Goal: Task Accomplishment & Management: Manage account settings

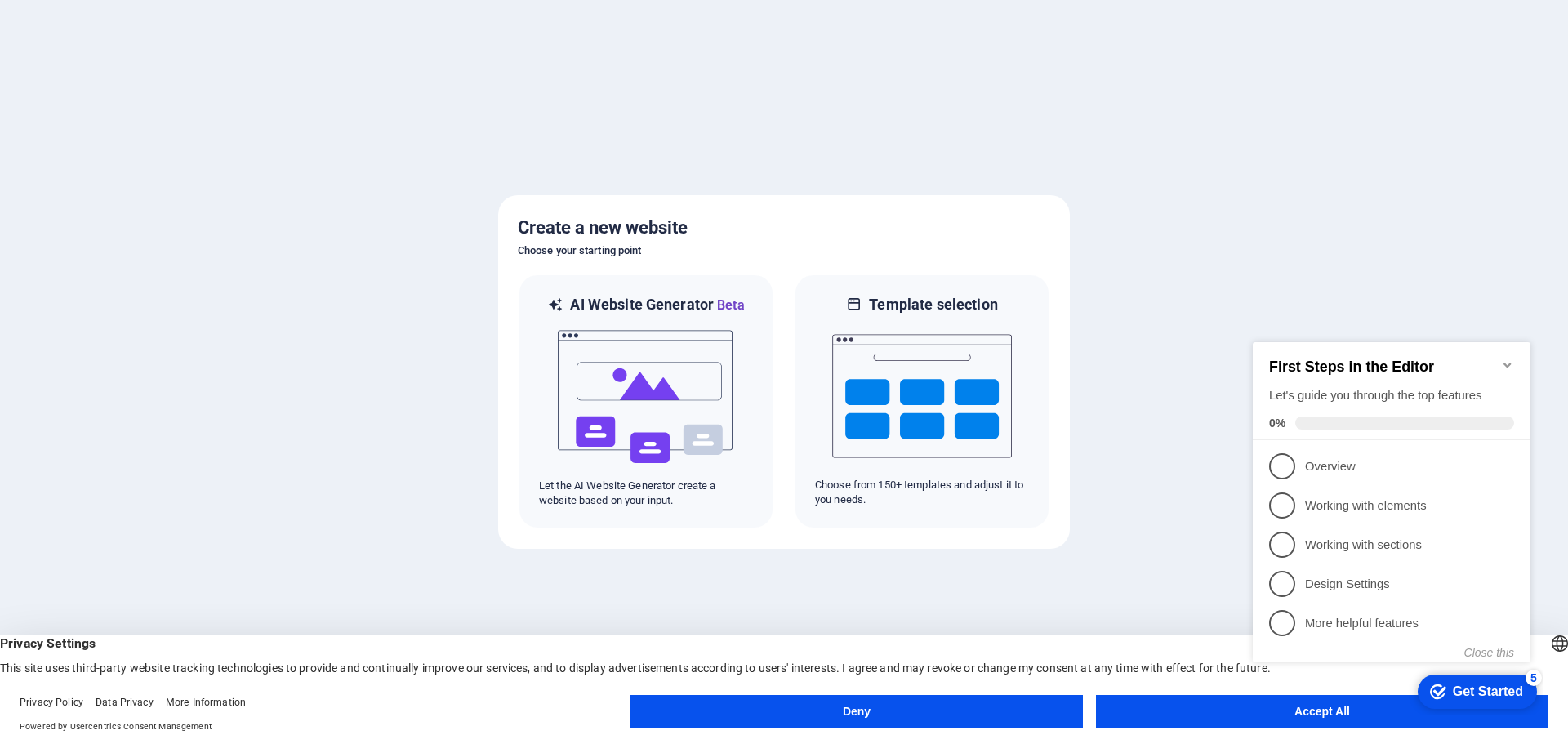
click at [1192, 700] on button "Accept All" at bounding box center [1321, 711] width 453 height 33
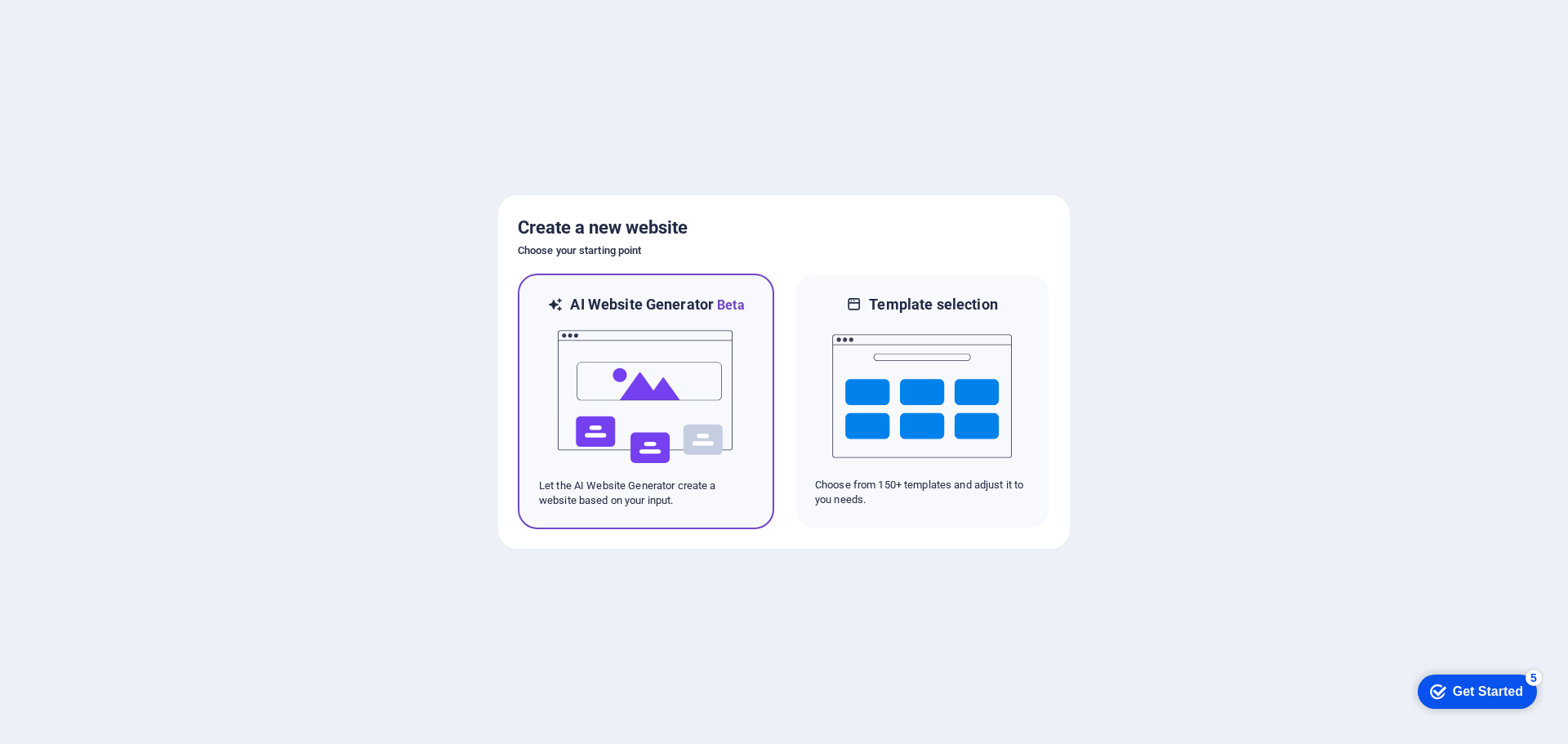
click at [703, 407] on img at bounding box center [646, 397] width 179 height 163
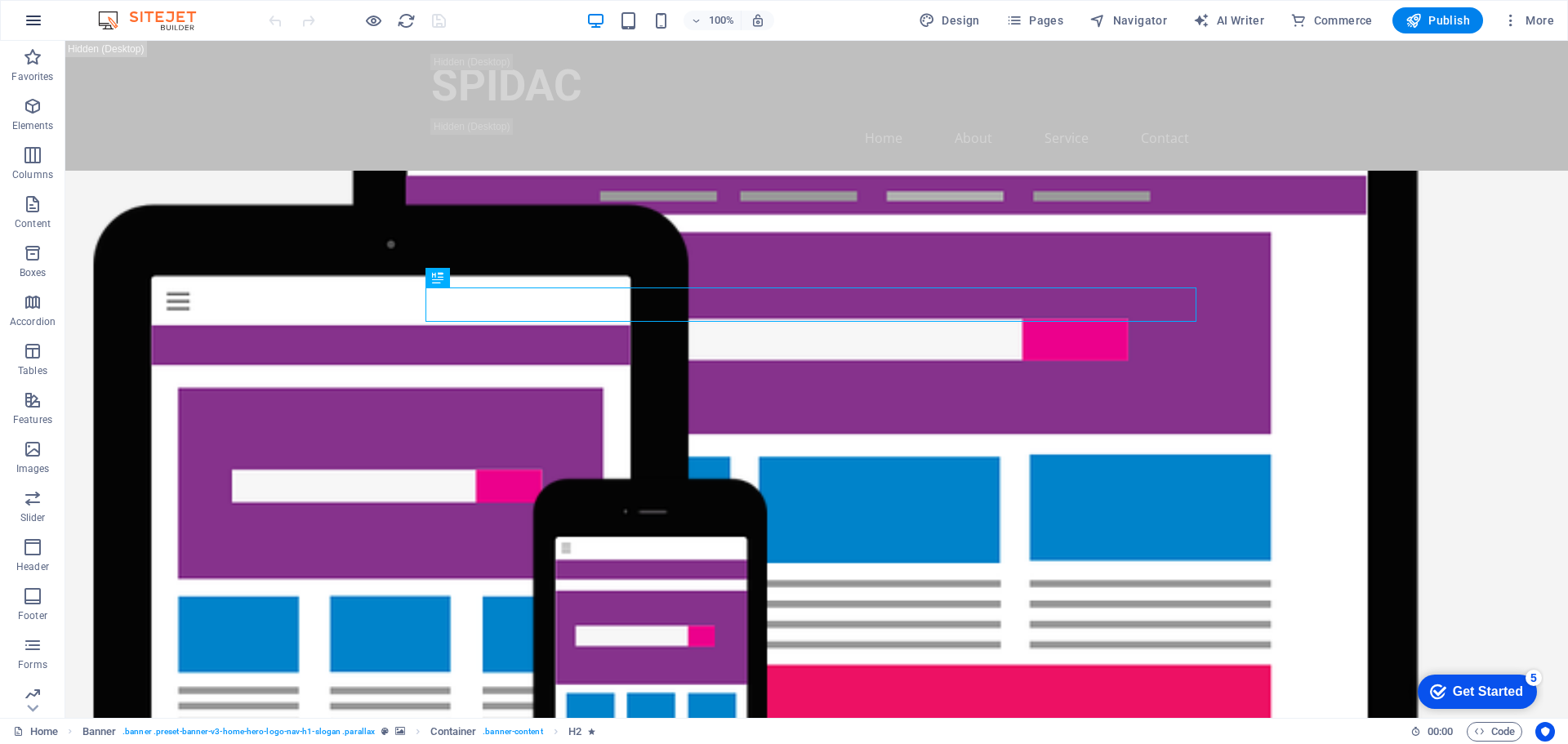
click at [37, 35] on button "button" at bounding box center [33, 20] width 39 height 39
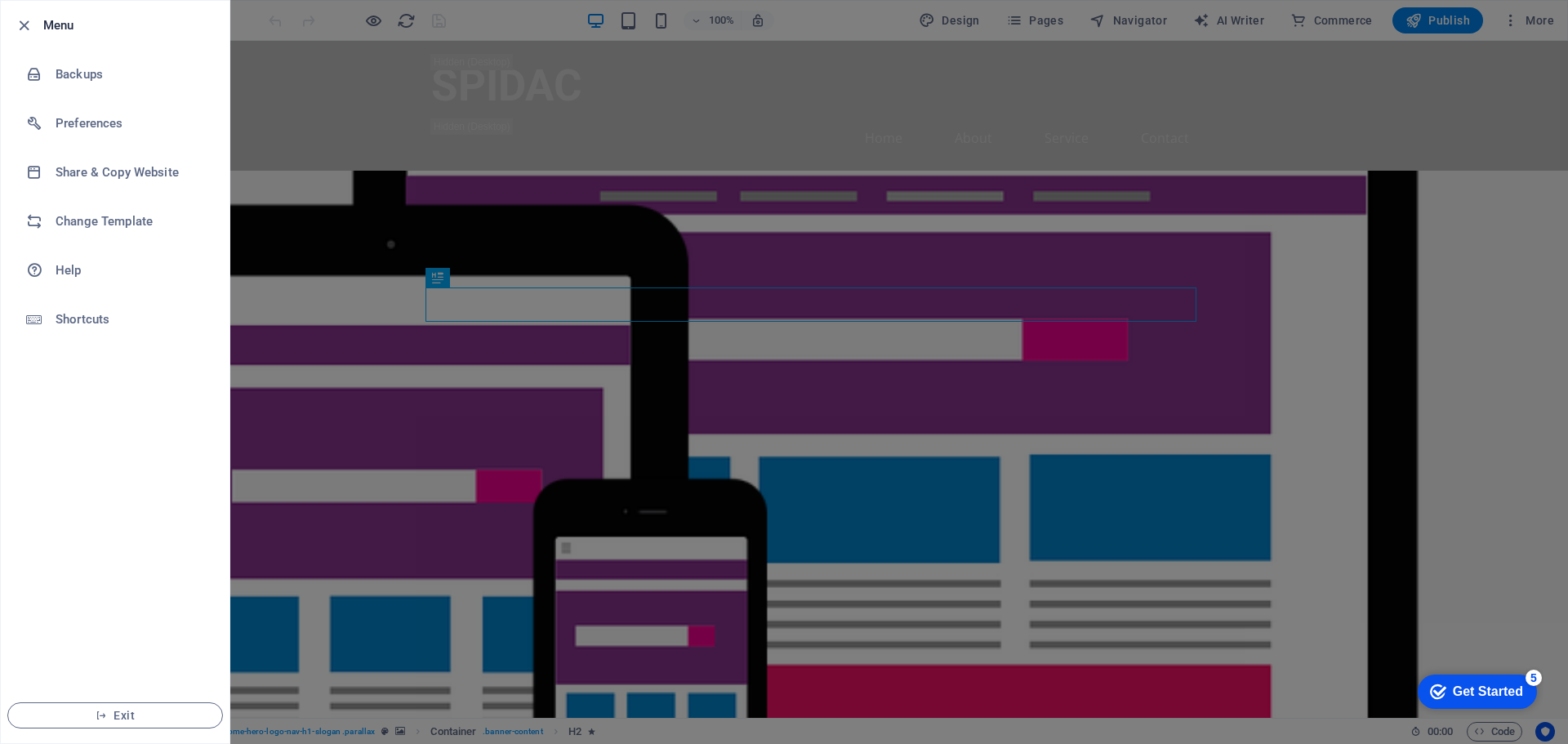
click at [407, 116] on div at bounding box center [784, 372] width 1568 height 744
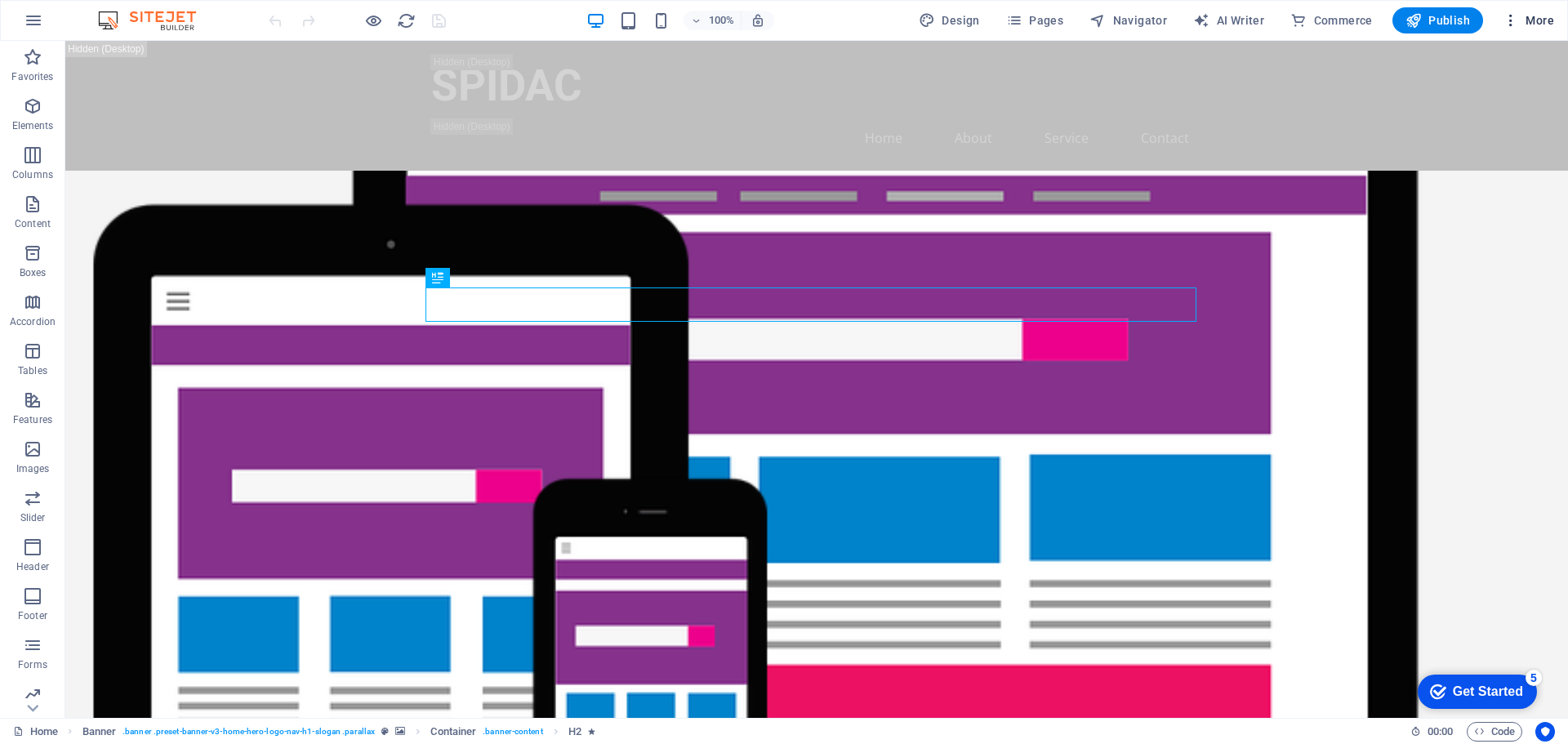
click at [1511, 22] on icon "button" at bounding box center [1510, 20] width 16 height 16
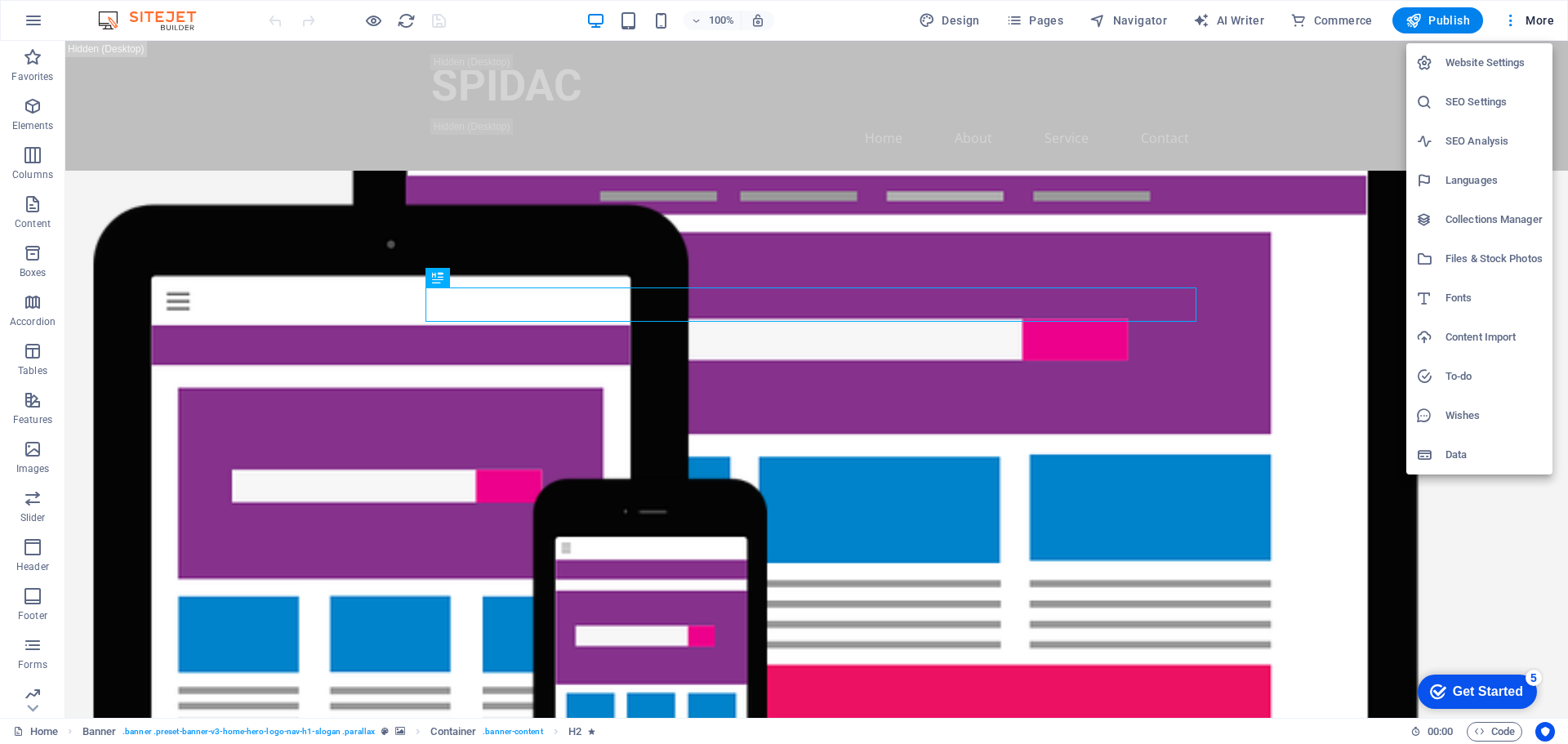
click at [49, 140] on div at bounding box center [784, 372] width 1568 height 744
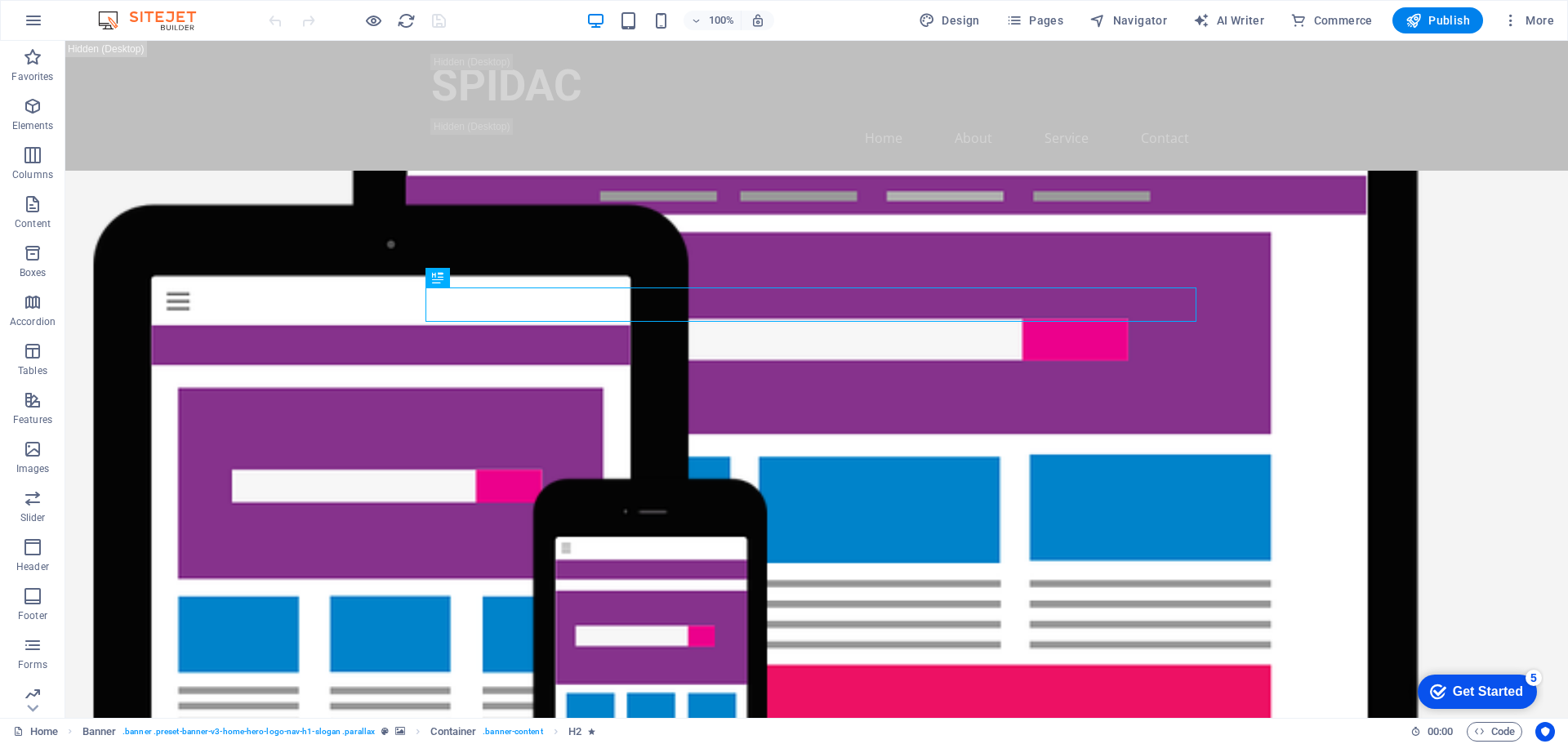
click at [147, 5] on div "100% Design Pages Navigator AI Writer Commerce Publish More" at bounding box center [784, 20] width 1566 height 39
click at [163, 14] on img at bounding box center [155, 20] width 122 height 20
click at [145, 22] on img at bounding box center [155, 20] width 122 height 20
click at [39, 29] on icon "button" at bounding box center [33, 20] width 20 height 20
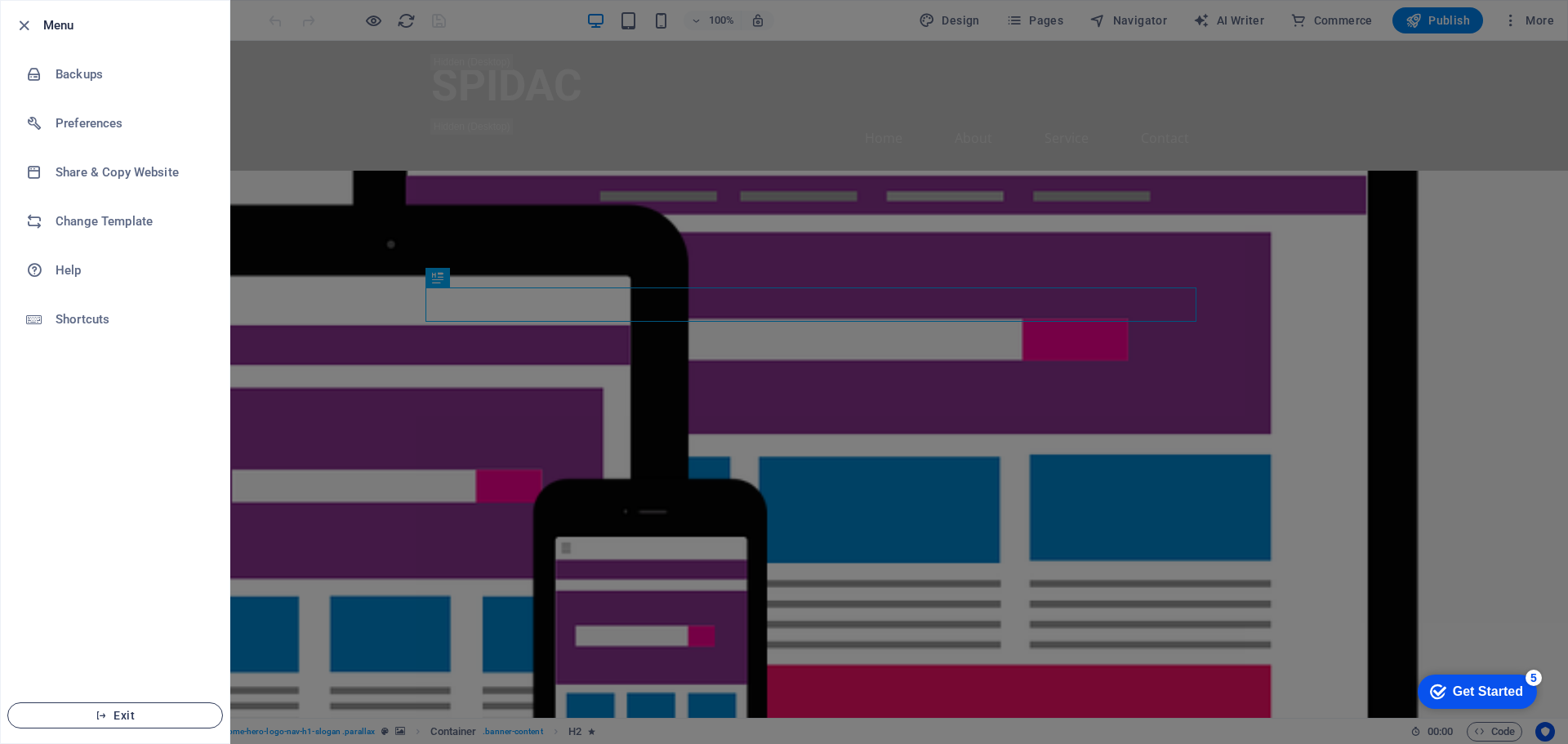
click at [120, 722] on button "Exit" at bounding box center [116, 716] width 216 height 26
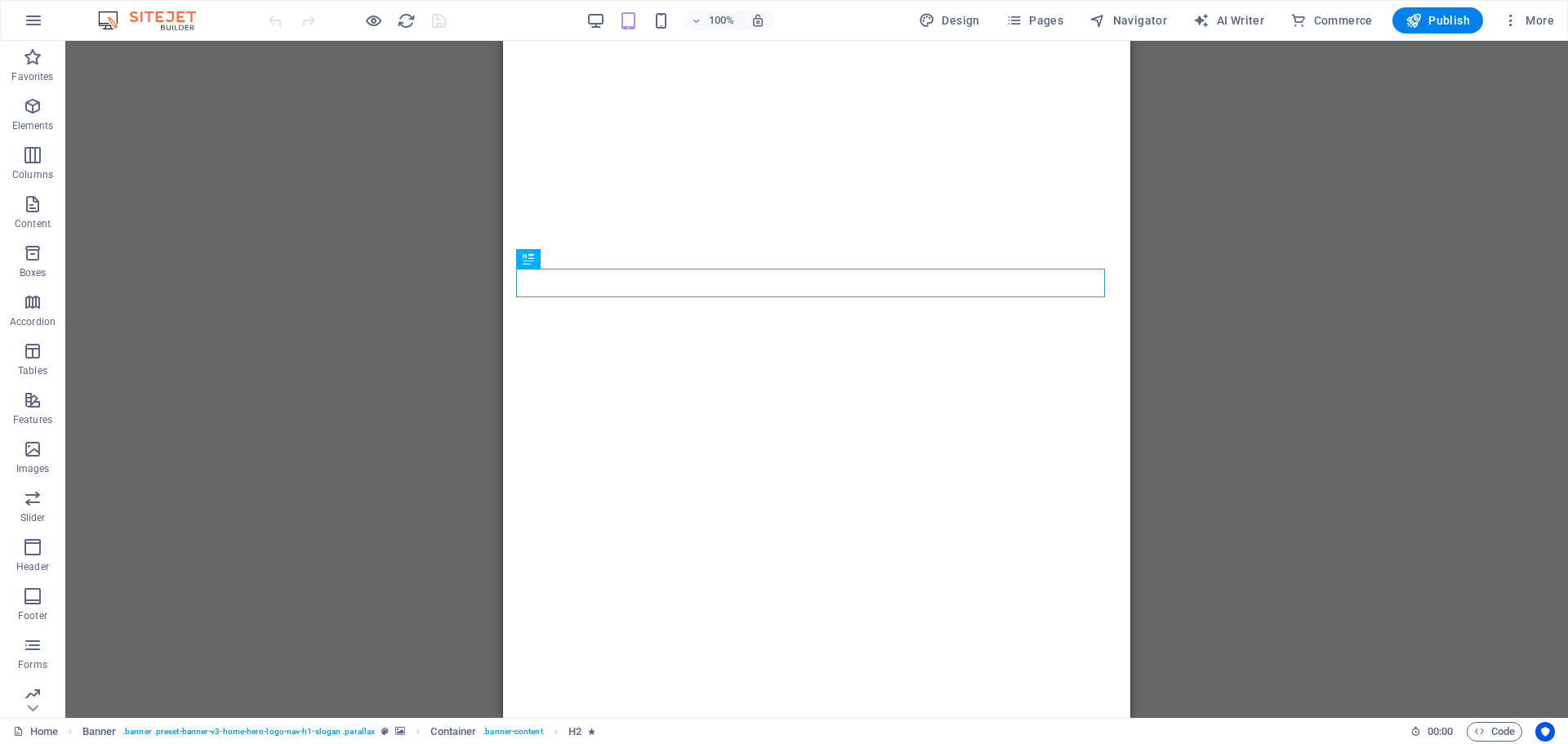
click at [513, 30] on div "100% Design Pages Navigator AI Writer Commerce Publish More" at bounding box center [913, 21] width 1295 height 26
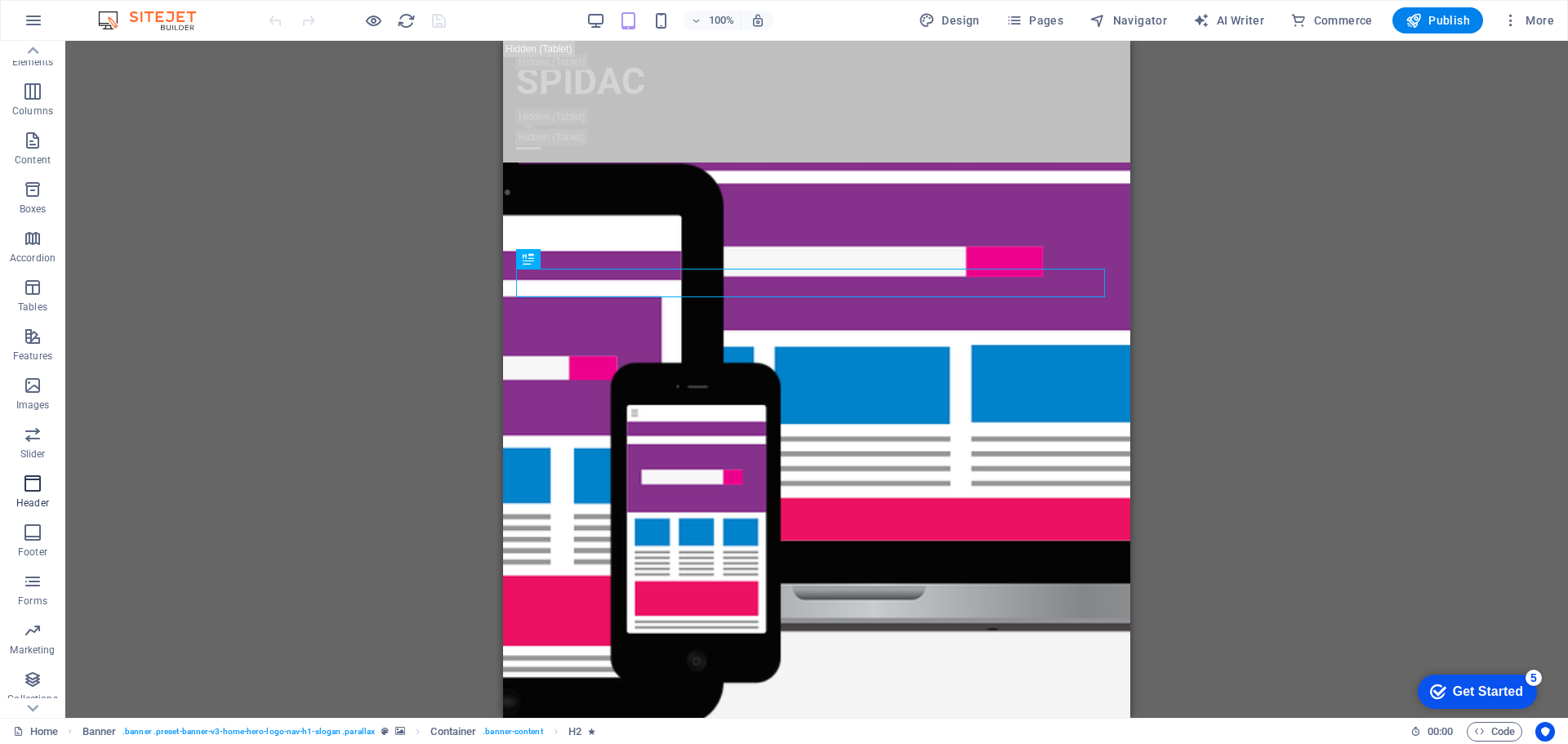
scroll to position [107, 0]
click at [1046, 31] on button "Pages" at bounding box center [1034, 21] width 70 height 26
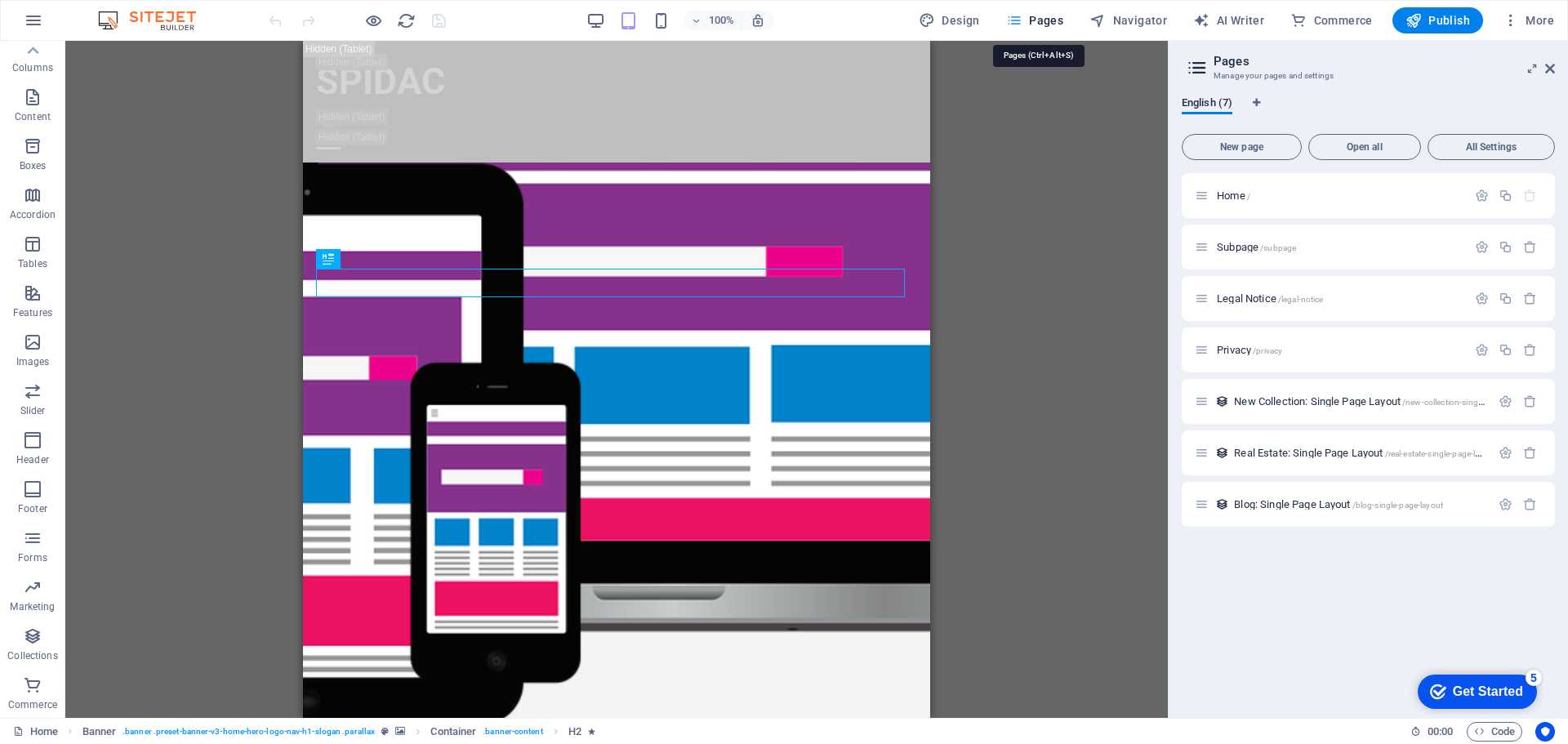
click at [1046, 31] on button "Pages" at bounding box center [1034, 21] width 70 height 26
click at [1170, 22] on button "Navigator" at bounding box center [1128, 21] width 91 height 26
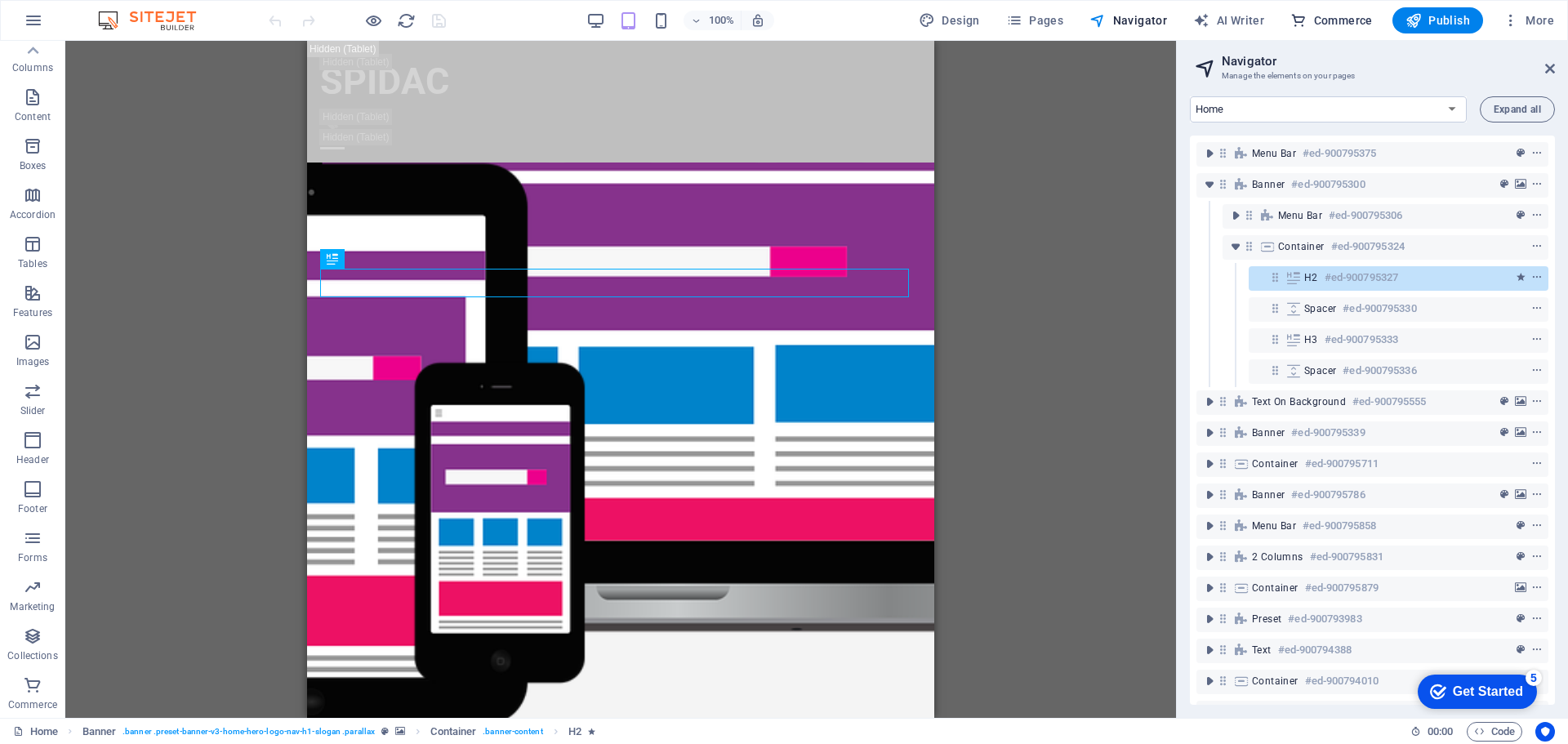
click at [1315, 17] on span "Commerce" at bounding box center [1332, 20] width 83 height 16
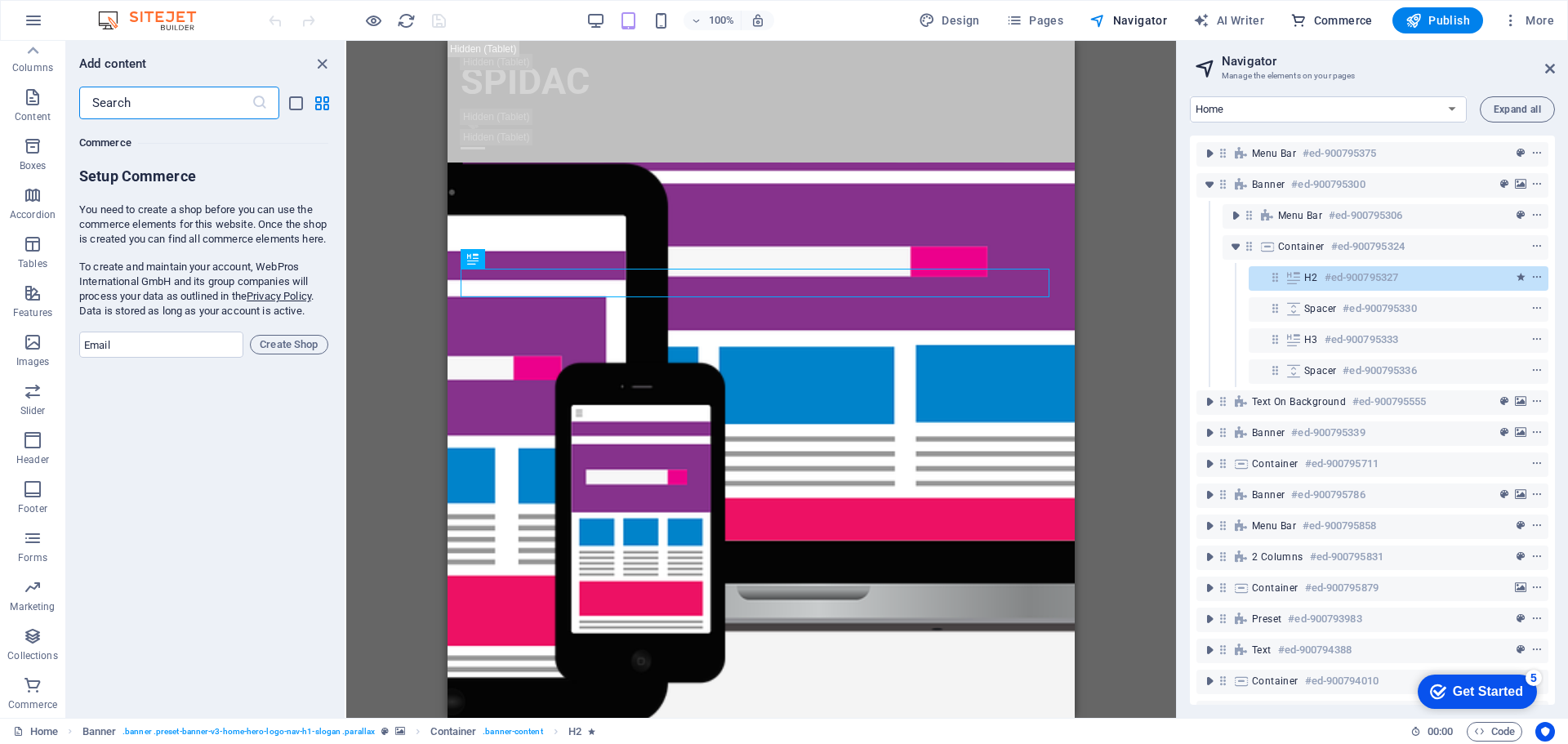
scroll to position [15738, 0]
click at [318, 71] on icon "close panel" at bounding box center [322, 64] width 19 height 19
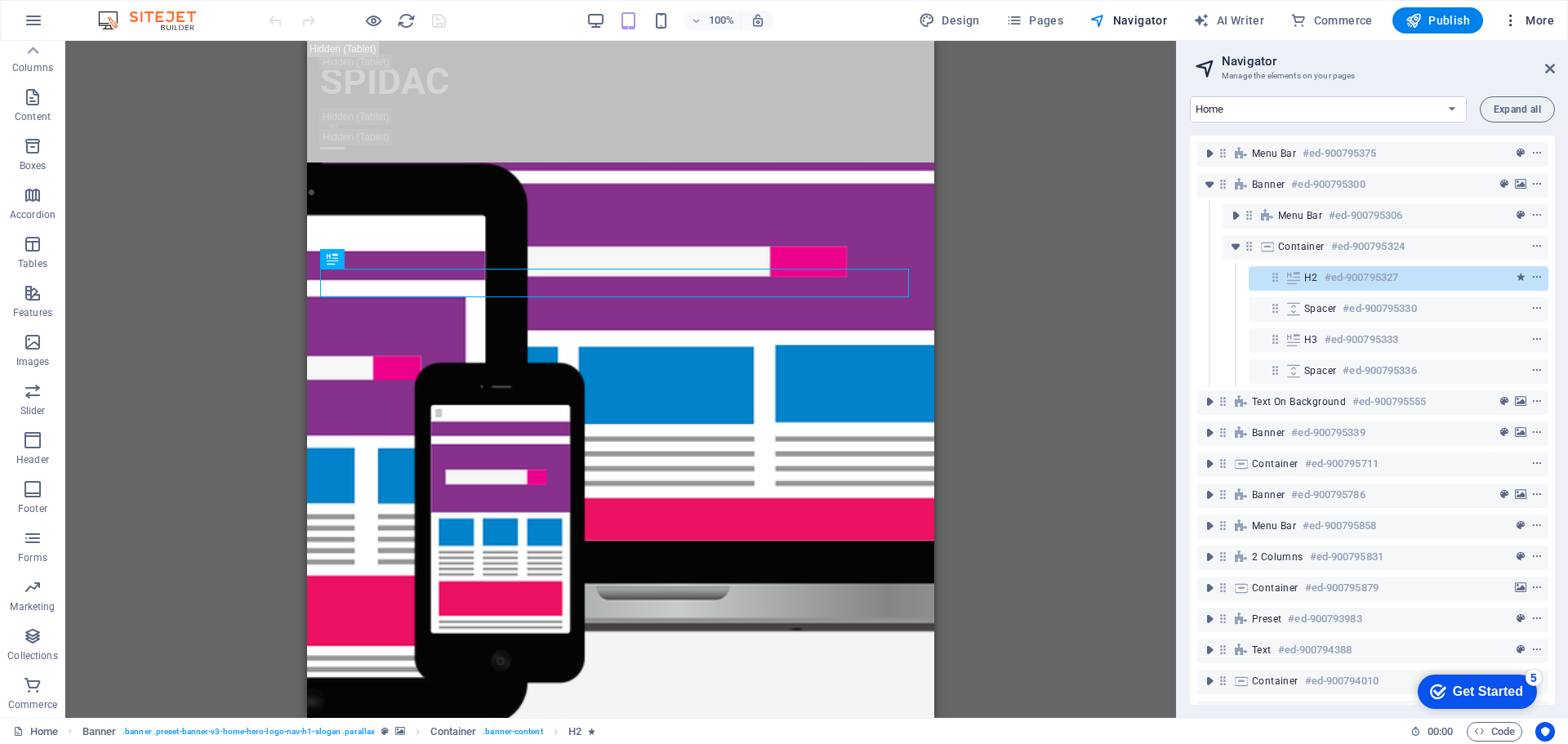
click at [1528, 23] on span "More" at bounding box center [1528, 20] width 52 height 16
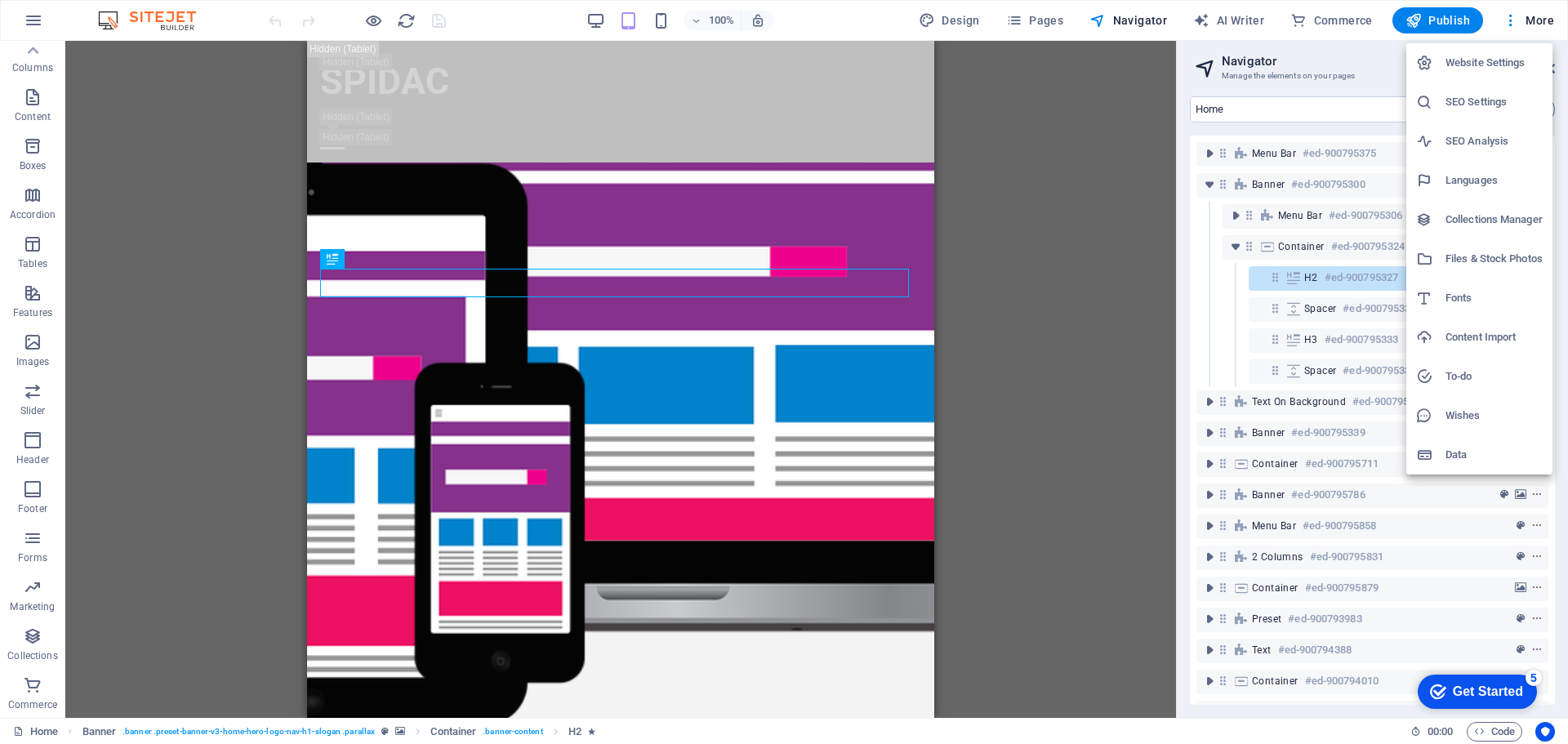
click at [1480, 64] on h6 "Website Settings" at bounding box center [1494, 63] width 97 height 20
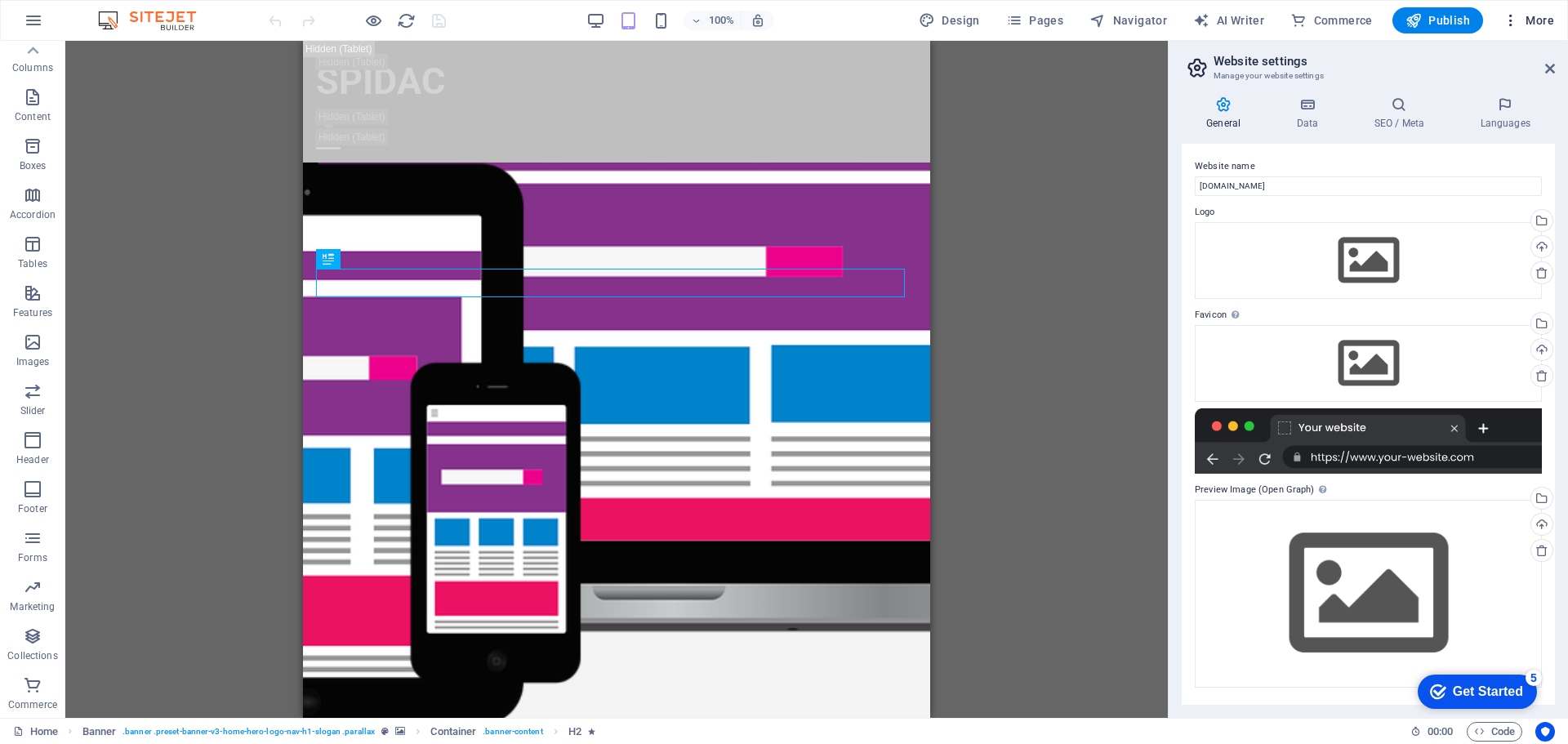
click at [1543, 13] on span "More" at bounding box center [1528, 20] width 52 height 16
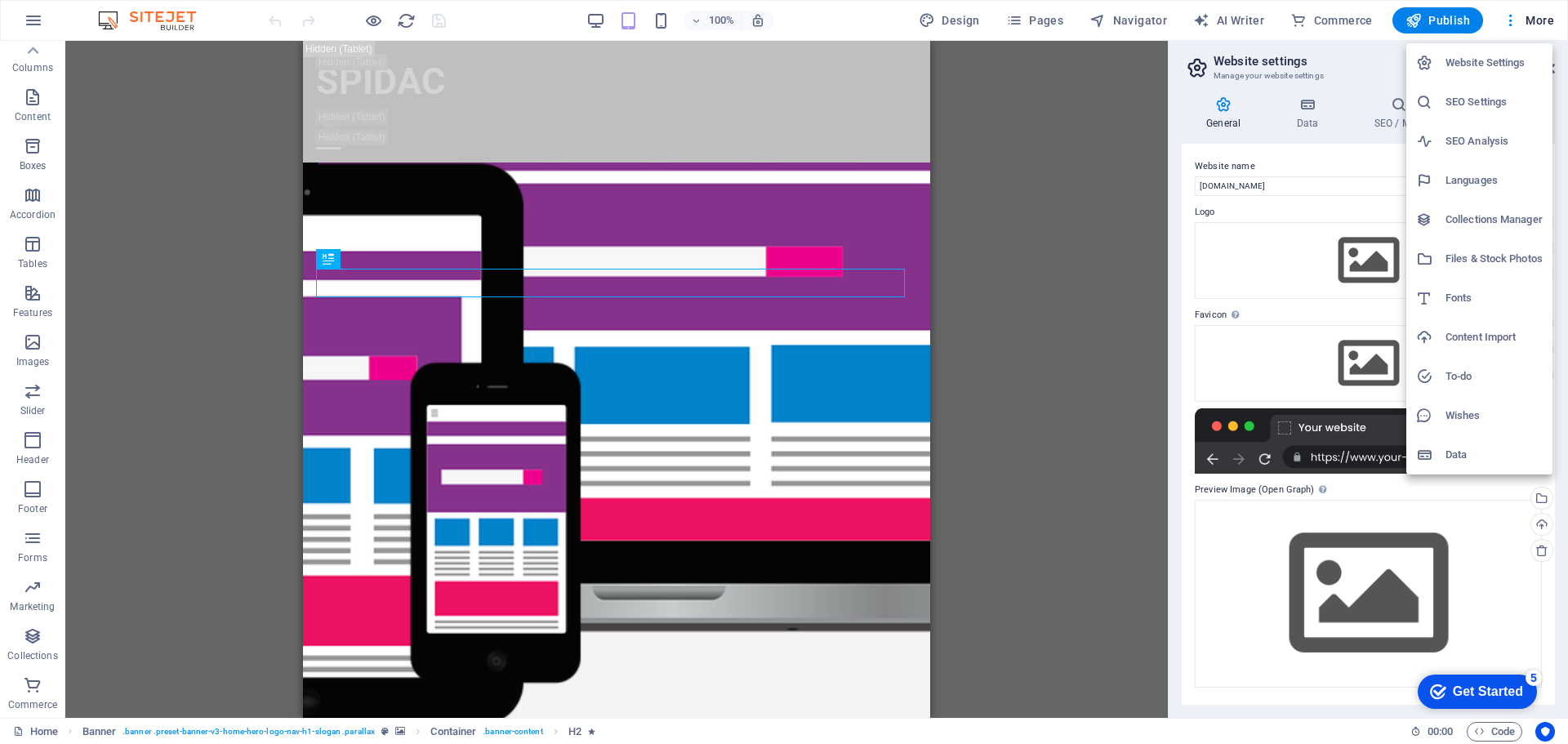
click at [1474, 97] on h6 "SEO Settings" at bounding box center [1494, 102] width 97 height 20
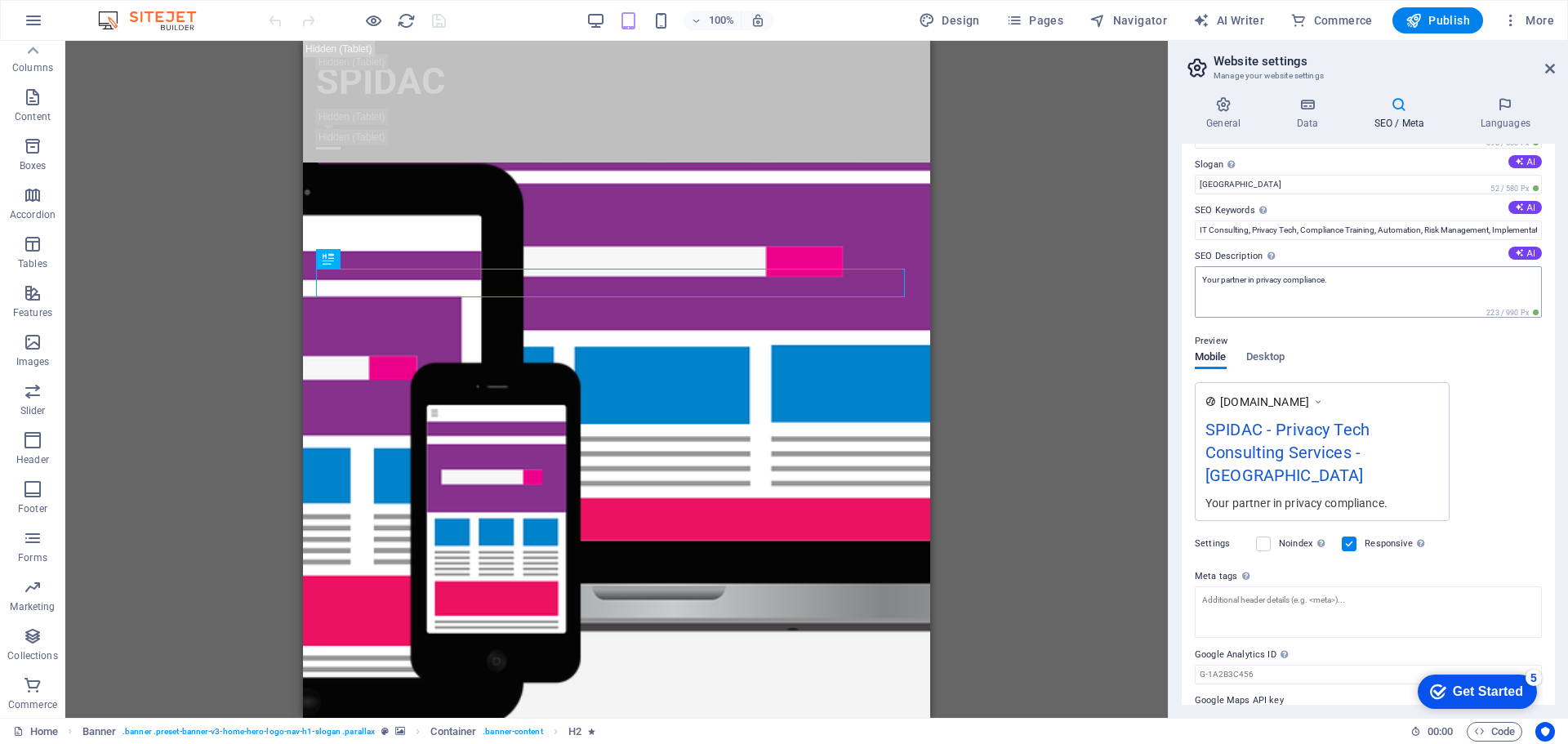
scroll to position [63, 0]
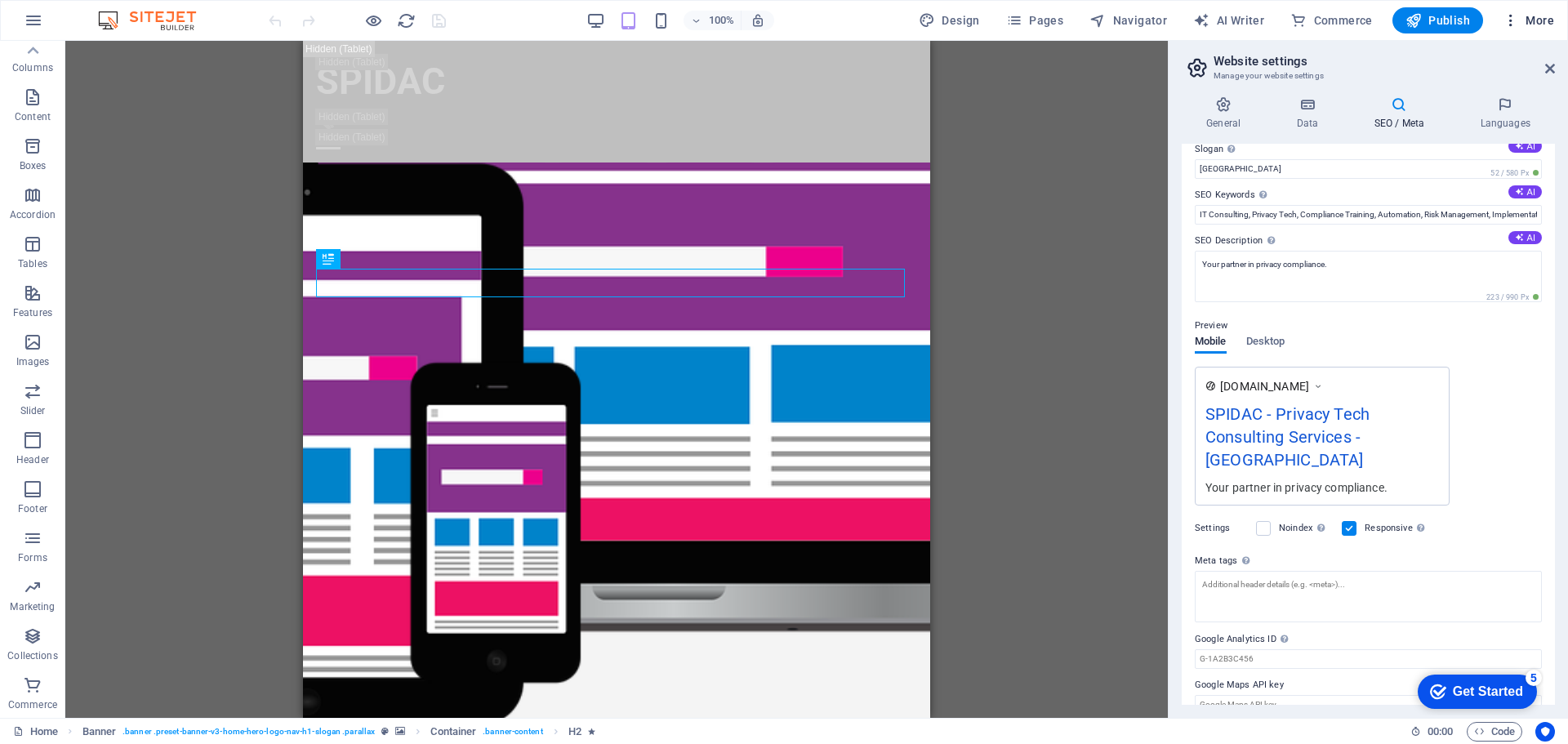
click at [1539, 28] on span "More" at bounding box center [1528, 20] width 52 height 16
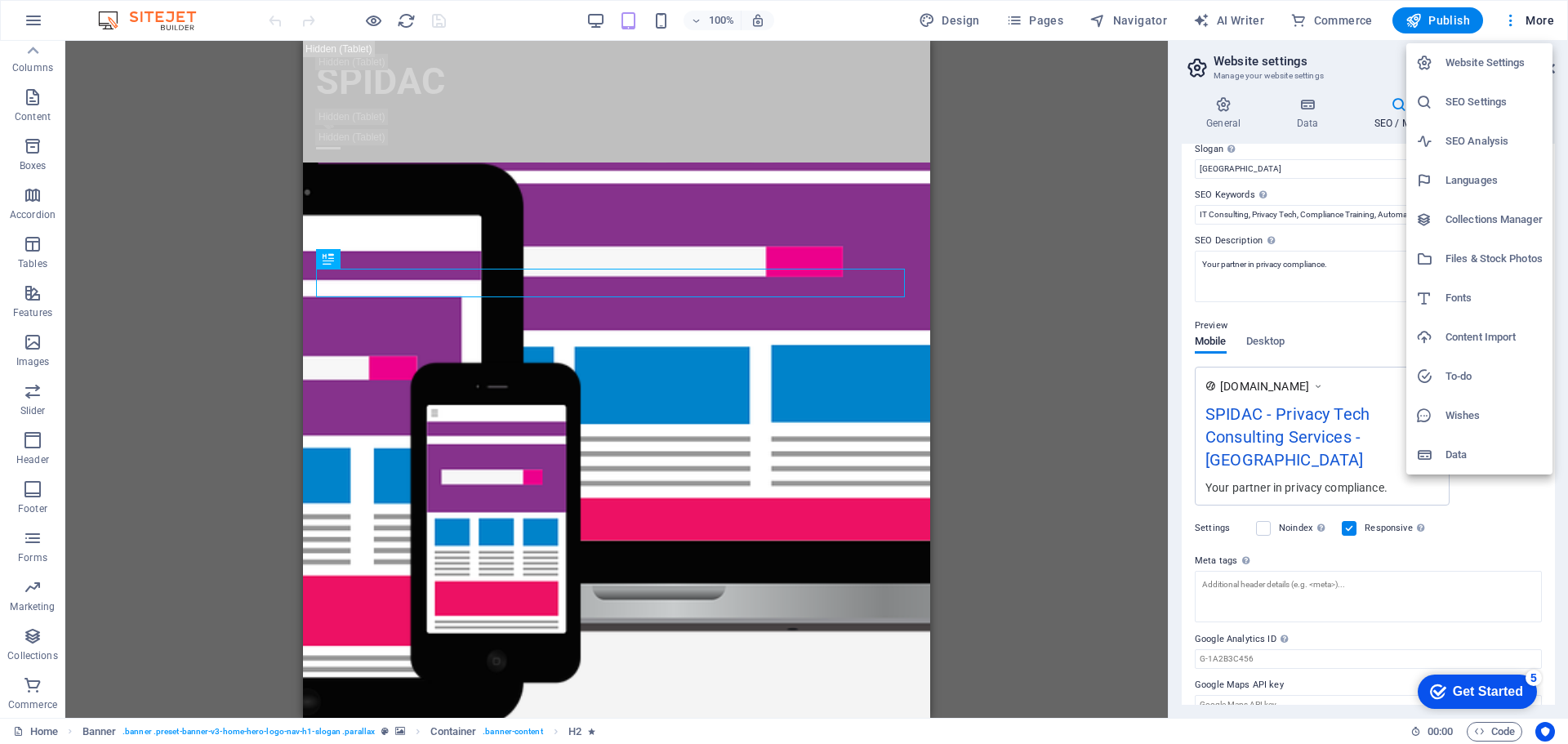
click at [1485, 222] on h6 "Collections Manager" at bounding box center [1494, 219] width 97 height 20
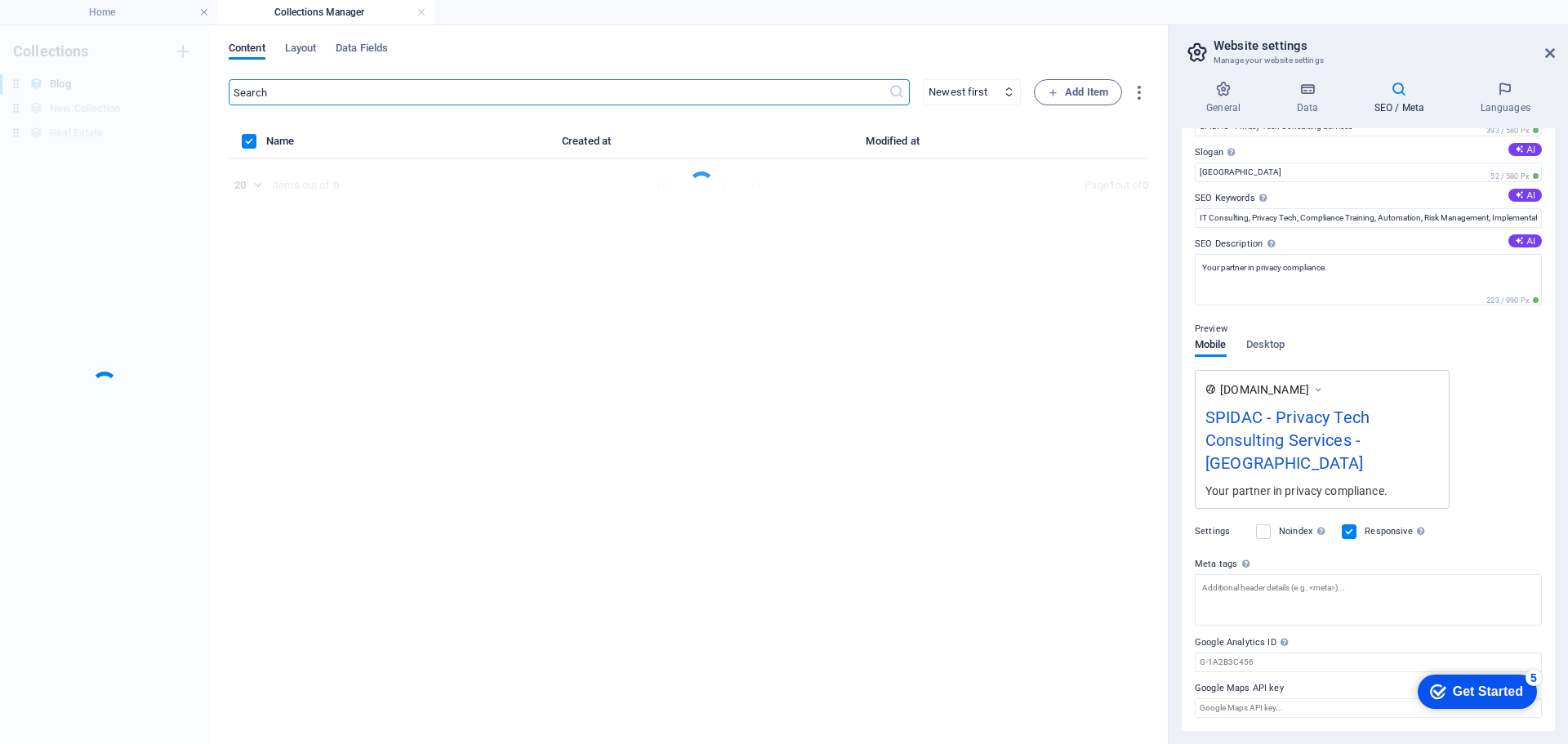
scroll to position [22, 0]
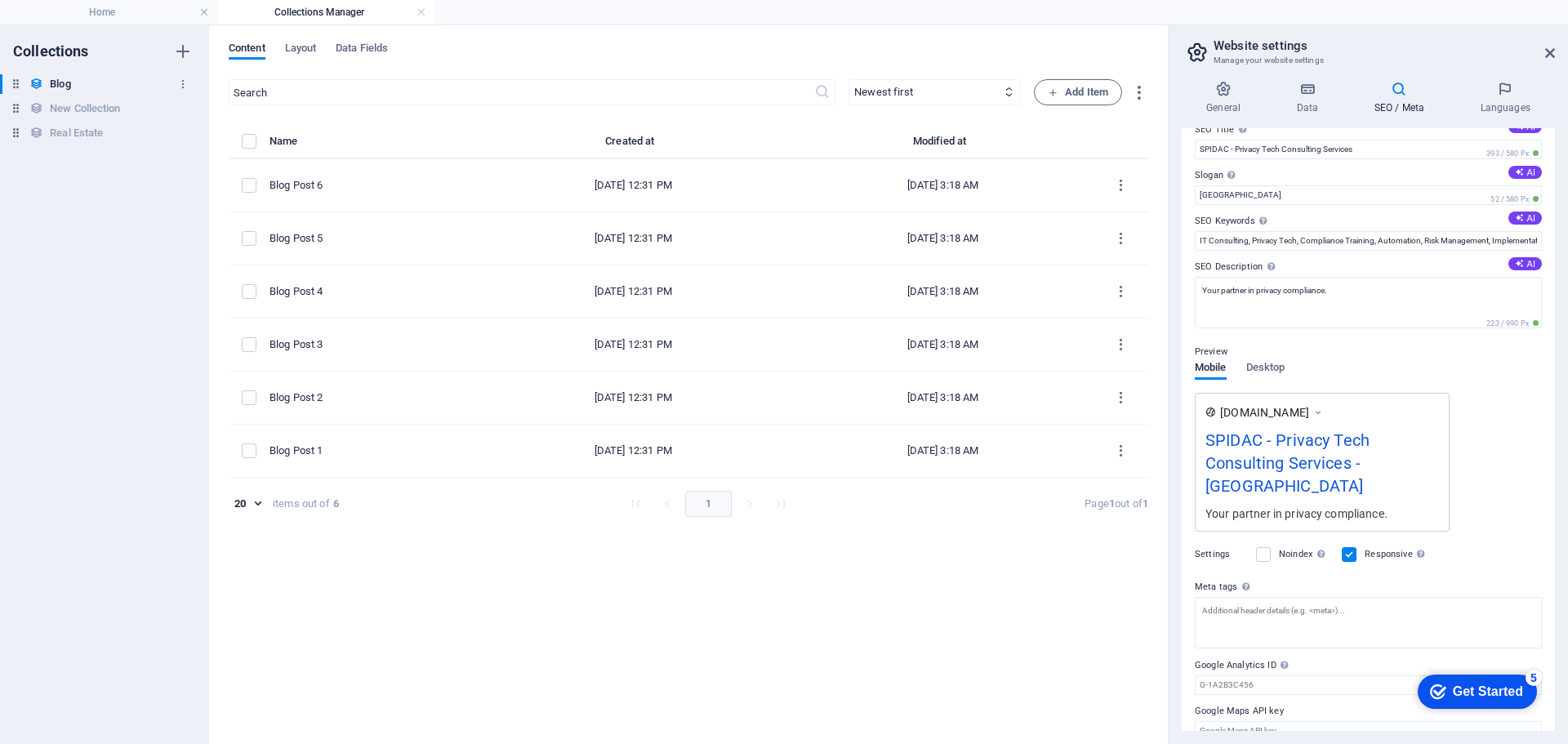
click at [90, 85] on div "Blog Blog" at bounding box center [97, 84] width 193 height 20
click at [84, 106] on h6 "New Collection" at bounding box center [84, 109] width 70 height 20
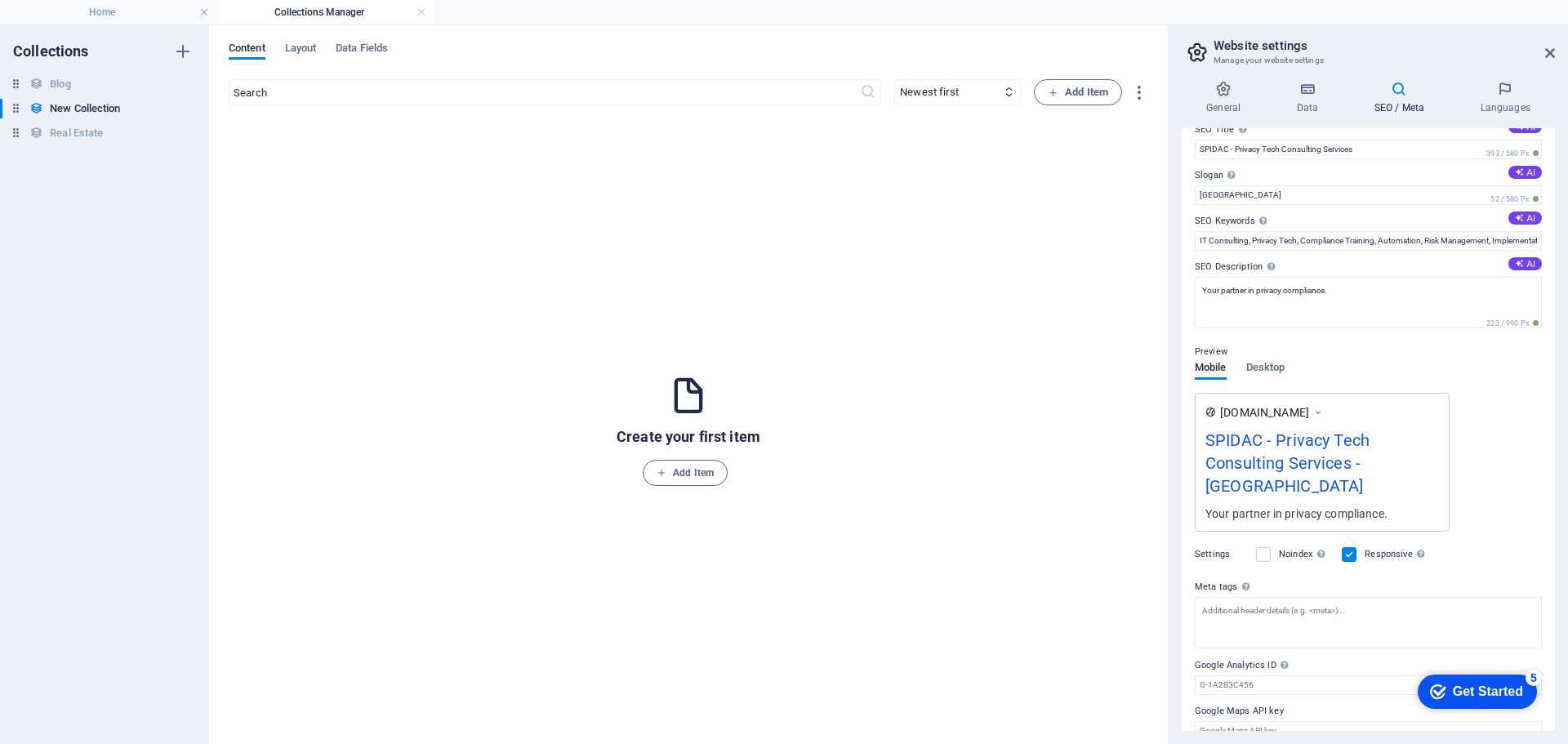
click at [1271, 33] on header "Website settings Manage your website settings" at bounding box center [1370, 46] width 370 height 42
drag, startPoint x: 1253, startPoint y: 48, endPoint x: 1290, endPoint y: 53, distance: 37.3
click at [1253, 50] on h2 "Website settings" at bounding box center [1384, 46] width 341 height 15
click at [1547, 49] on icon at bounding box center [1549, 53] width 9 height 13
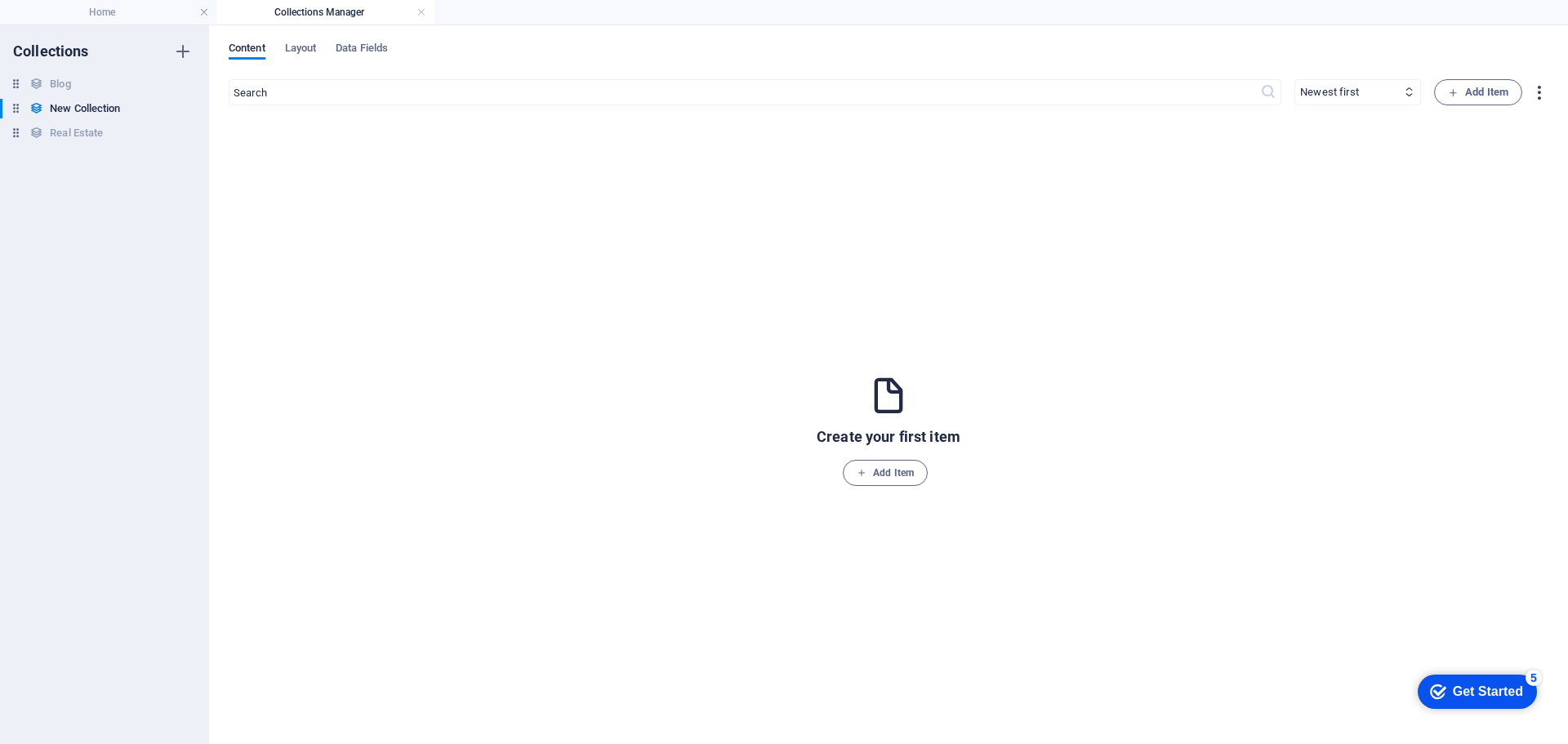
click at [1540, 85] on icon "button" at bounding box center [1539, 93] width 19 height 19
click at [975, 261] on div at bounding box center [784, 372] width 1568 height 744
click at [417, 8] on link at bounding box center [421, 13] width 9 height 16
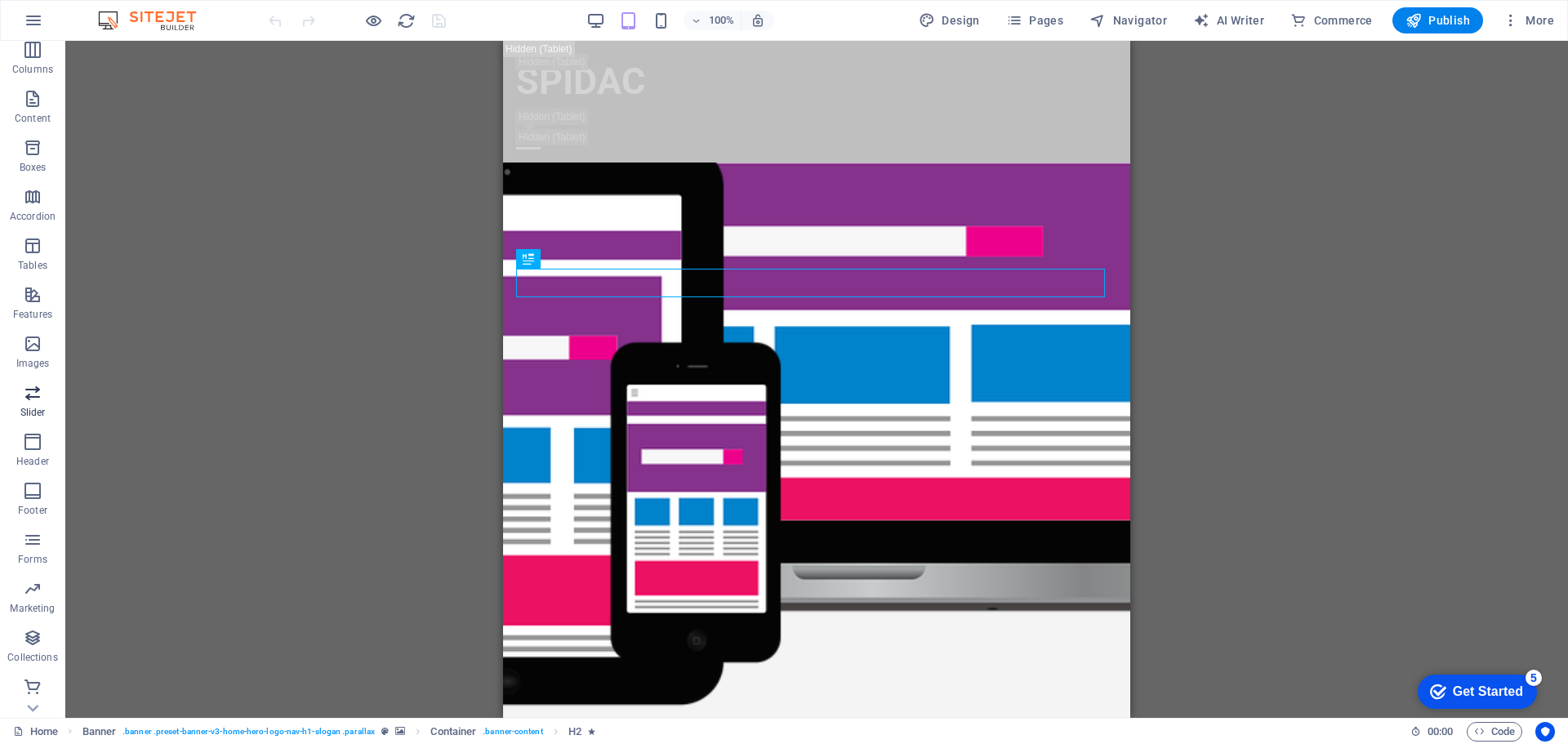
scroll to position [107, 0]
drag, startPoint x: 109, startPoint y: 666, endPoint x: 66, endPoint y: 695, distance: 51.9
click at [100, 674] on div "Drag here to replace the existing content. Press “Ctrl” if you want to create a…" at bounding box center [816, 378] width 1502 height 677
click at [22, 730] on icon at bounding box center [18, 731] width 10 height 10
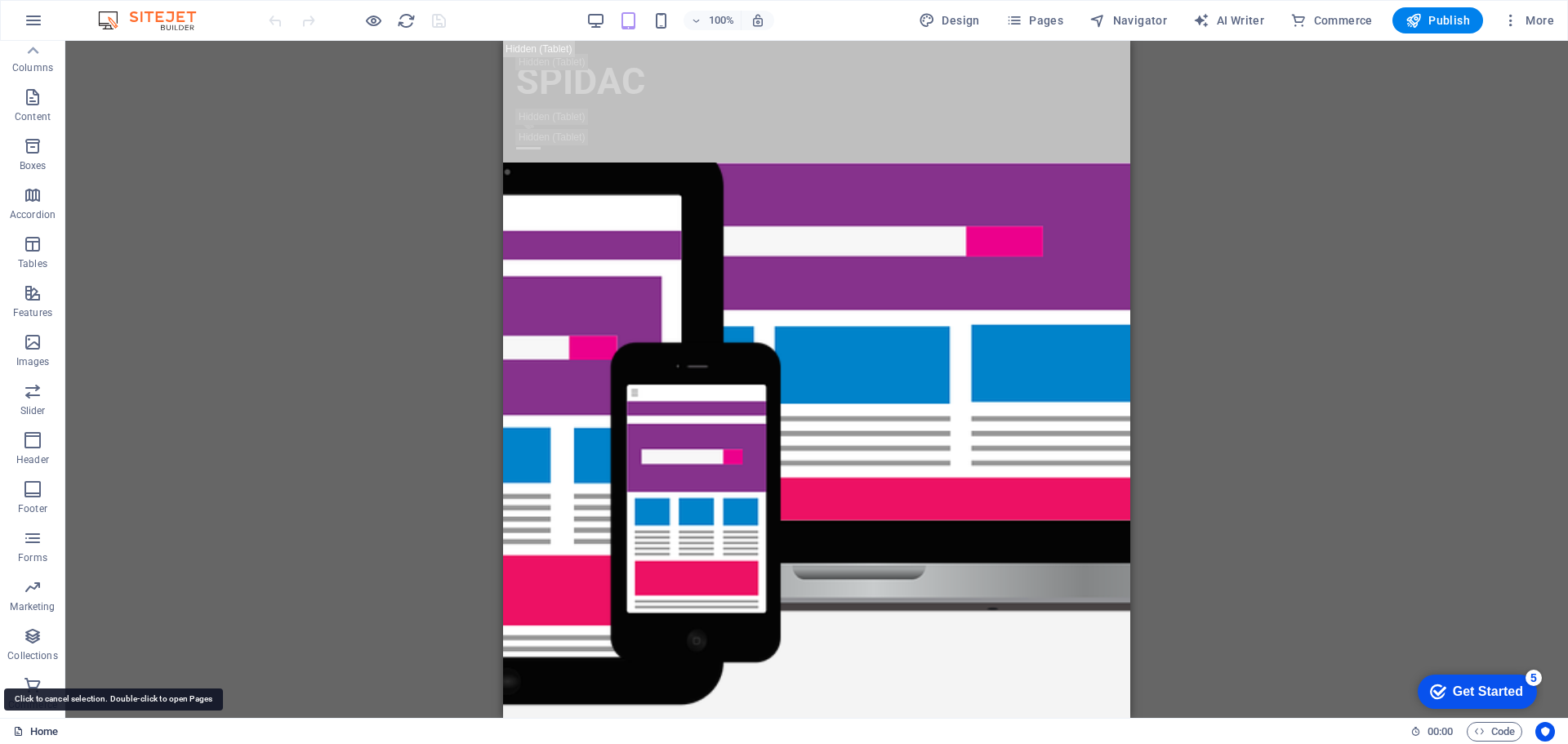
click at [22, 730] on icon at bounding box center [18, 731] width 10 height 10
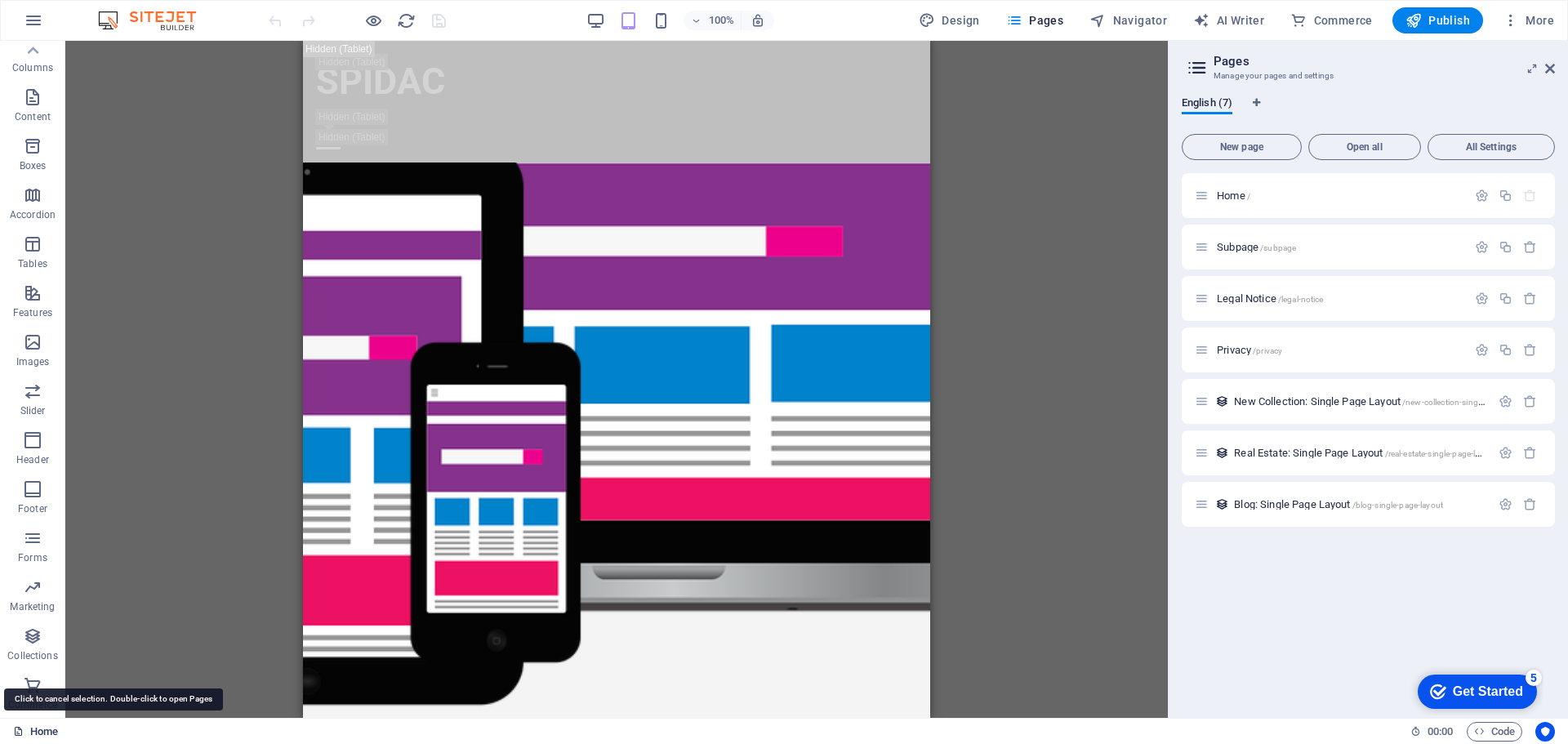
click at [22, 730] on icon at bounding box center [18, 731] width 10 height 10
click at [1542, 731] on icon "Usercentrics" at bounding box center [1545, 731] width 11 height 11
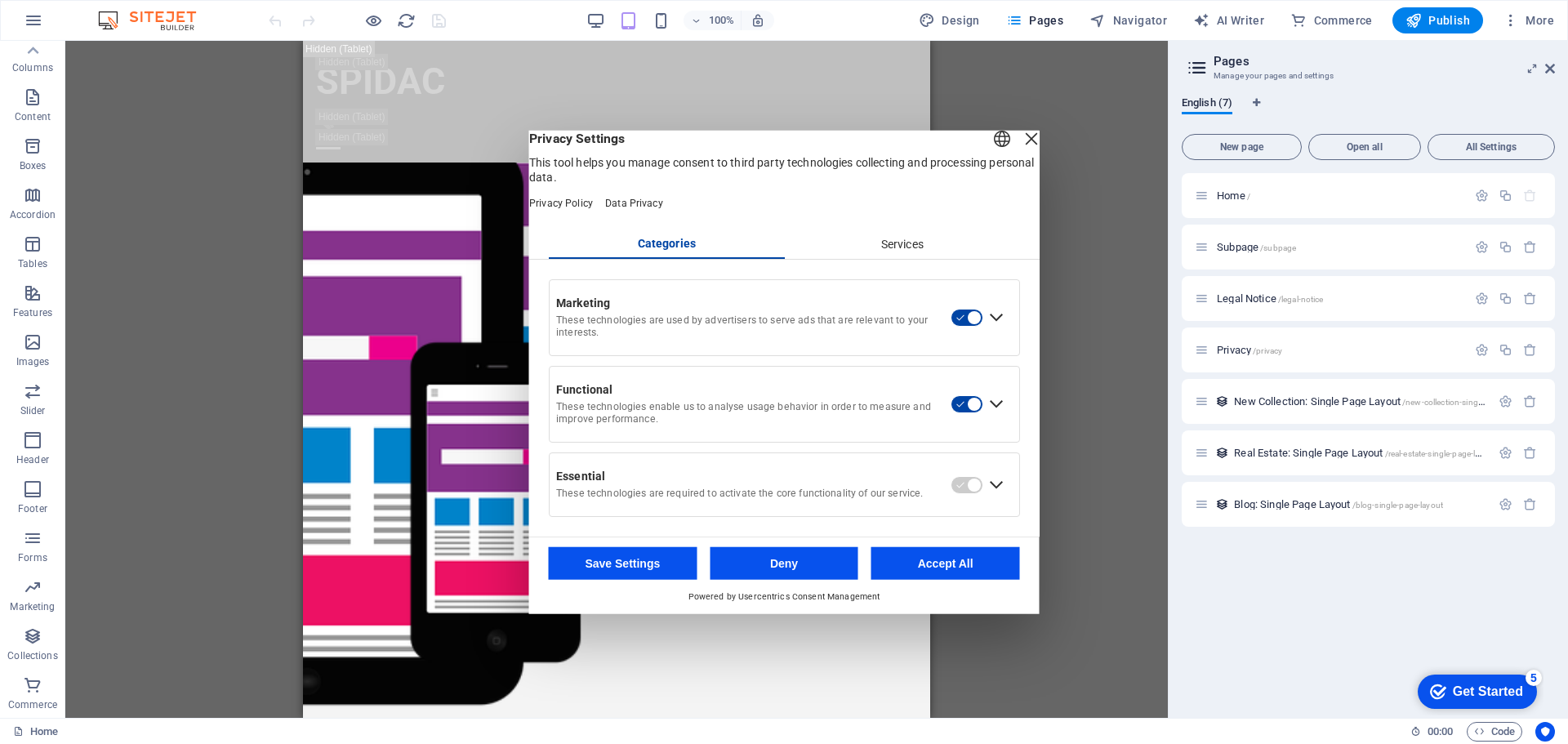
click at [1020, 144] on div "Close Layer" at bounding box center [1031, 138] width 23 height 23
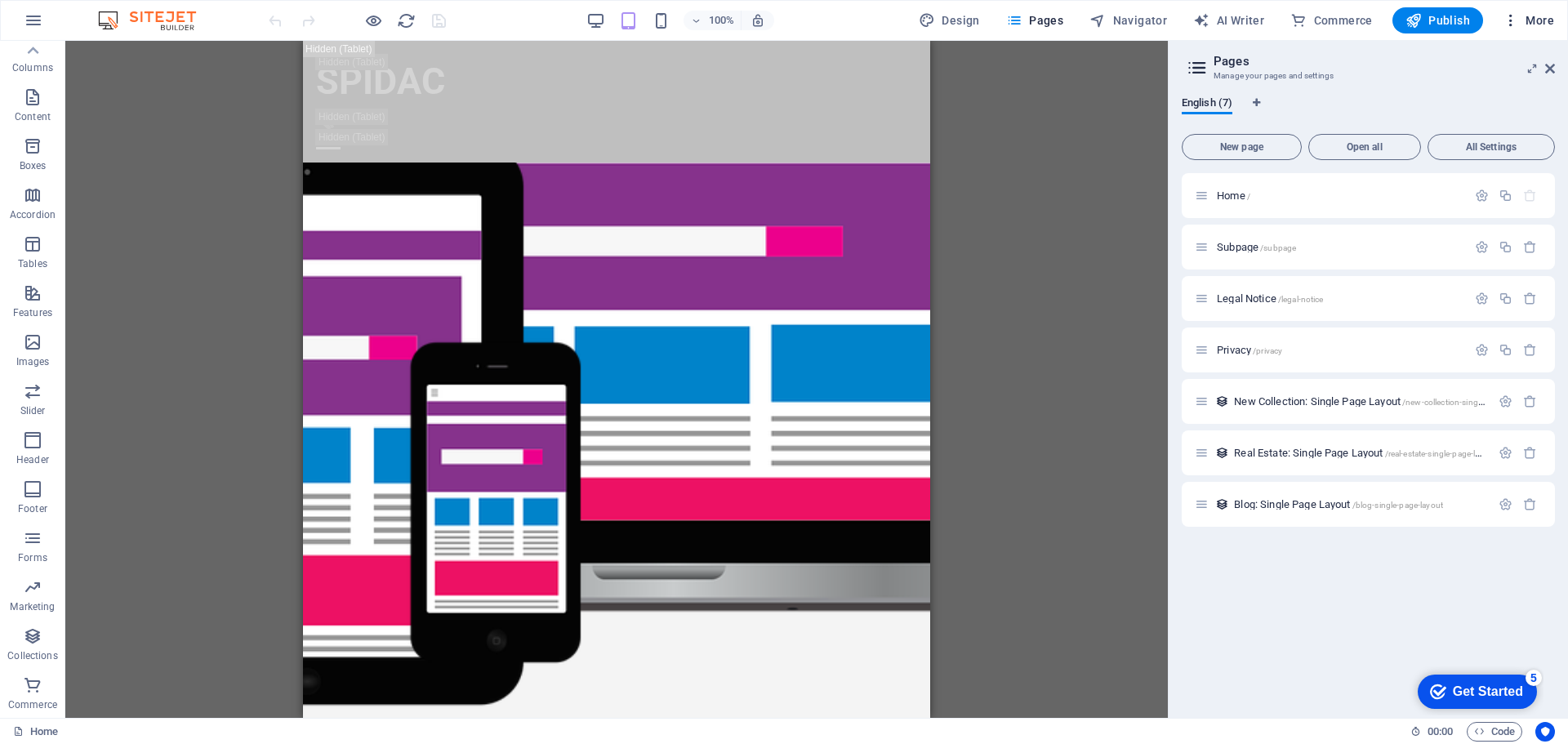
click at [1521, 16] on span "More" at bounding box center [1528, 20] width 52 height 16
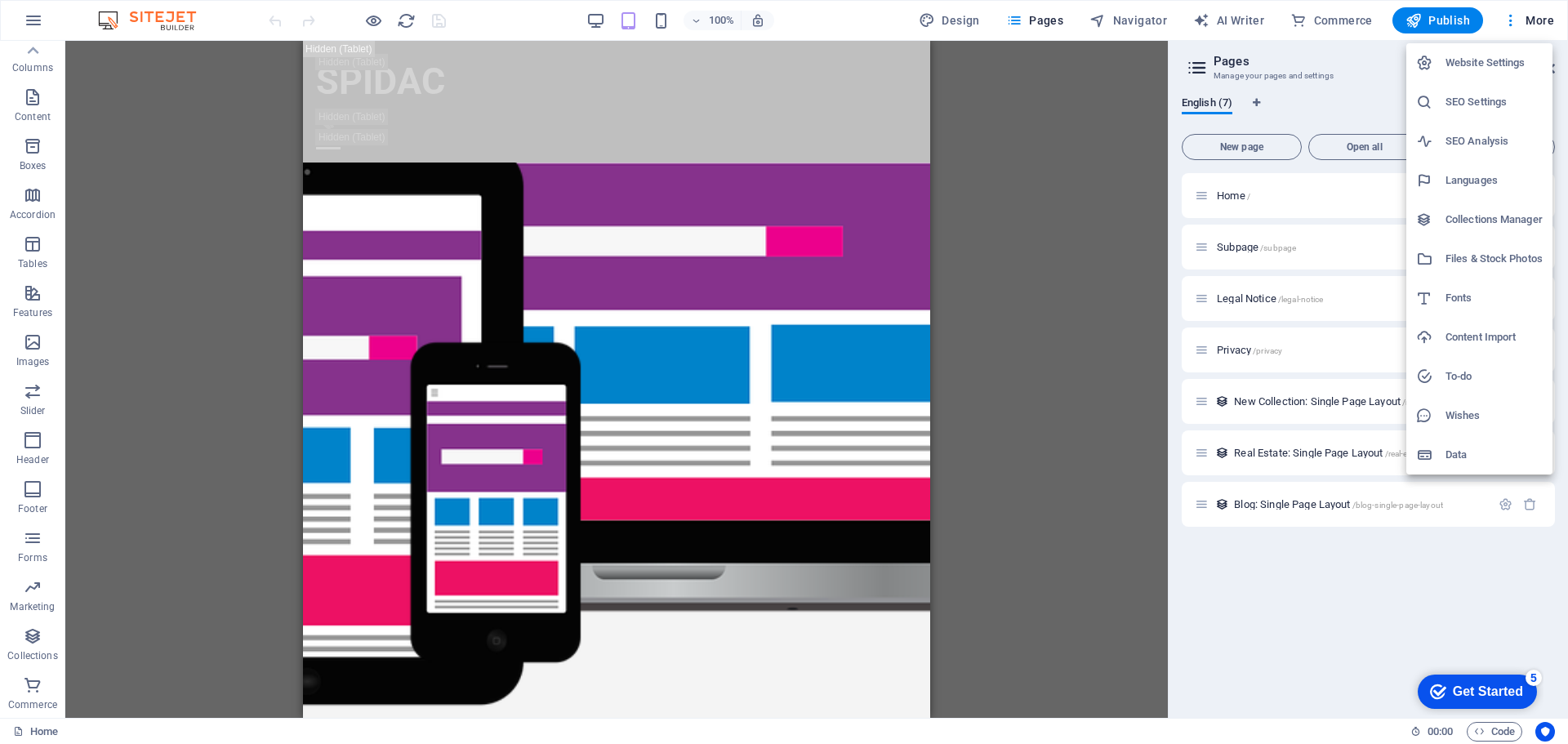
click at [1479, 447] on h6 "Data" at bounding box center [1494, 454] width 97 height 20
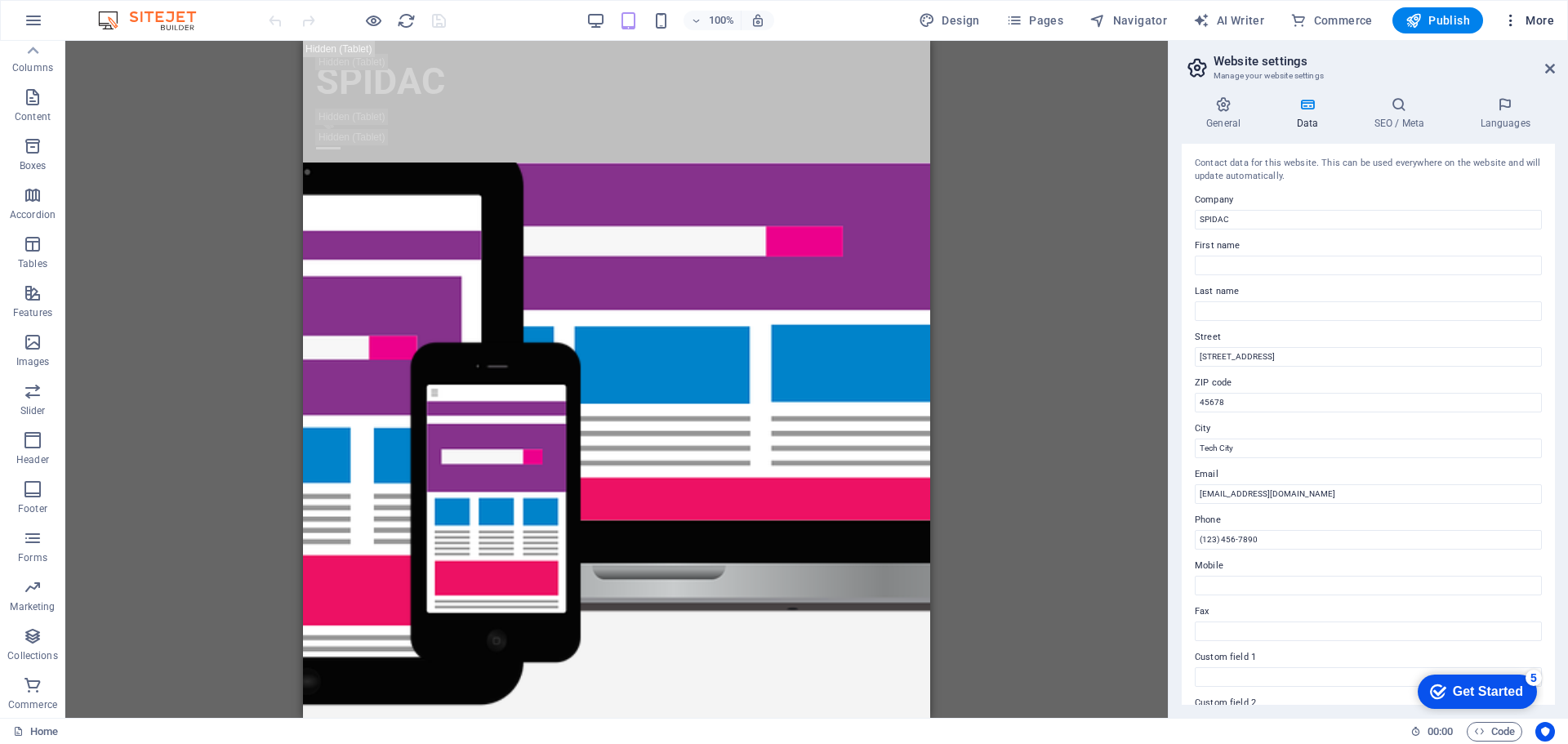
click at [1515, 23] on icon "button" at bounding box center [1510, 20] width 16 height 16
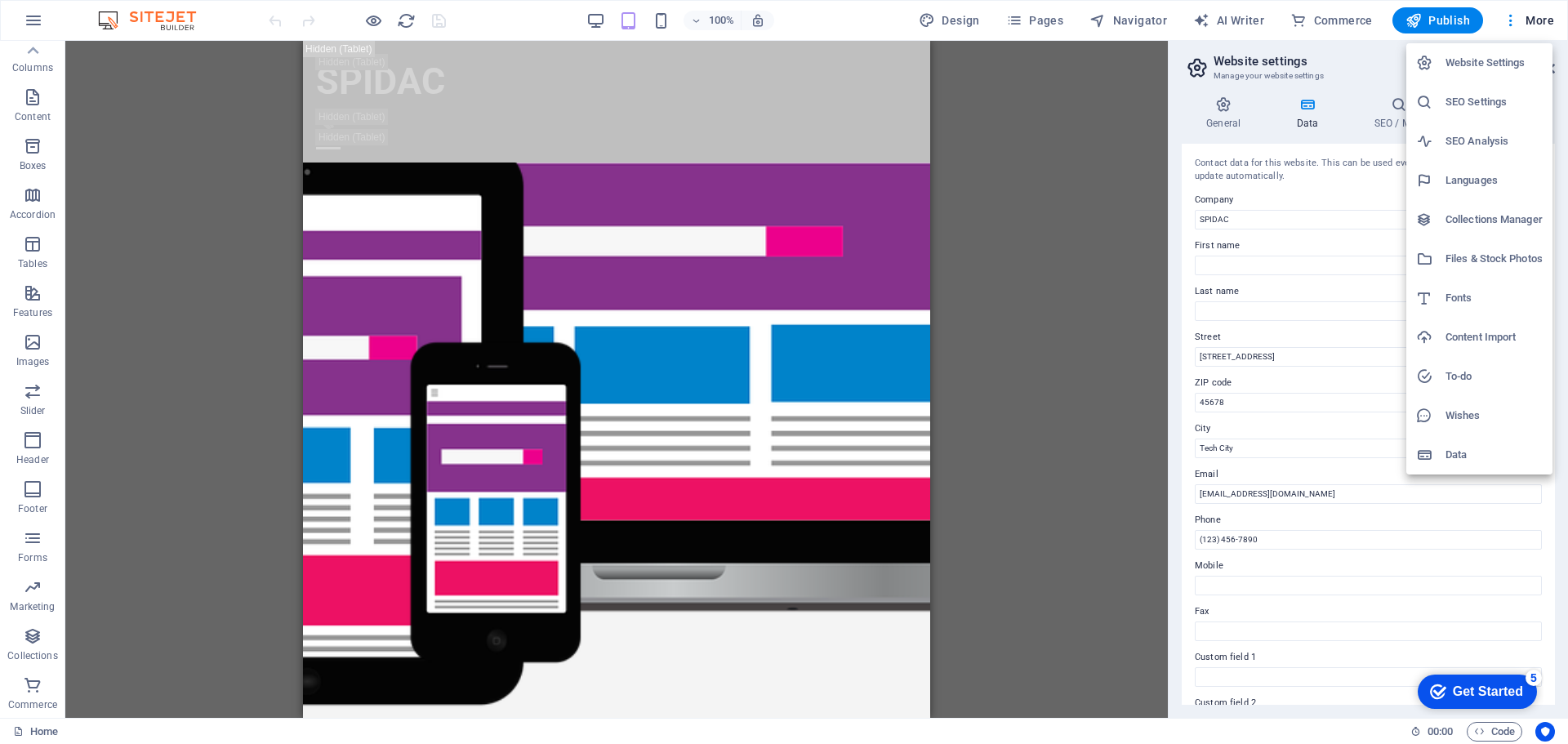
click at [1459, 457] on h6 "Data" at bounding box center [1494, 454] width 97 height 20
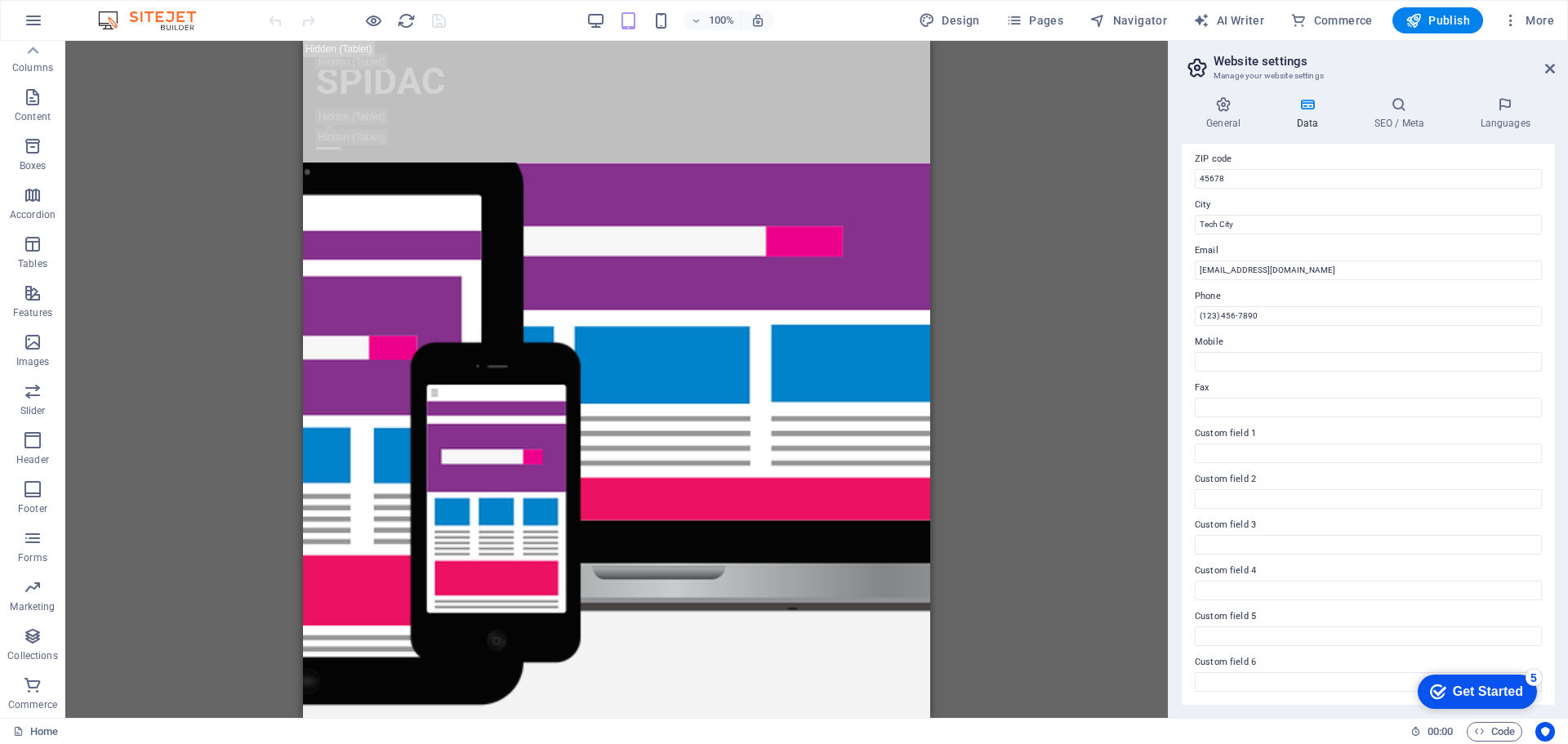
scroll to position [0, 0]
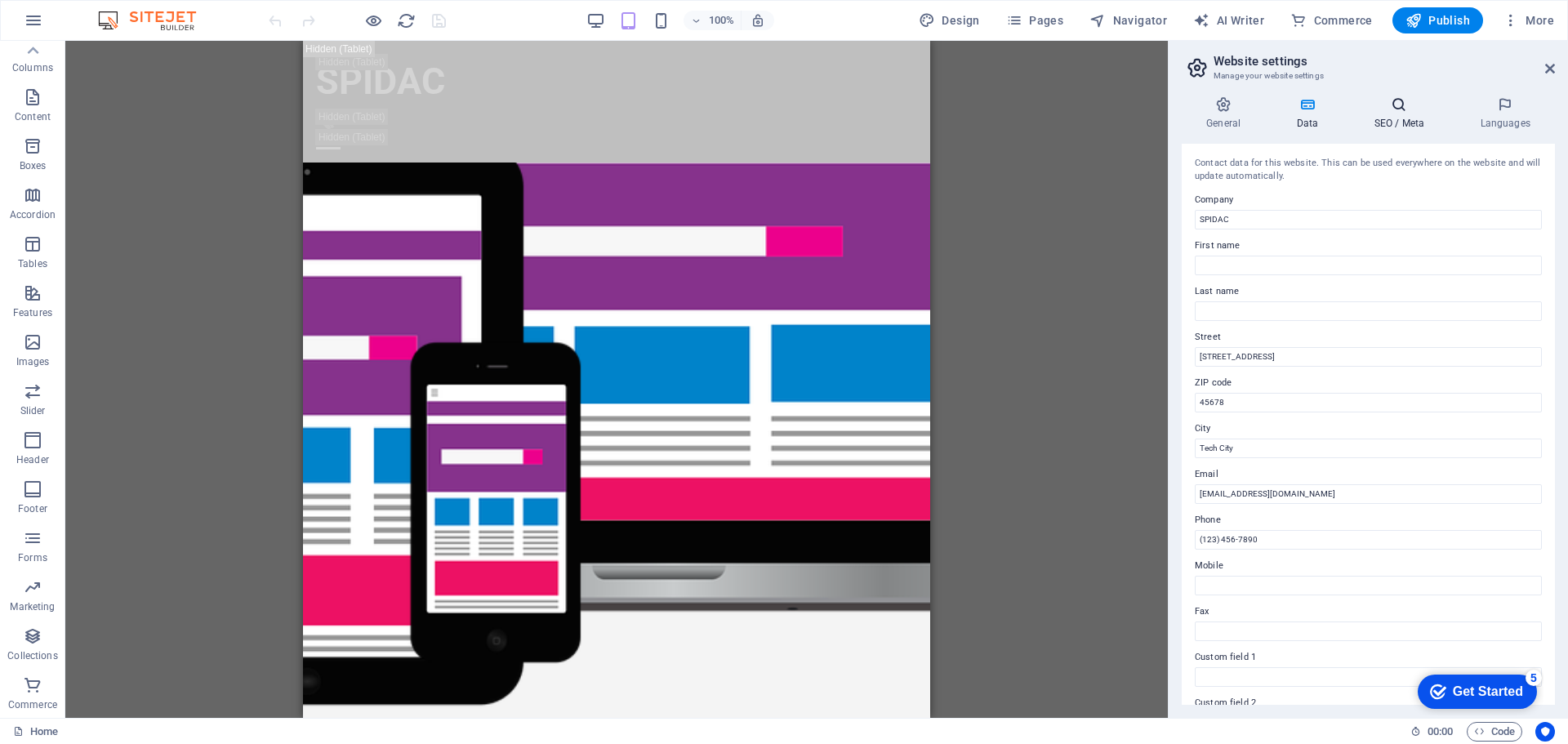
click at [1403, 102] on icon at bounding box center [1399, 104] width 100 height 16
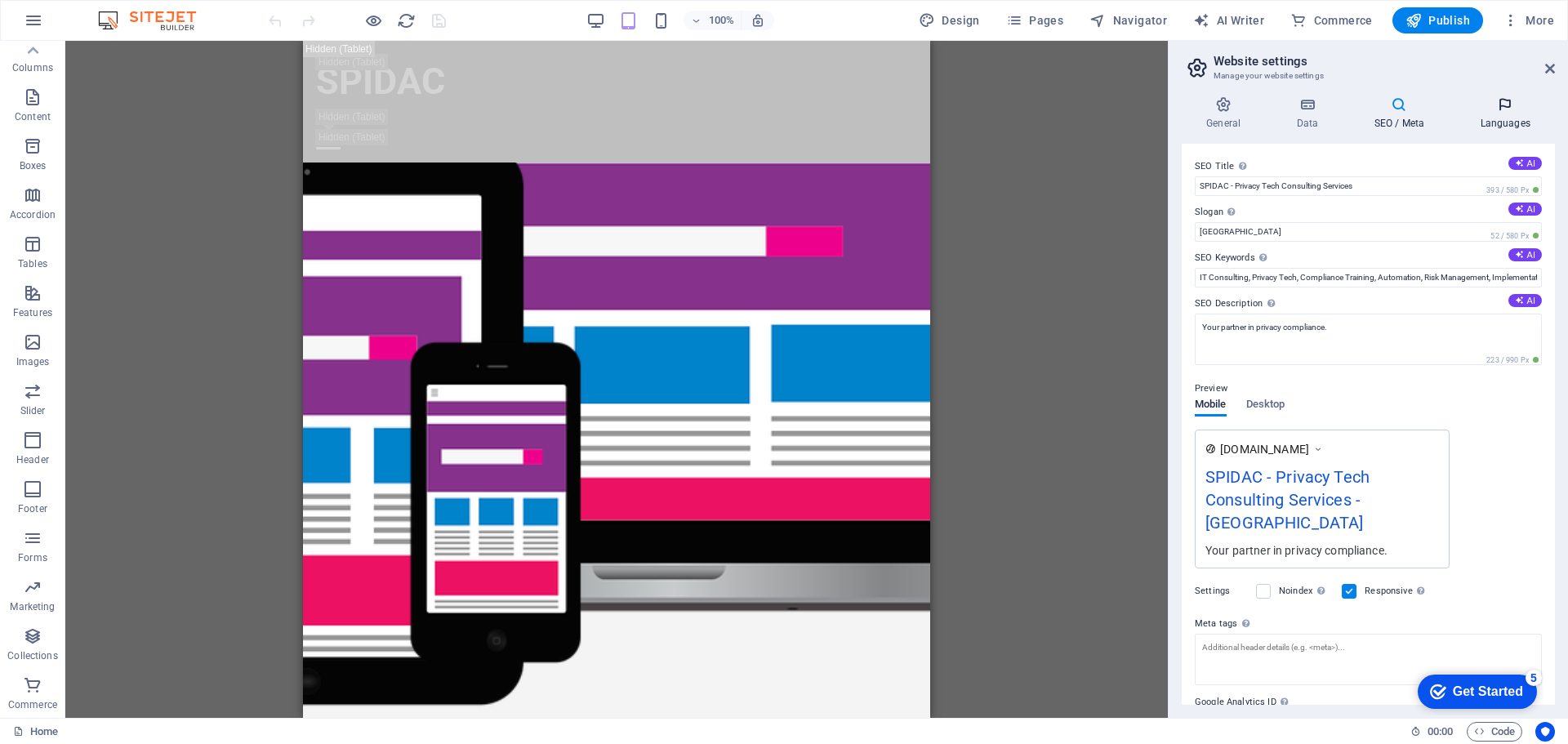
click at [1496, 116] on h4 "Languages" at bounding box center [1505, 114] width 100 height 34
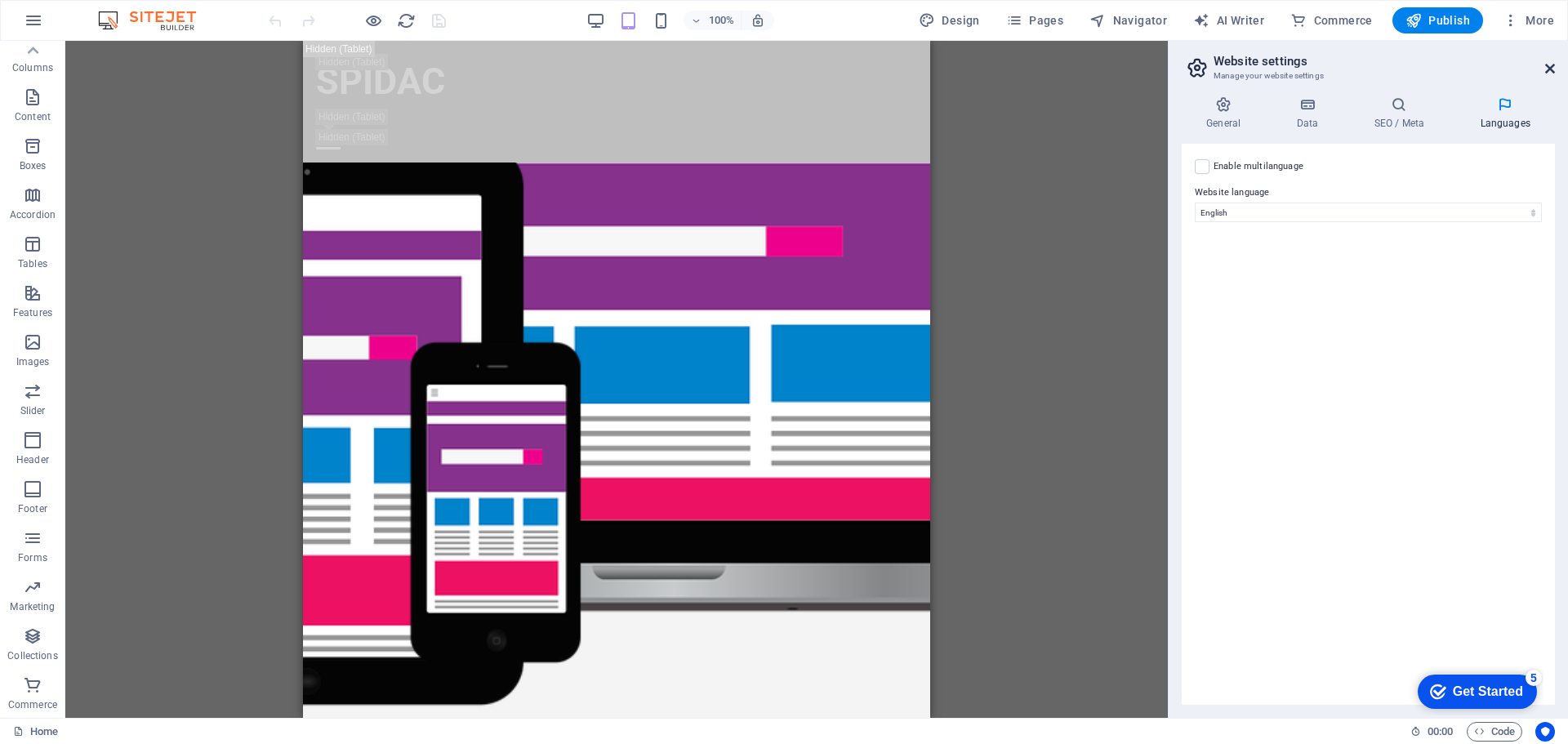
click at [1548, 63] on icon at bounding box center [1549, 68] width 9 height 13
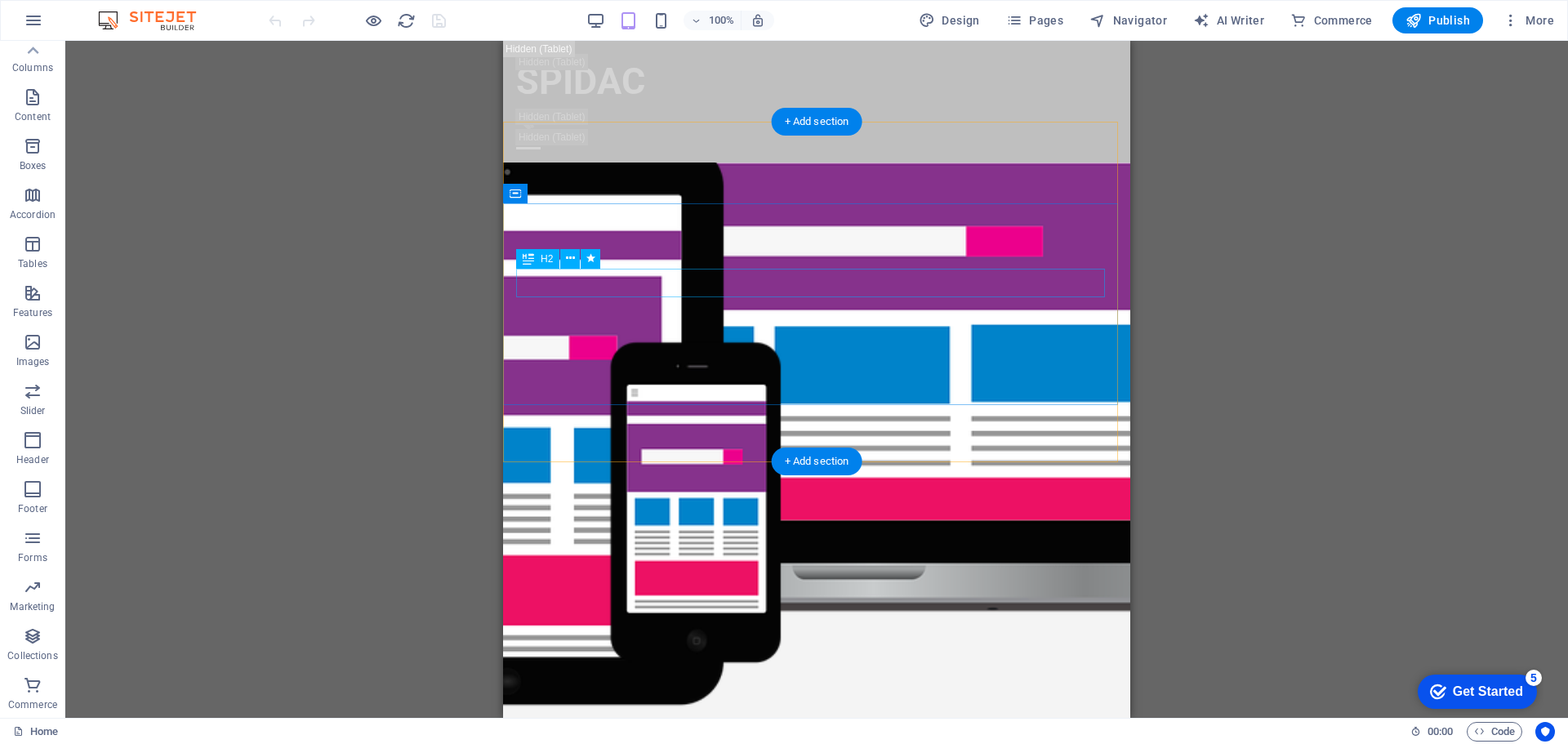
drag, startPoint x: 1662, startPoint y: 185, endPoint x: 858, endPoint y: 244, distance: 806.2
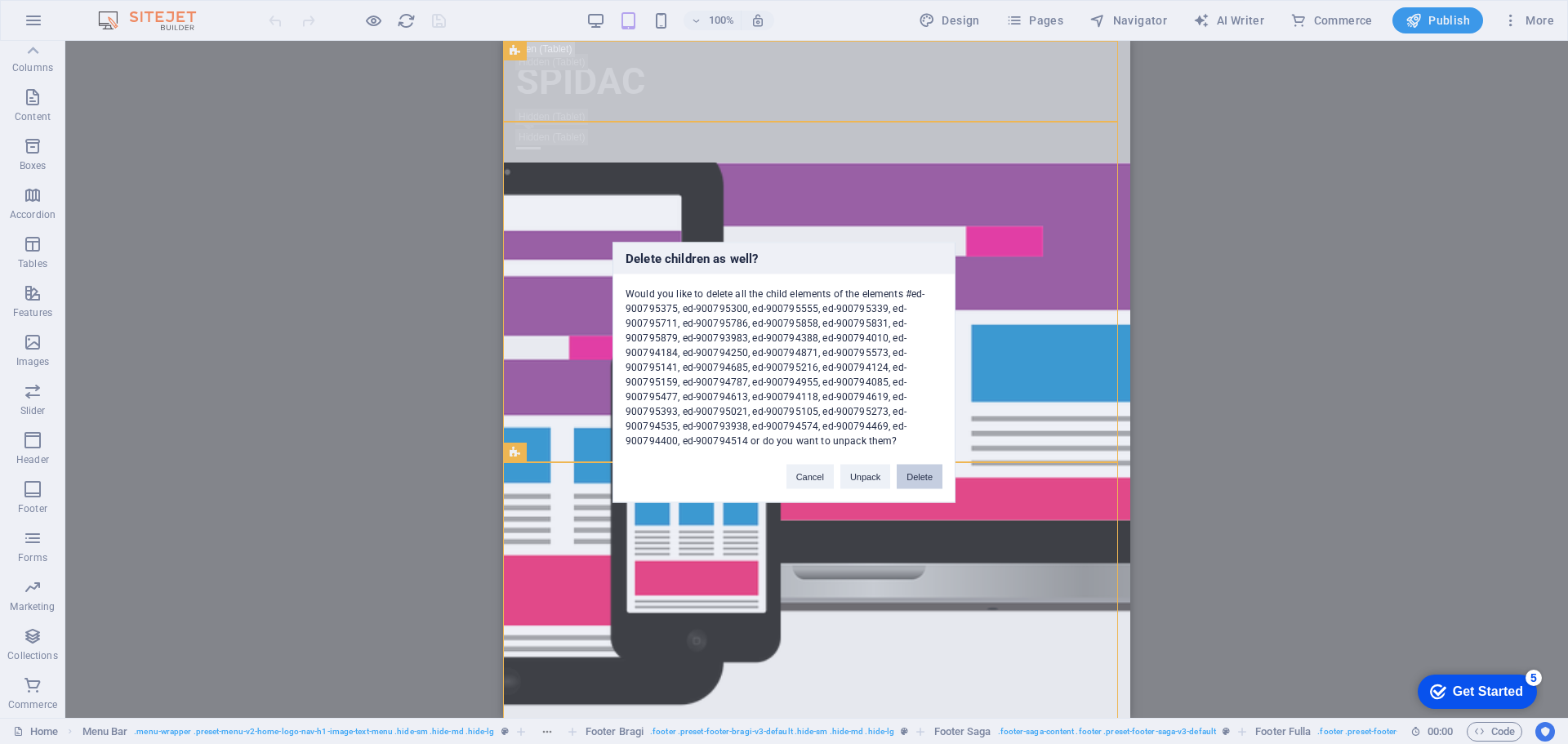
click at [909, 469] on button "Delete" at bounding box center [919, 476] width 46 height 24
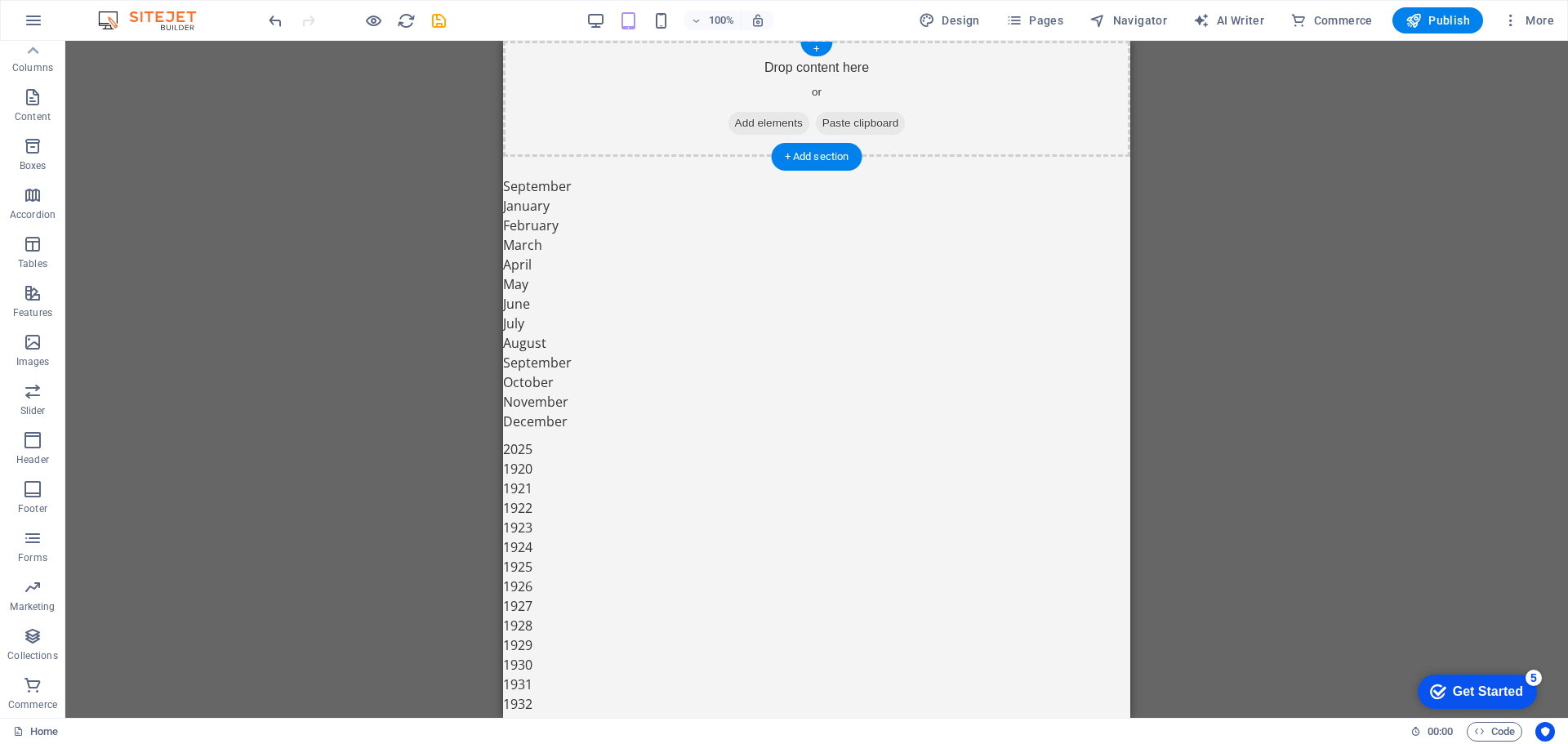
click at [916, 116] on div "Drop content here or Add elements Paste clipboard" at bounding box center [817, 98] width 628 height 116
click at [32, 134] on span "Elements" at bounding box center [33, 116] width 66 height 39
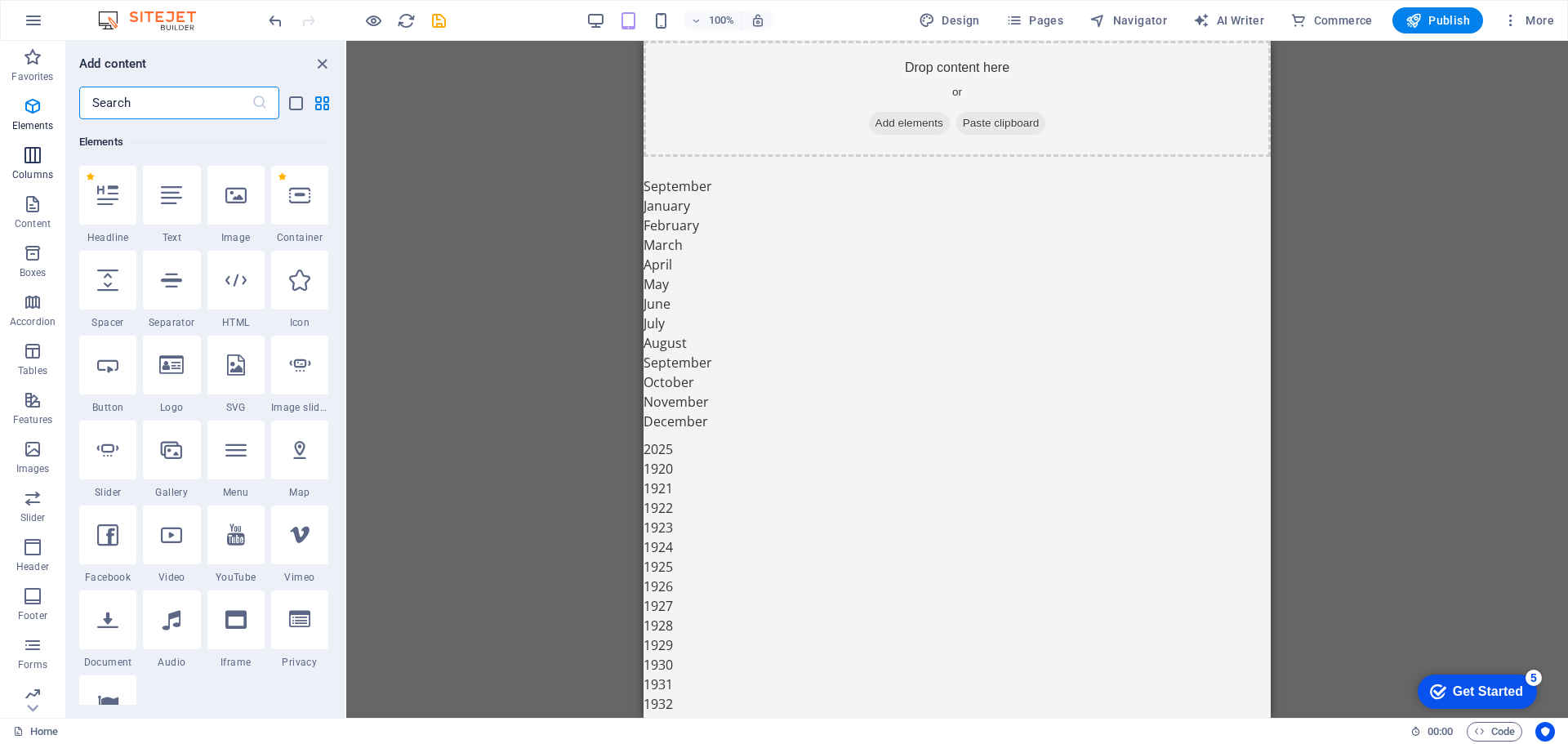
click at [36, 168] on p "Columns" at bounding box center [32, 174] width 41 height 13
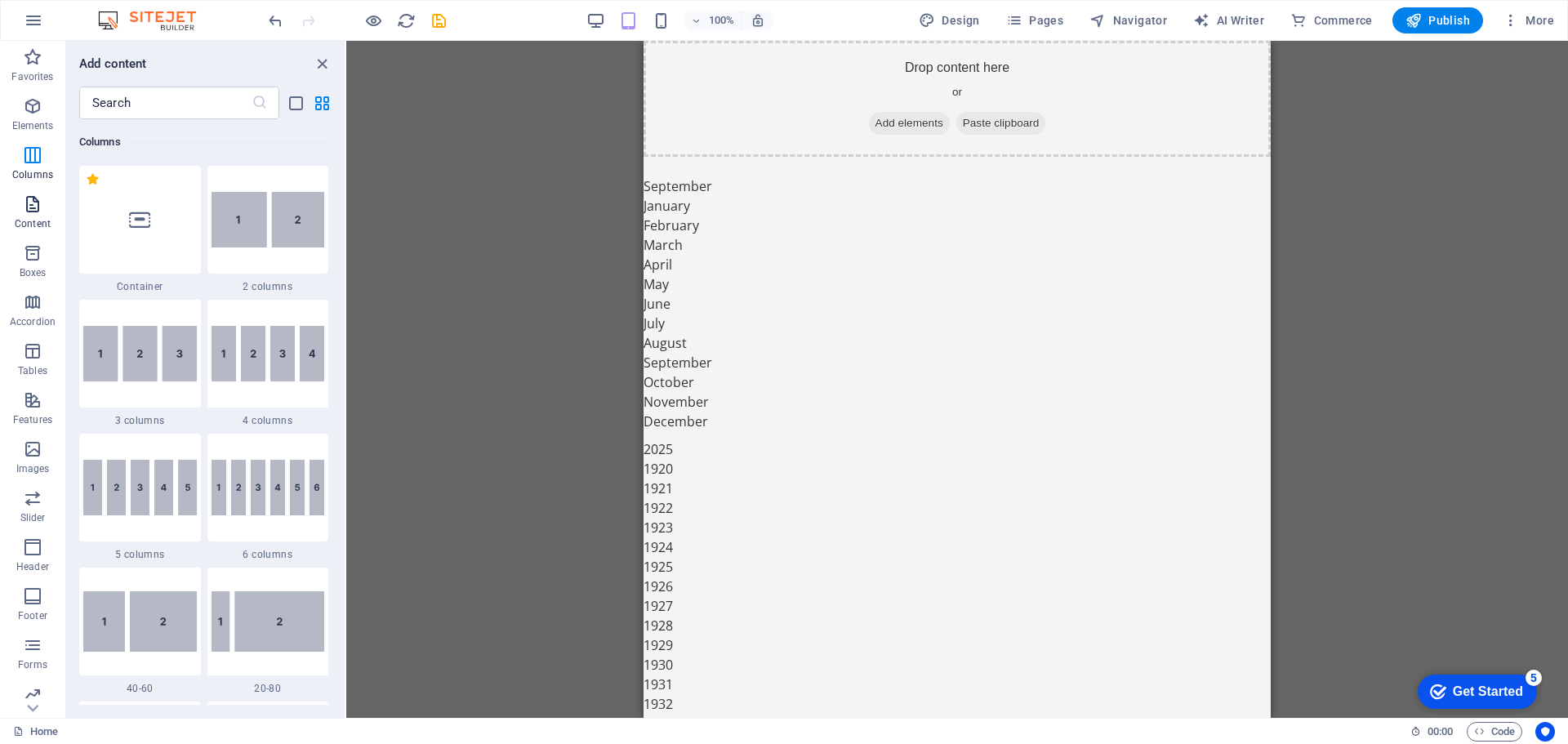
click at [36, 209] on icon "button" at bounding box center [33, 203] width 20 height 20
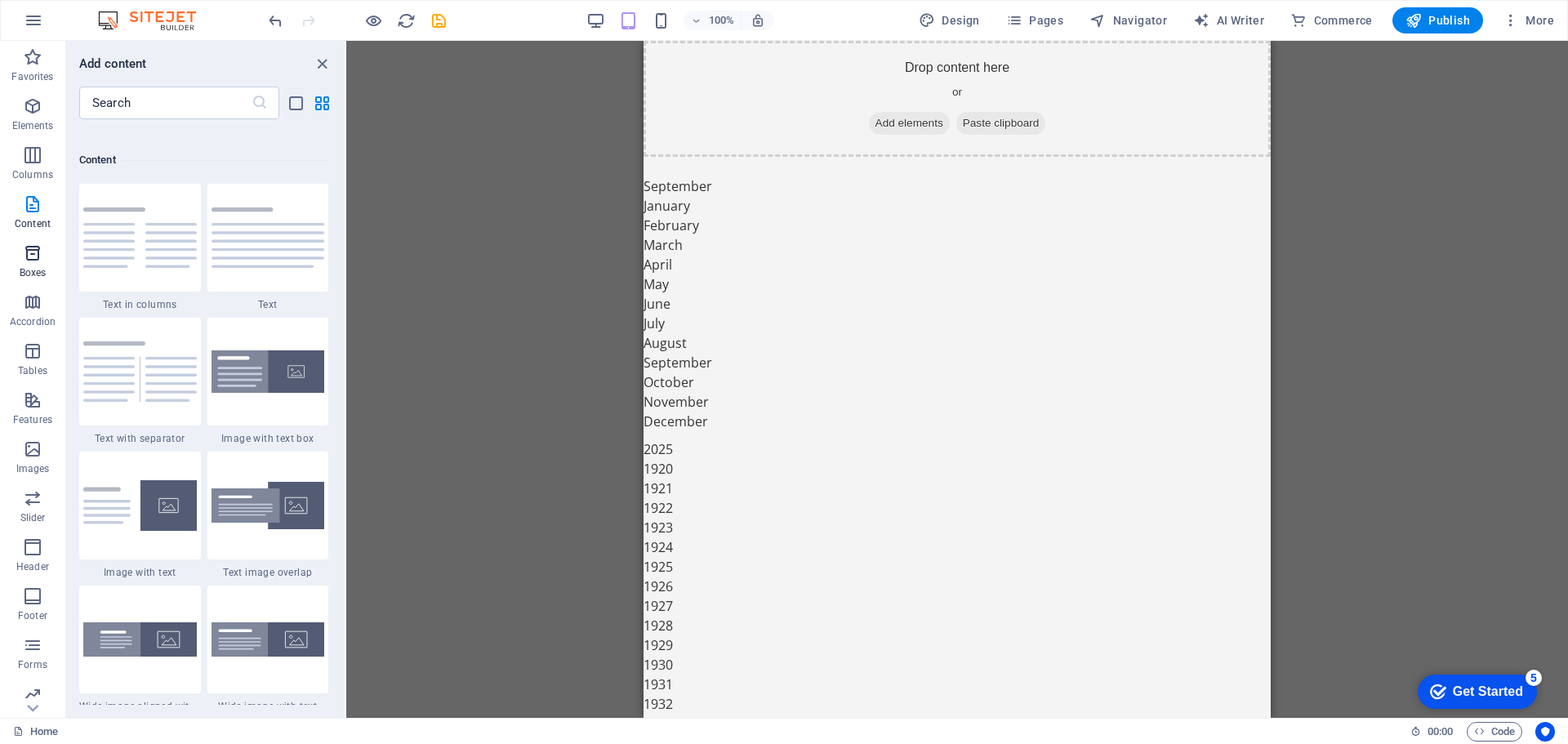
click at [34, 266] on p "Boxes" at bounding box center [33, 272] width 27 height 13
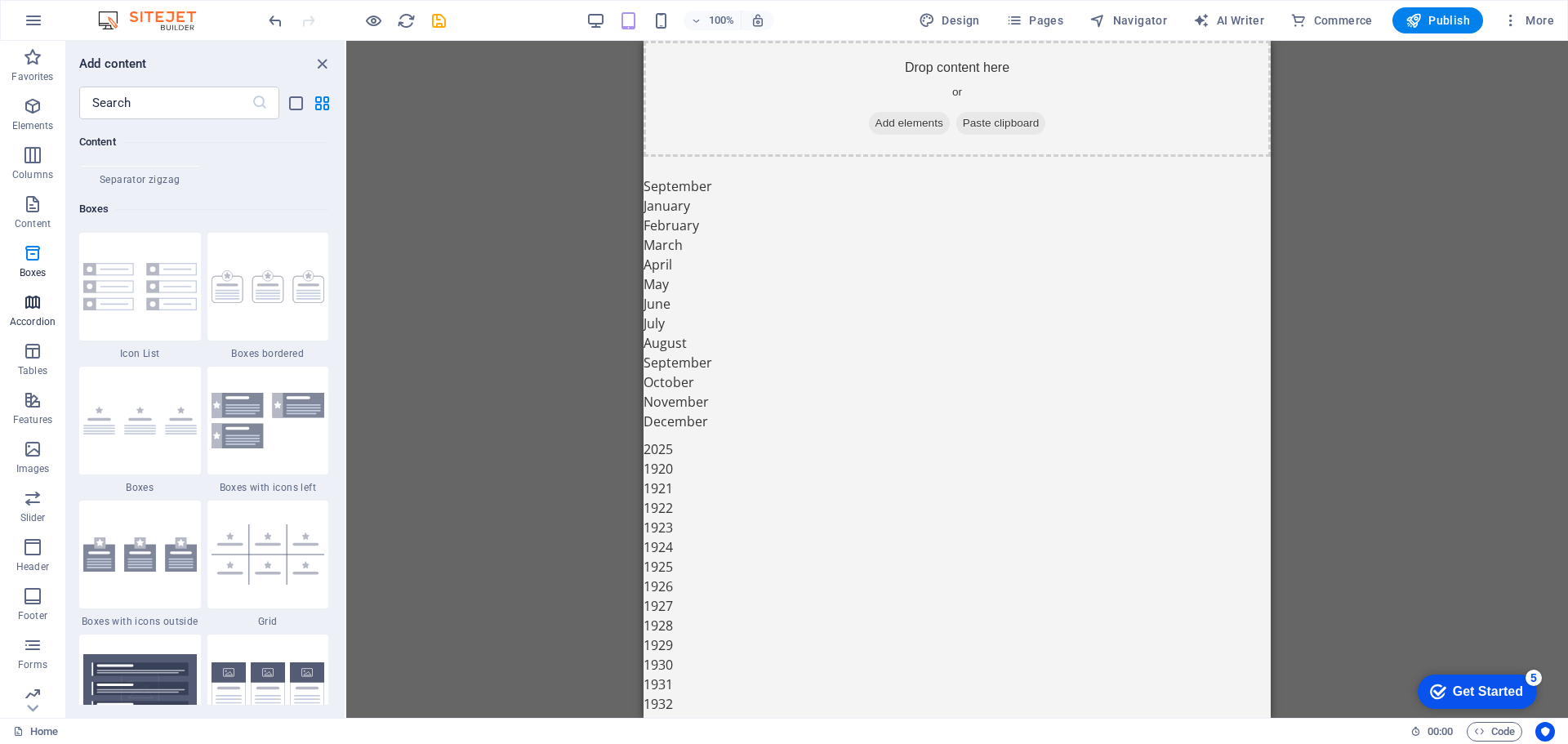
click at [36, 295] on icon "button" at bounding box center [33, 302] width 20 height 20
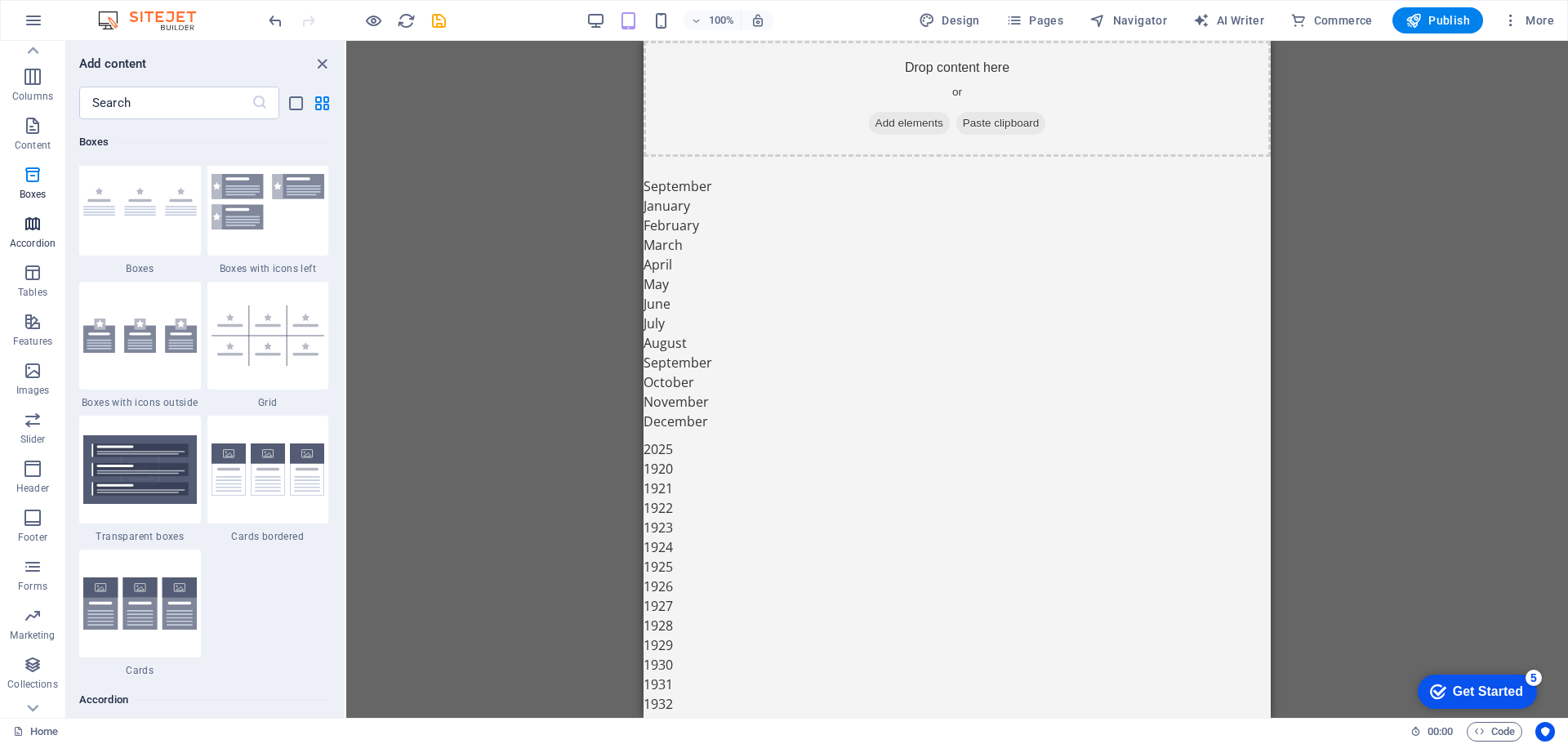
scroll to position [107, 0]
click at [33, 653] on p "Collections" at bounding box center [33, 655] width 50 height 13
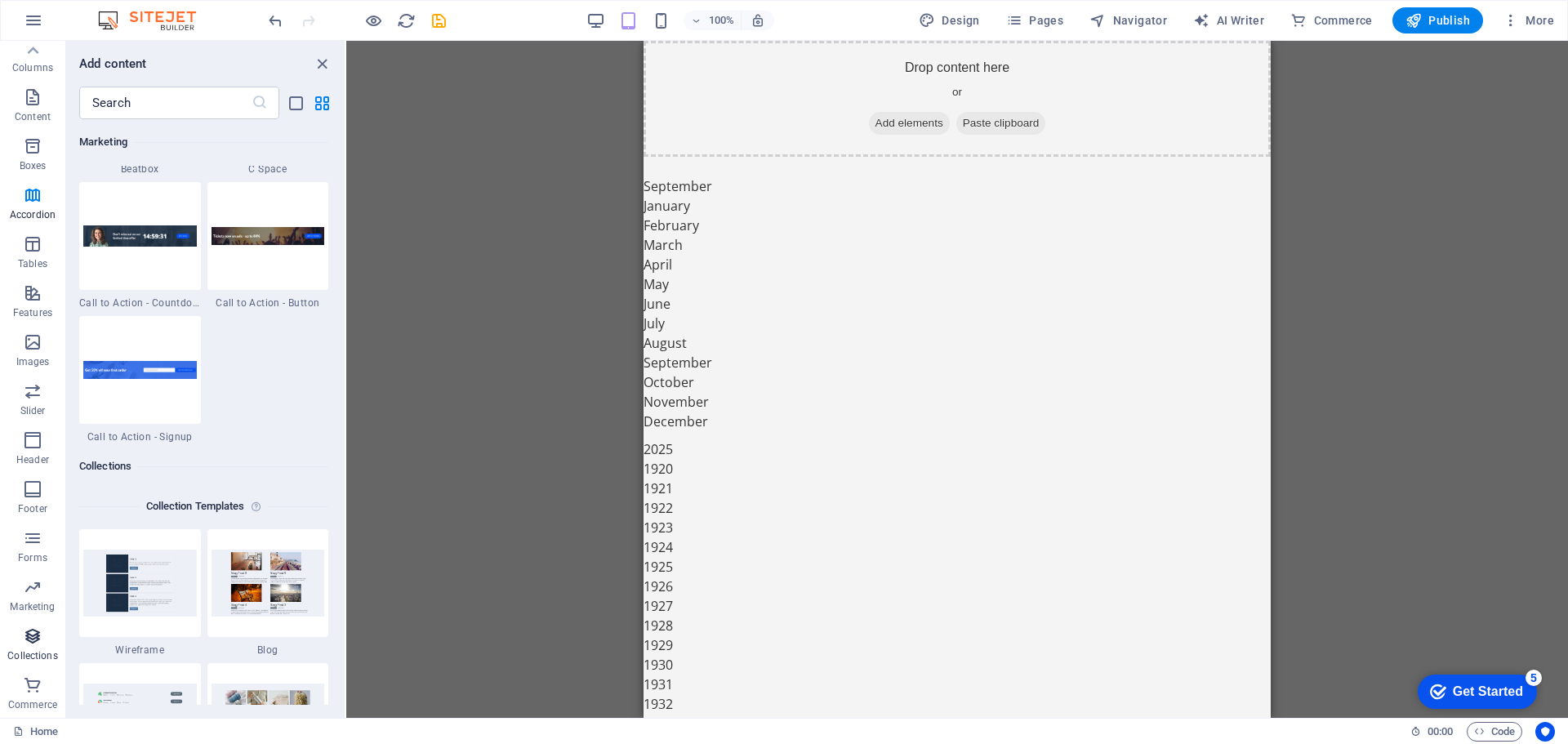
scroll to position [14950, 0]
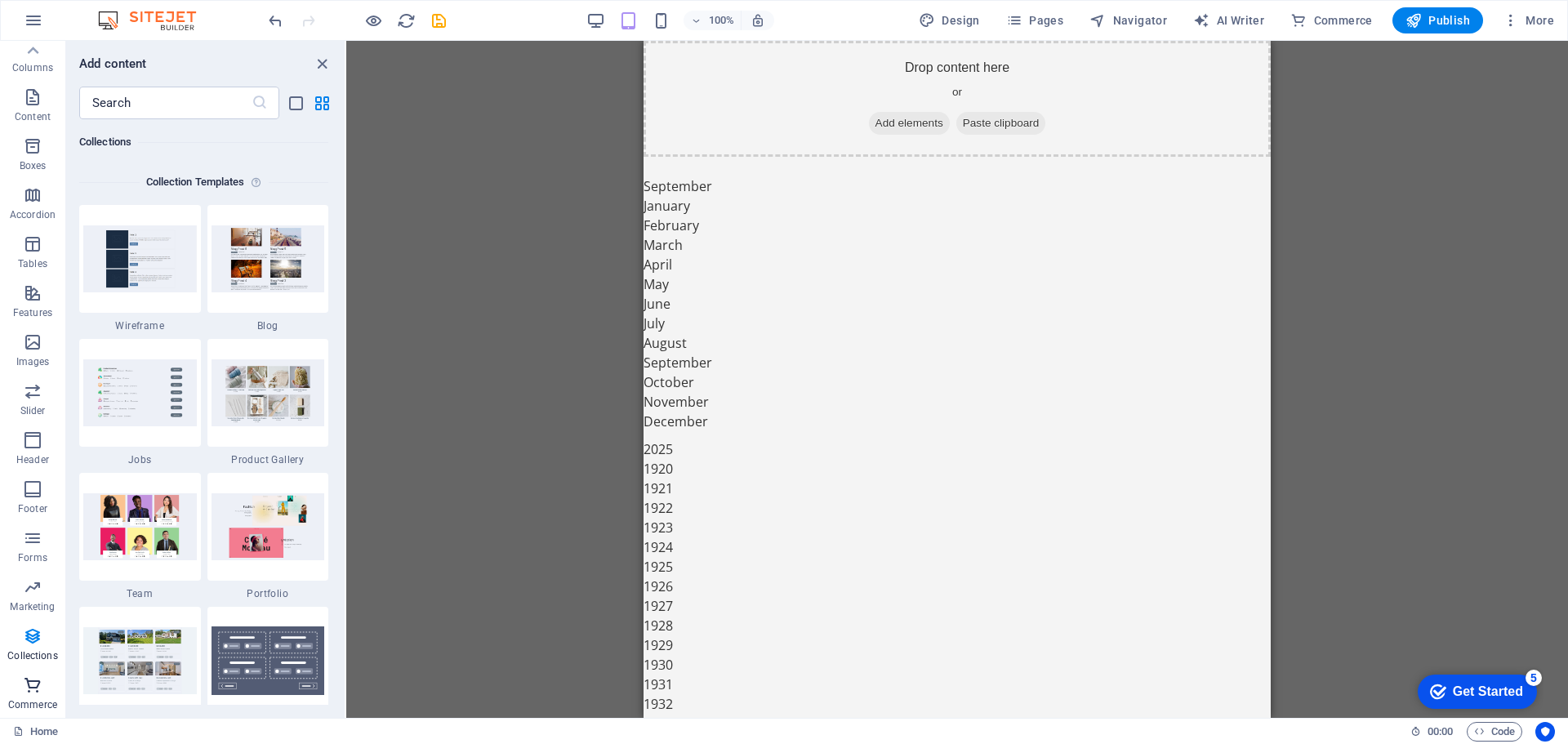
click at [35, 676] on icon "button" at bounding box center [33, 685] width 20 height 20
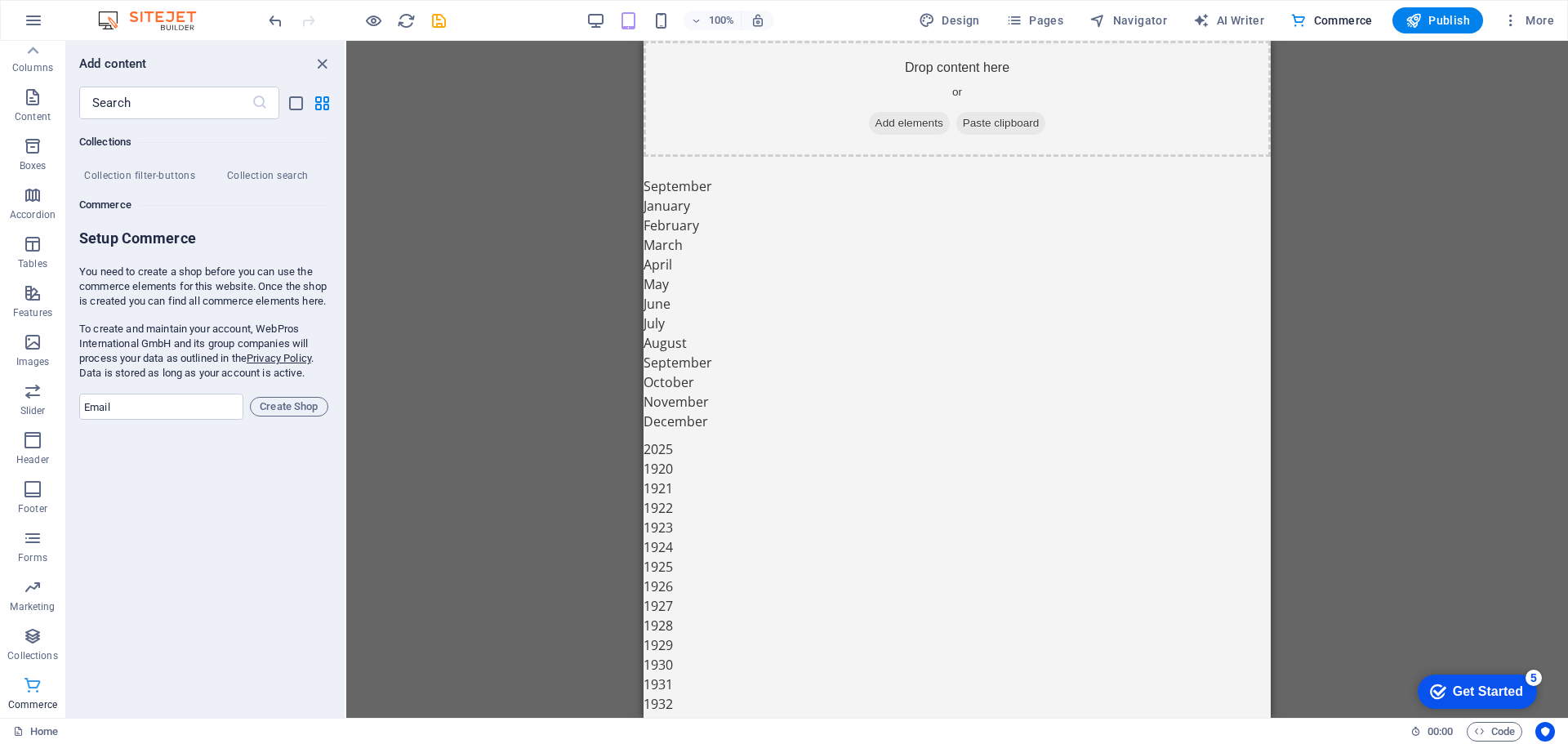
scroll to position [15738, 0]
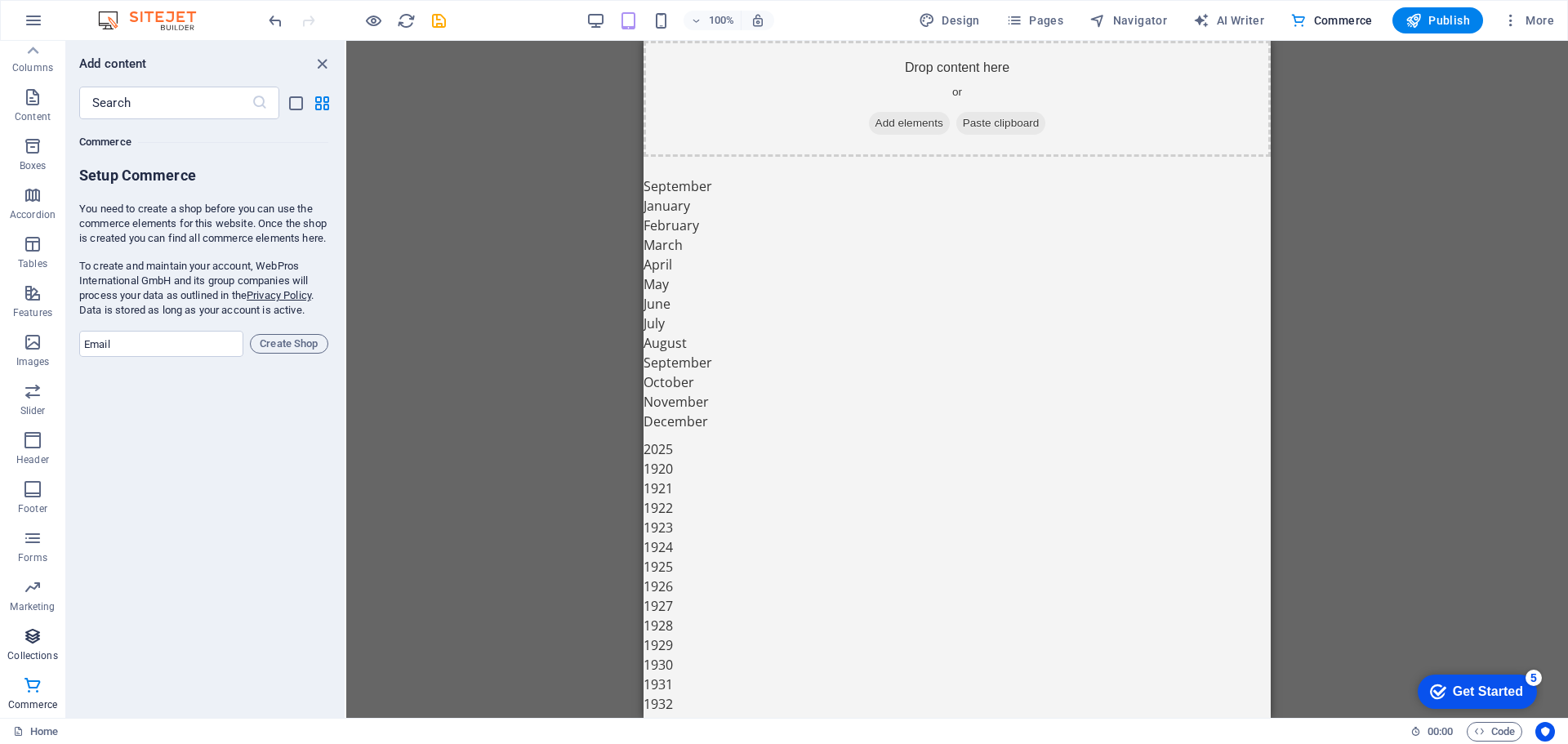
click at [26, 628] on icon "button" at bounding box center [33, 636] width 20 height 20
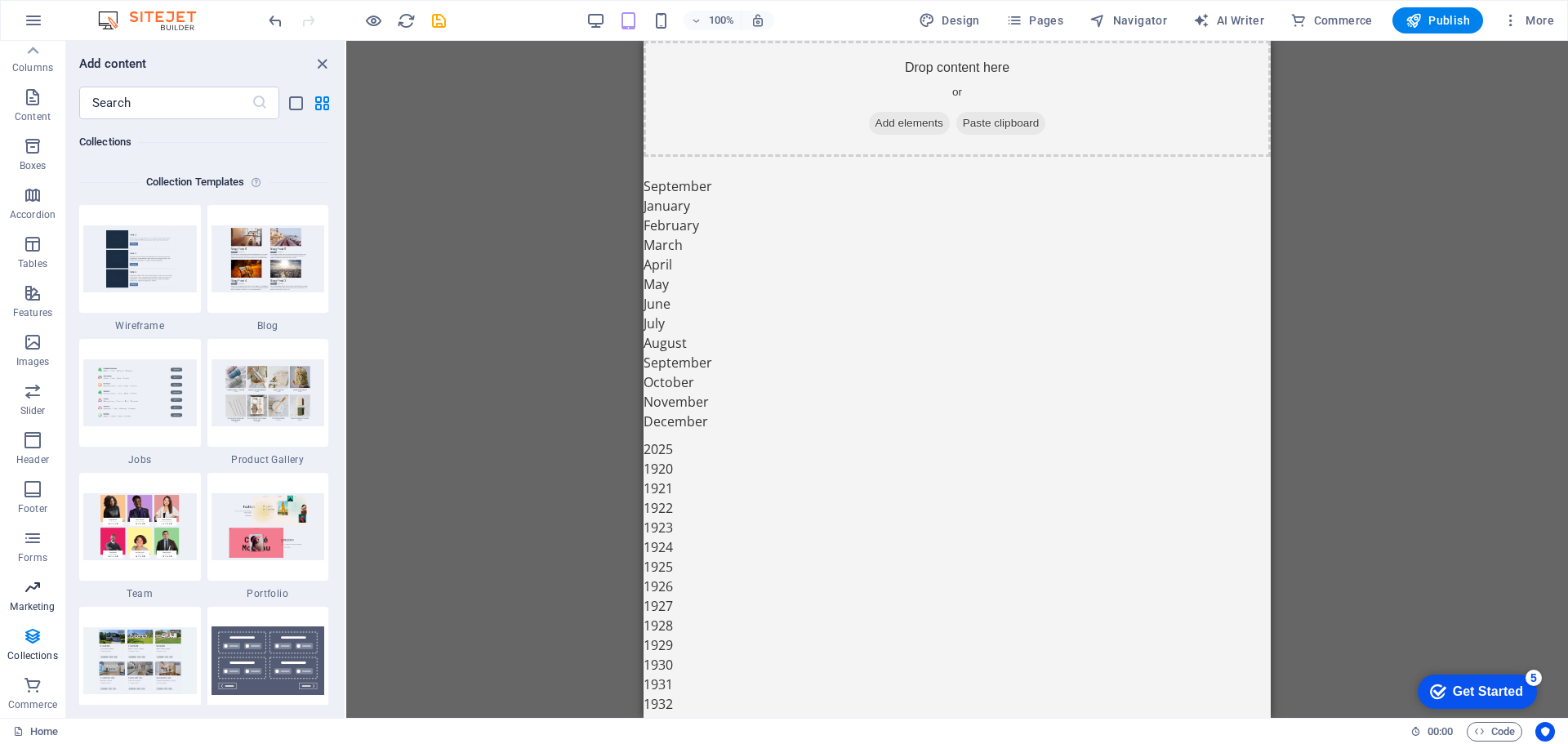
click at [43, 597] on span "Marketing" at bounding box center [33, 597] width 66 height 39
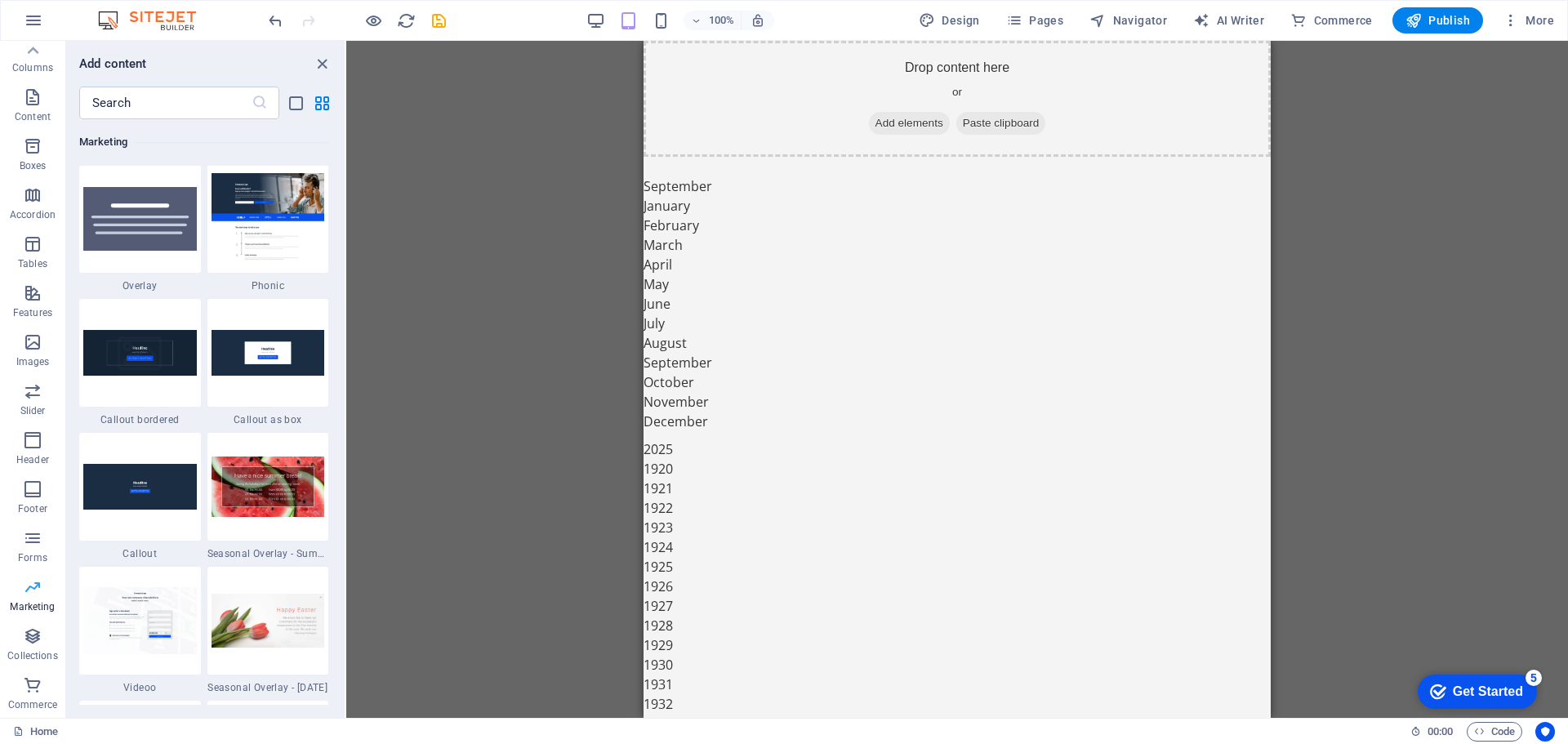
scroll to position [13303, 0]
click at [27, 643] on icon "button" at bounding box center [33, 636] width 20 height 20
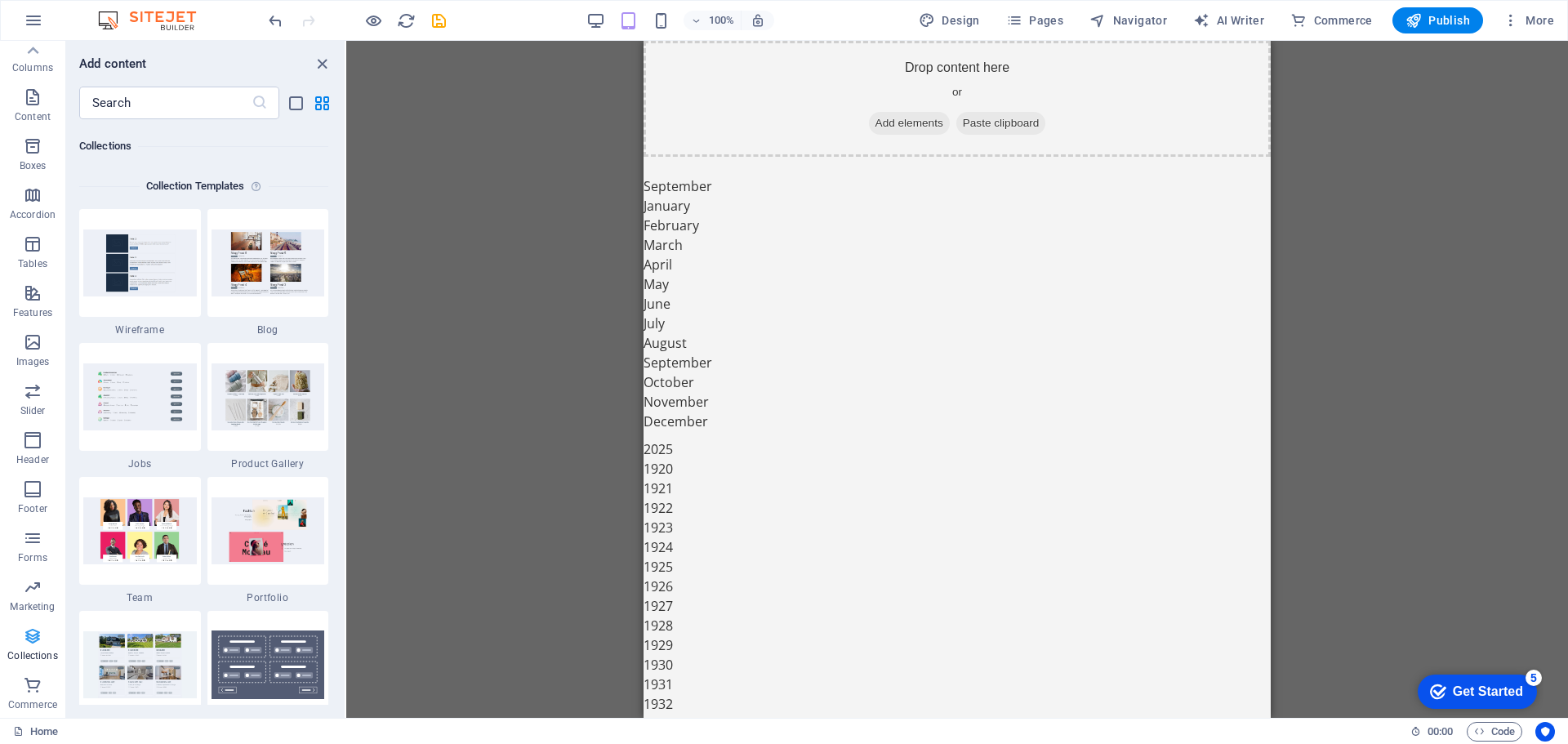
scroll to position [14950, 0]
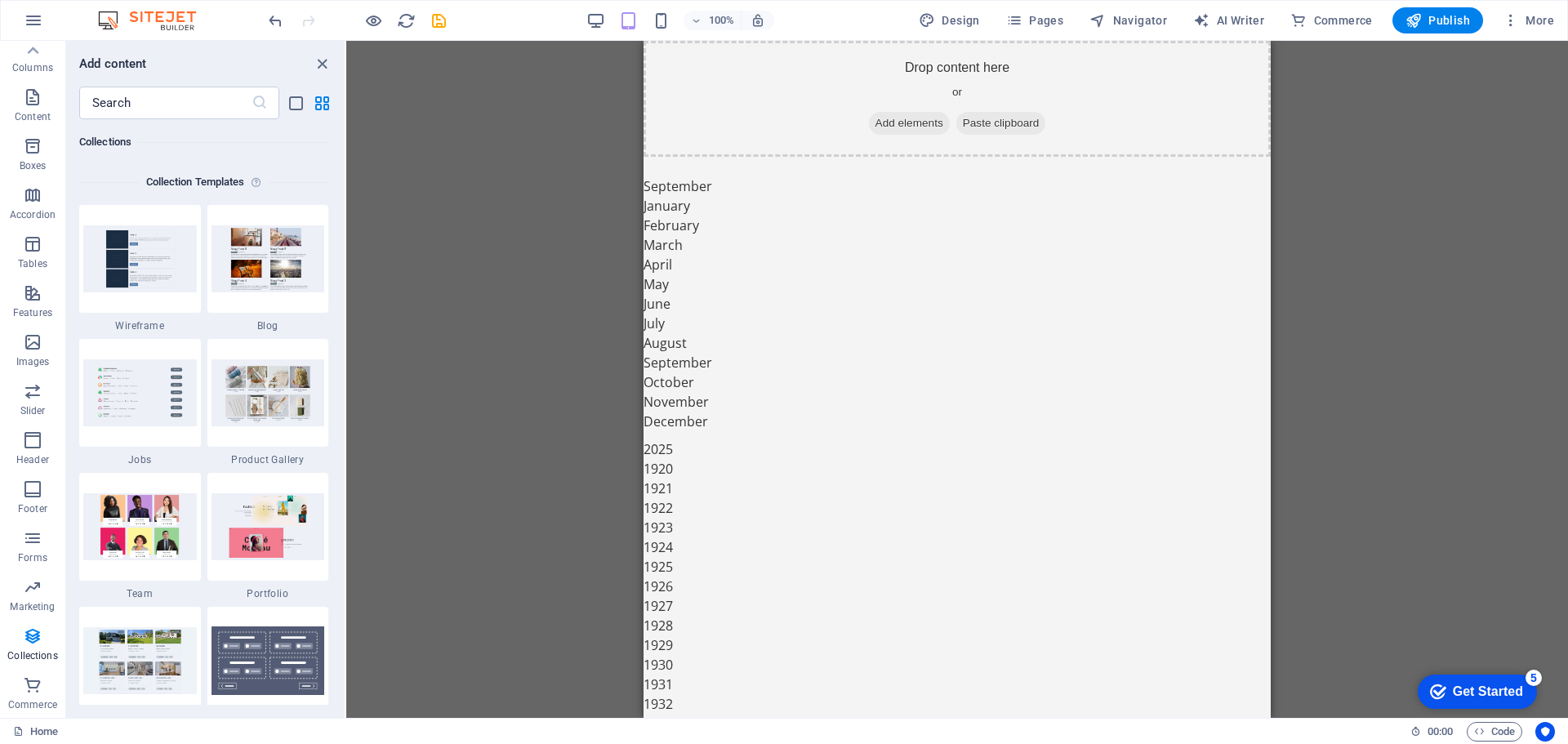
click at [159, 17] on img at bounding box center [155, 20] width 122 height 20
click at [270, 24] on icon "undo" at bounding box center [276, 21] width 19 height 19
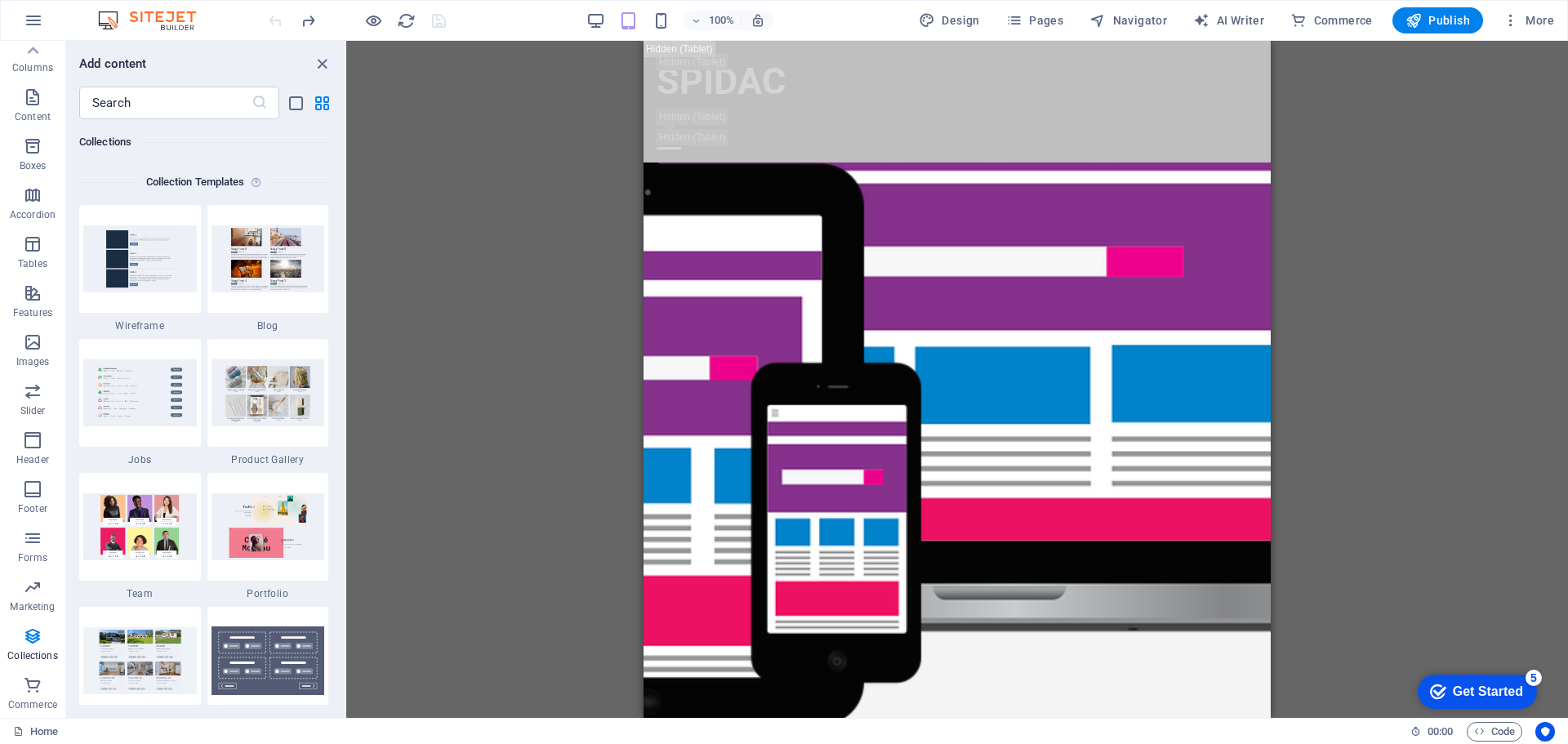
click at [270, 24] on div at bounding box center [357, 21] width 183 height 26
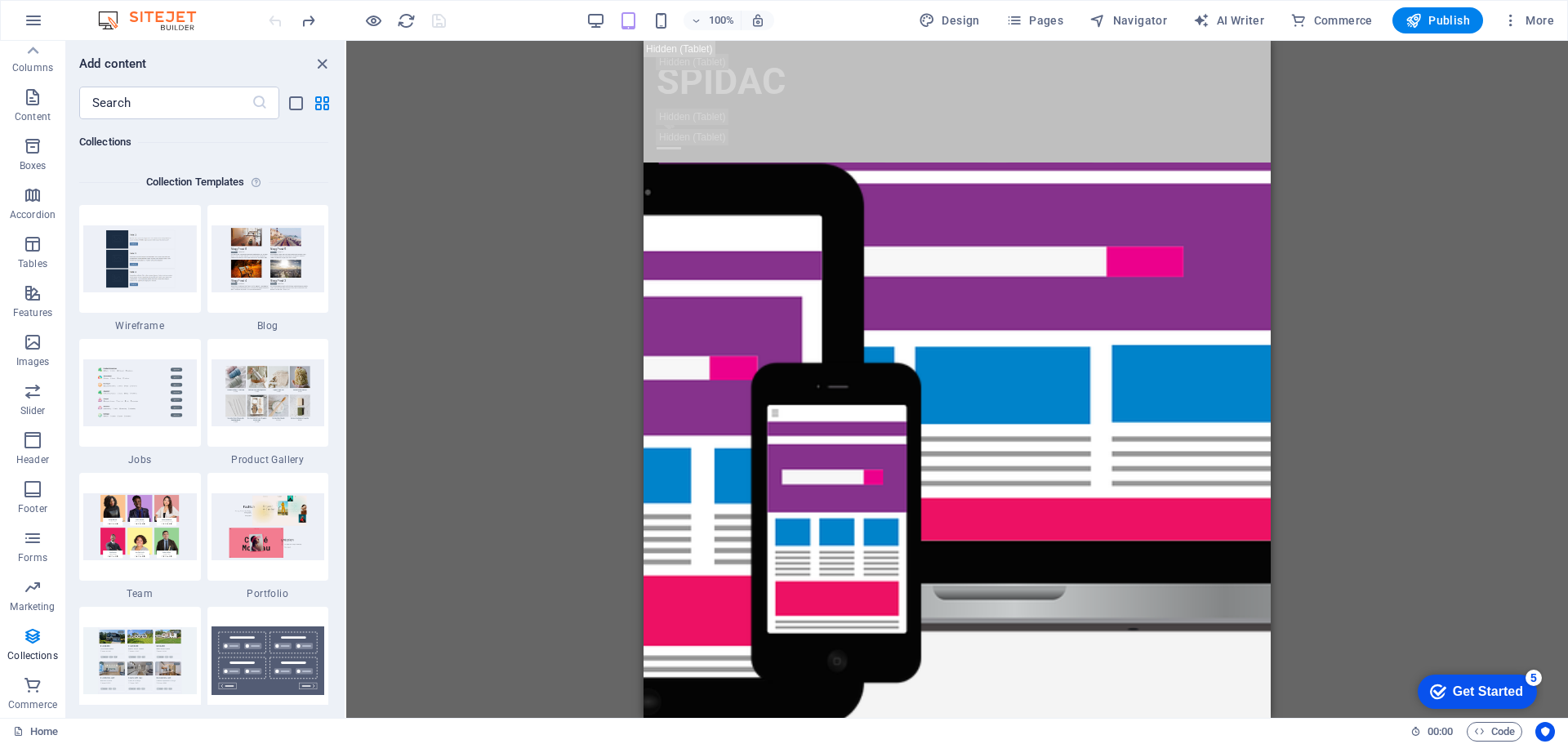
click at [177, 21] on img at bounding box center [155, 20] width 122 height 20
click at [30, 23] on icon "button" at bounding box center [33, 20] width 20 height 20
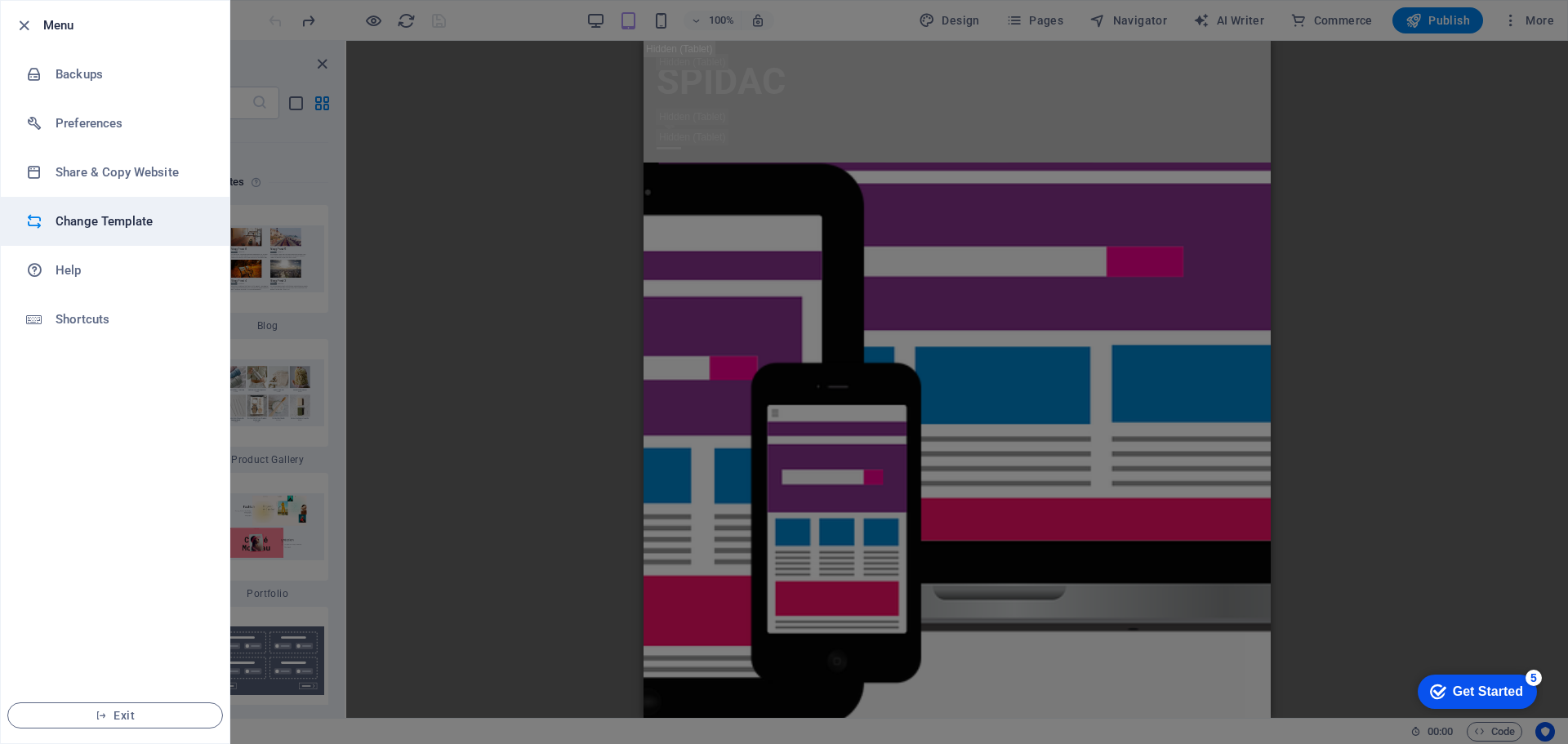
click at [133, 221] on h6 "Change Template" at bounding box center [130, 221] width 151 height 20
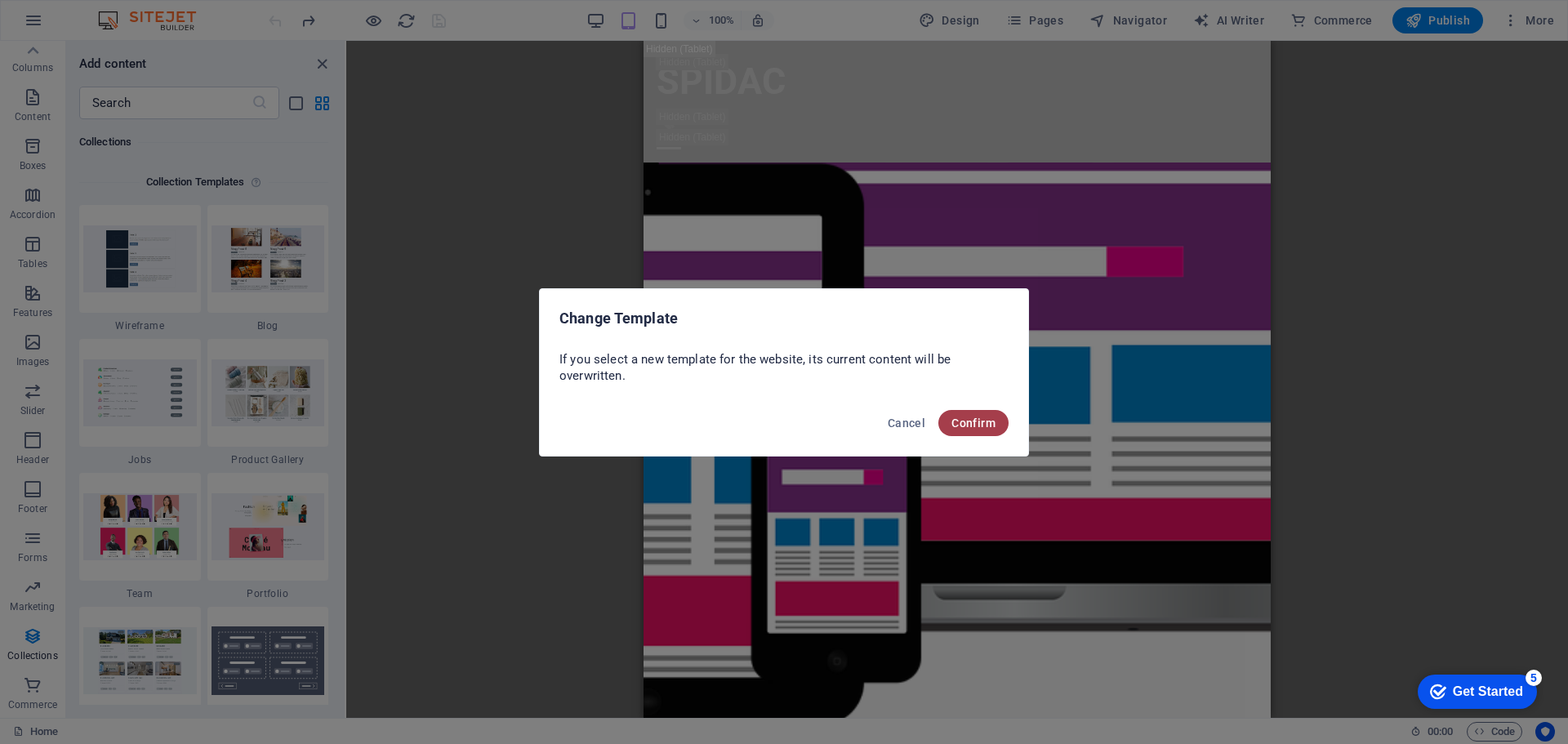
click at [953, 413] on button "Confirm" at bounding box center [972, 423] width 70 height 26
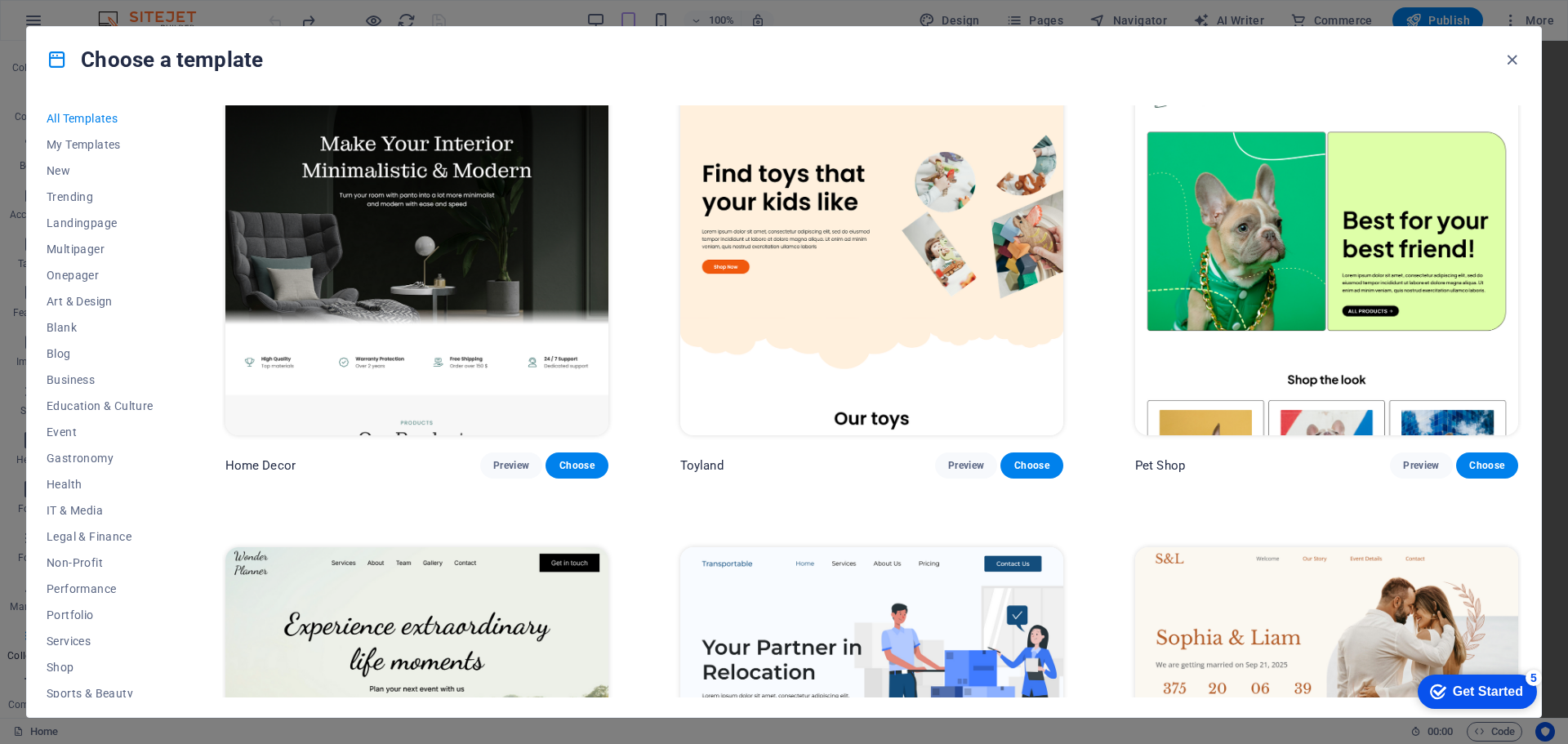
scroll to position [978, 0]
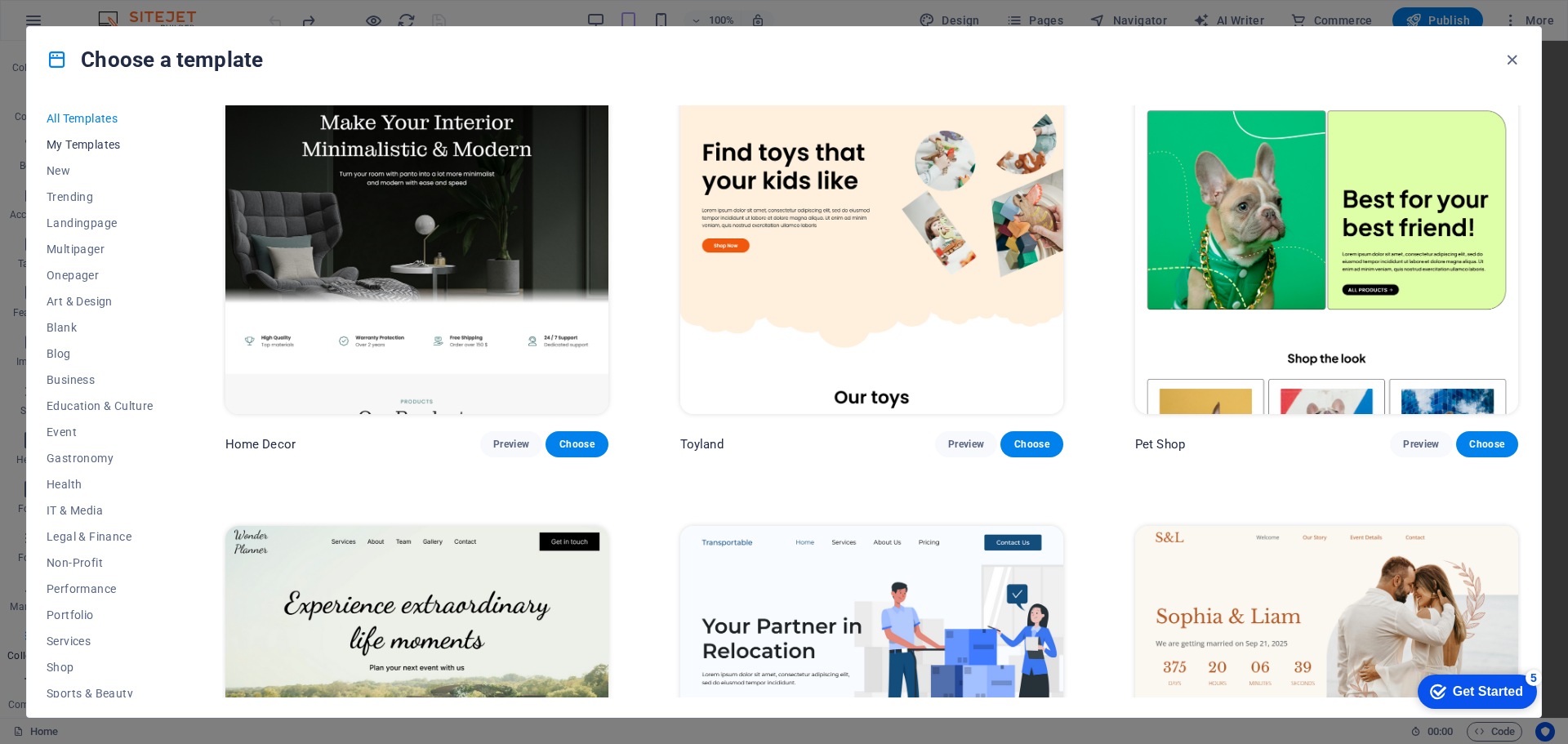
click at [84, 141] on span "My Templates" at bounding box center [100, 144] width 107 height 13
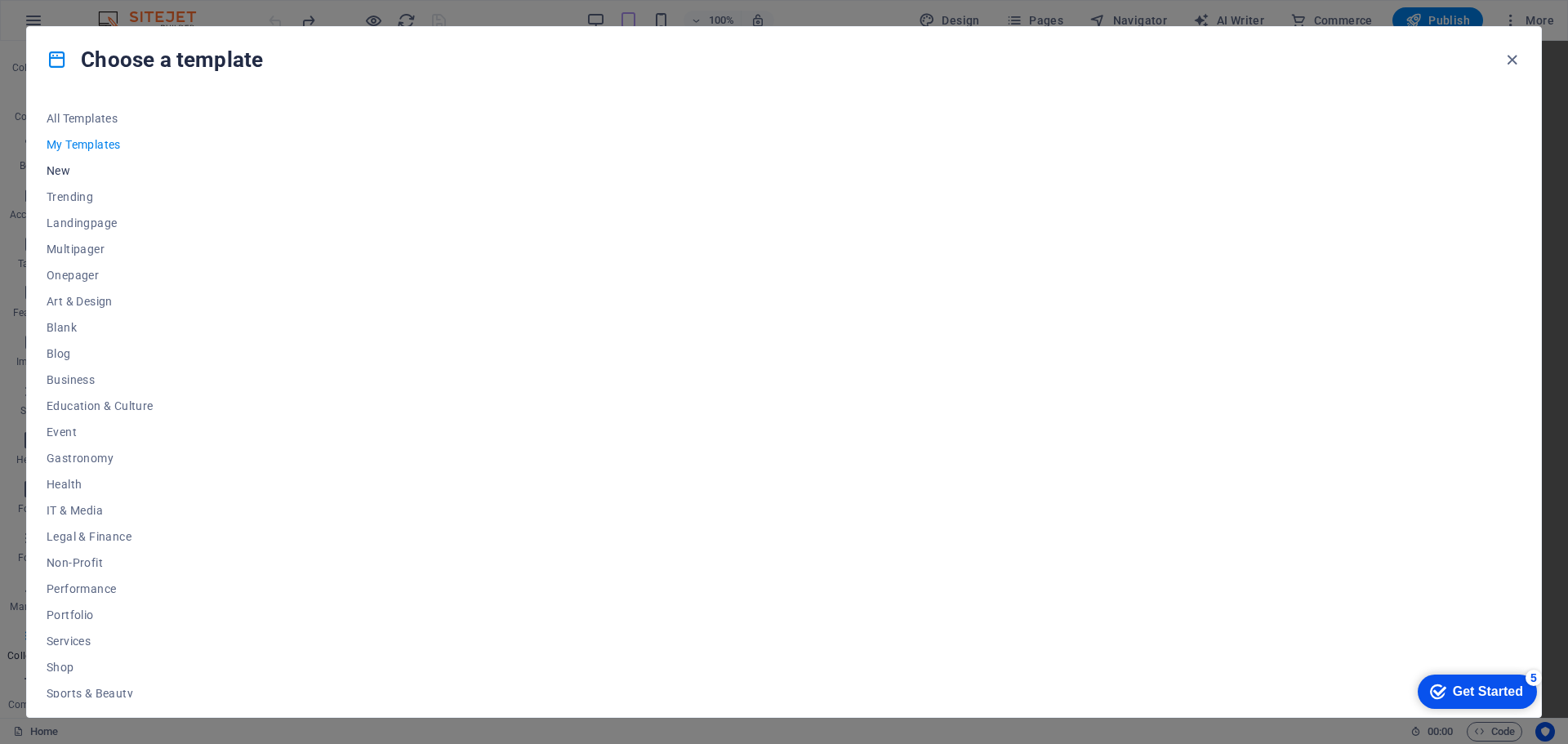
click at [72, 166] on span "New" at bounding box center [100, 170] width 107 height 13
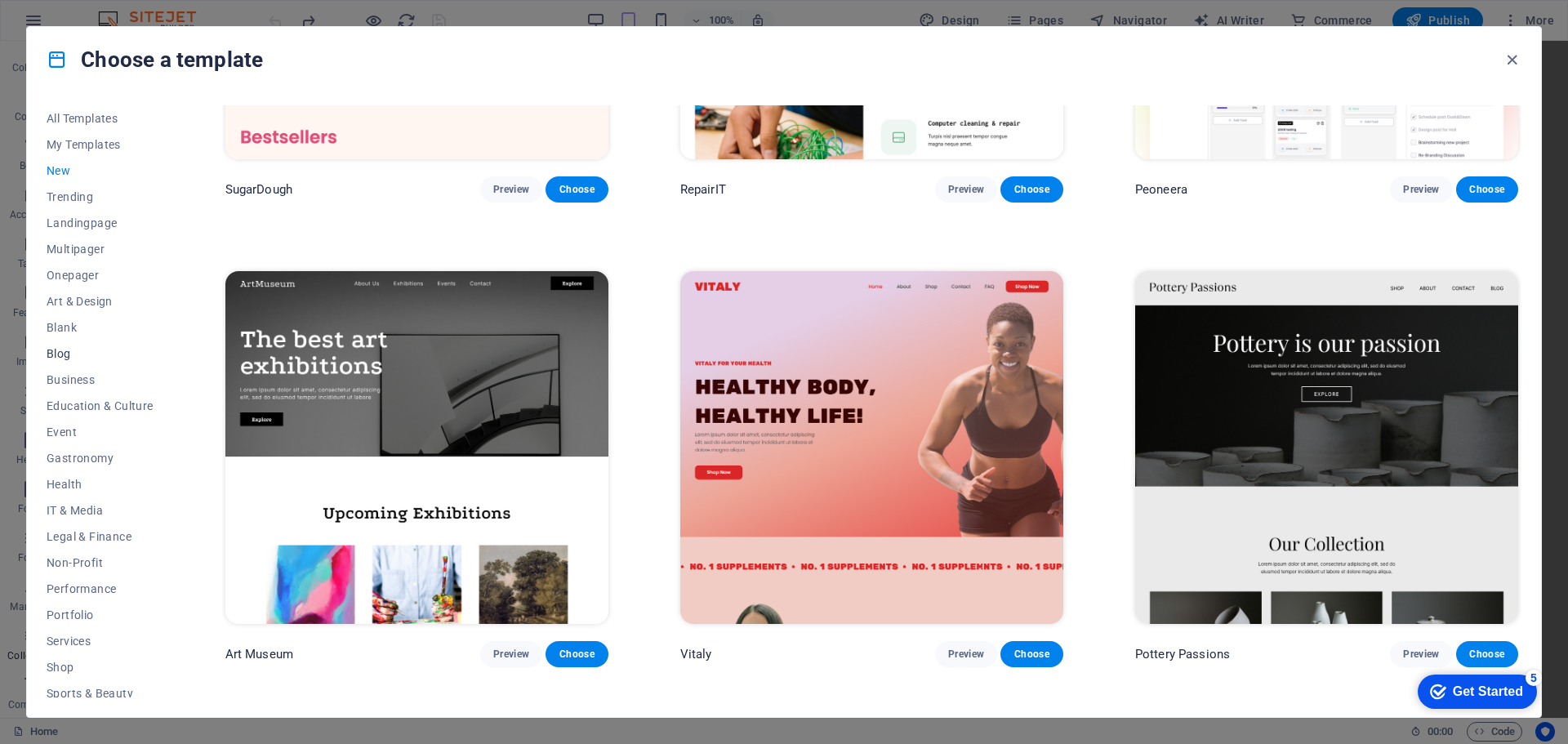
scroll to position [87, 0]
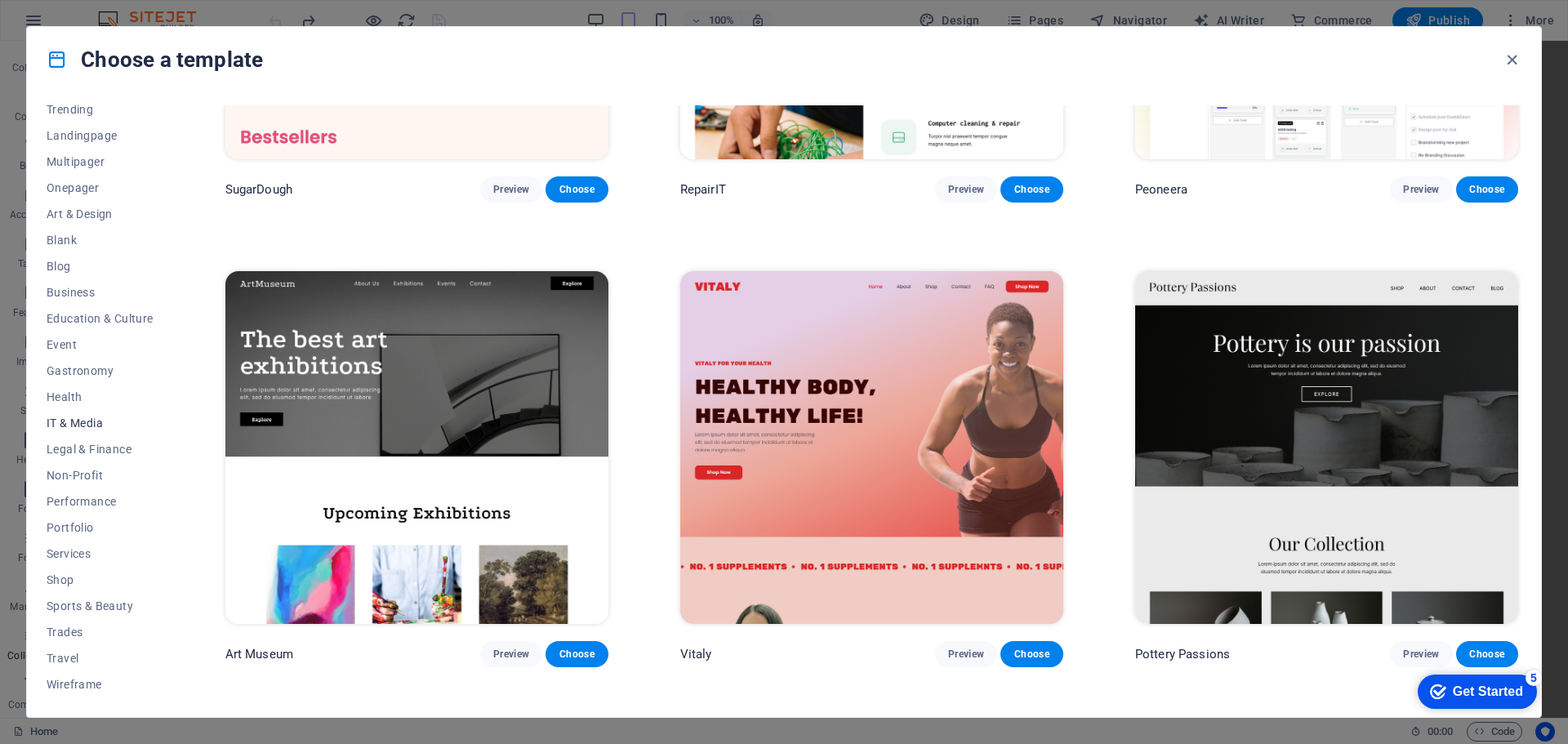
click at [87, 417] on span "IT & Media" at bounding box center [100, 422] width 107 height 13
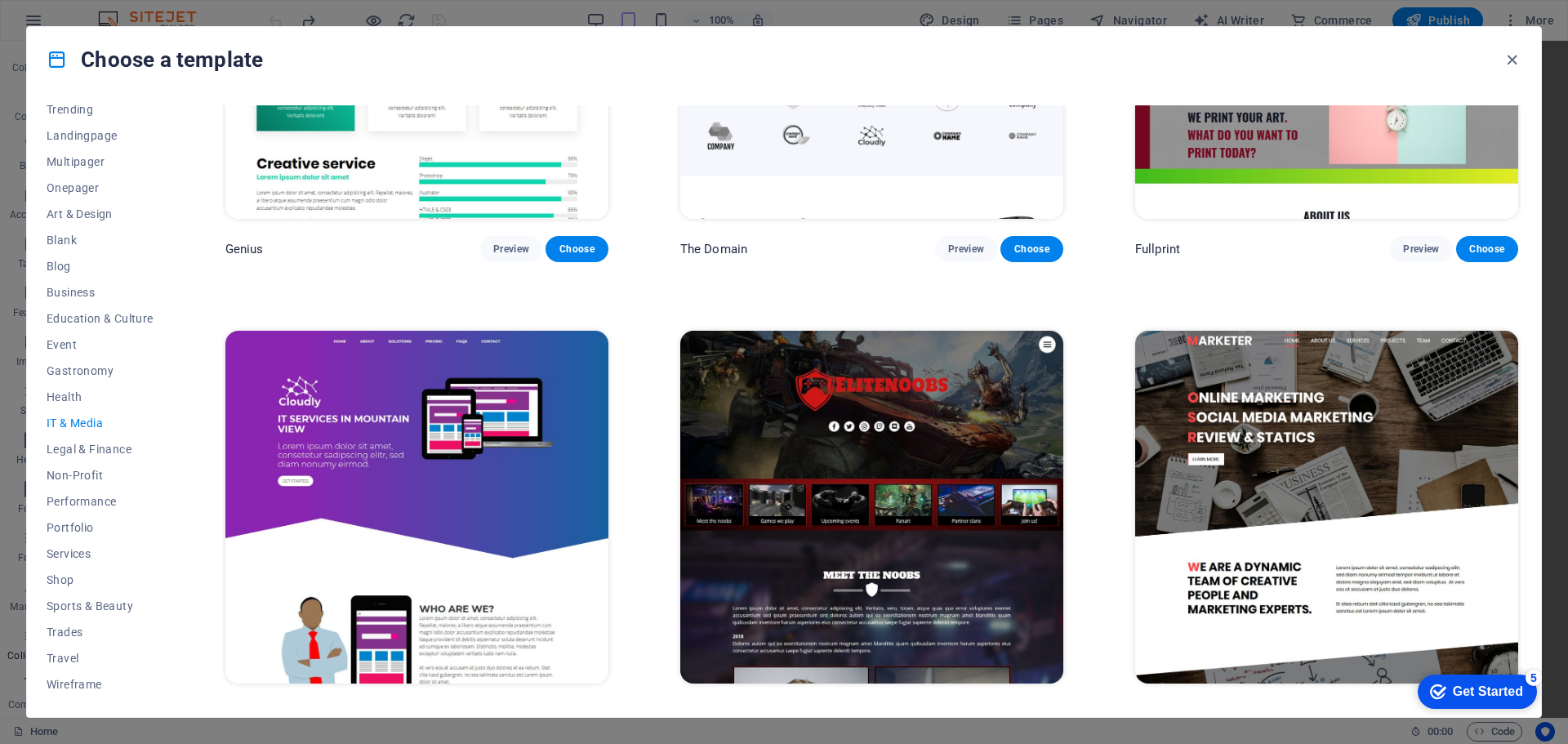
scroll to position [1195, 0]
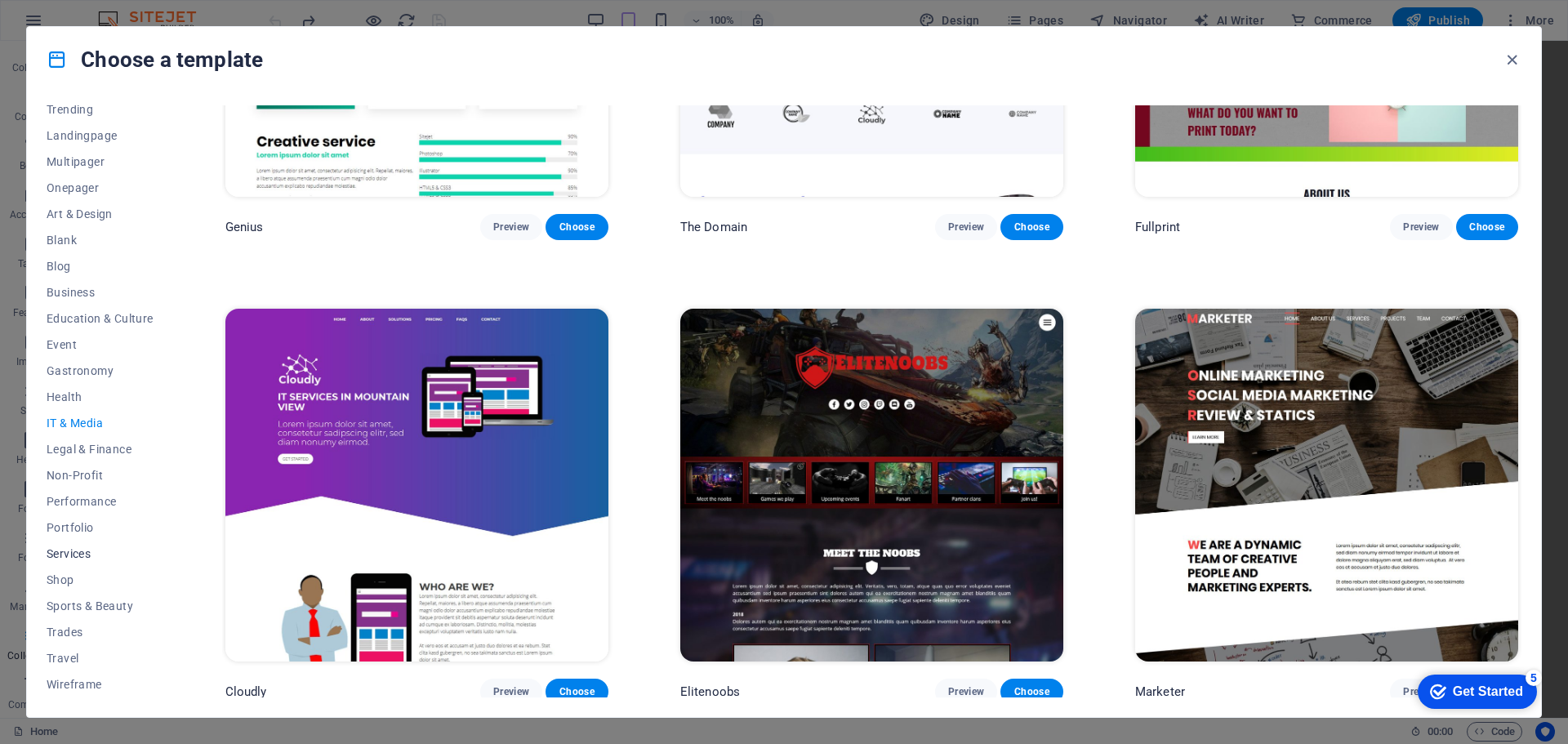
drag, startPoint x: 455, startPoint y: 401, endPoint x: 58, endPoint y: 546, distance: 422.7
click at [58, 546] on button "Services" at bounding box center [100, 553] width 107 height 26
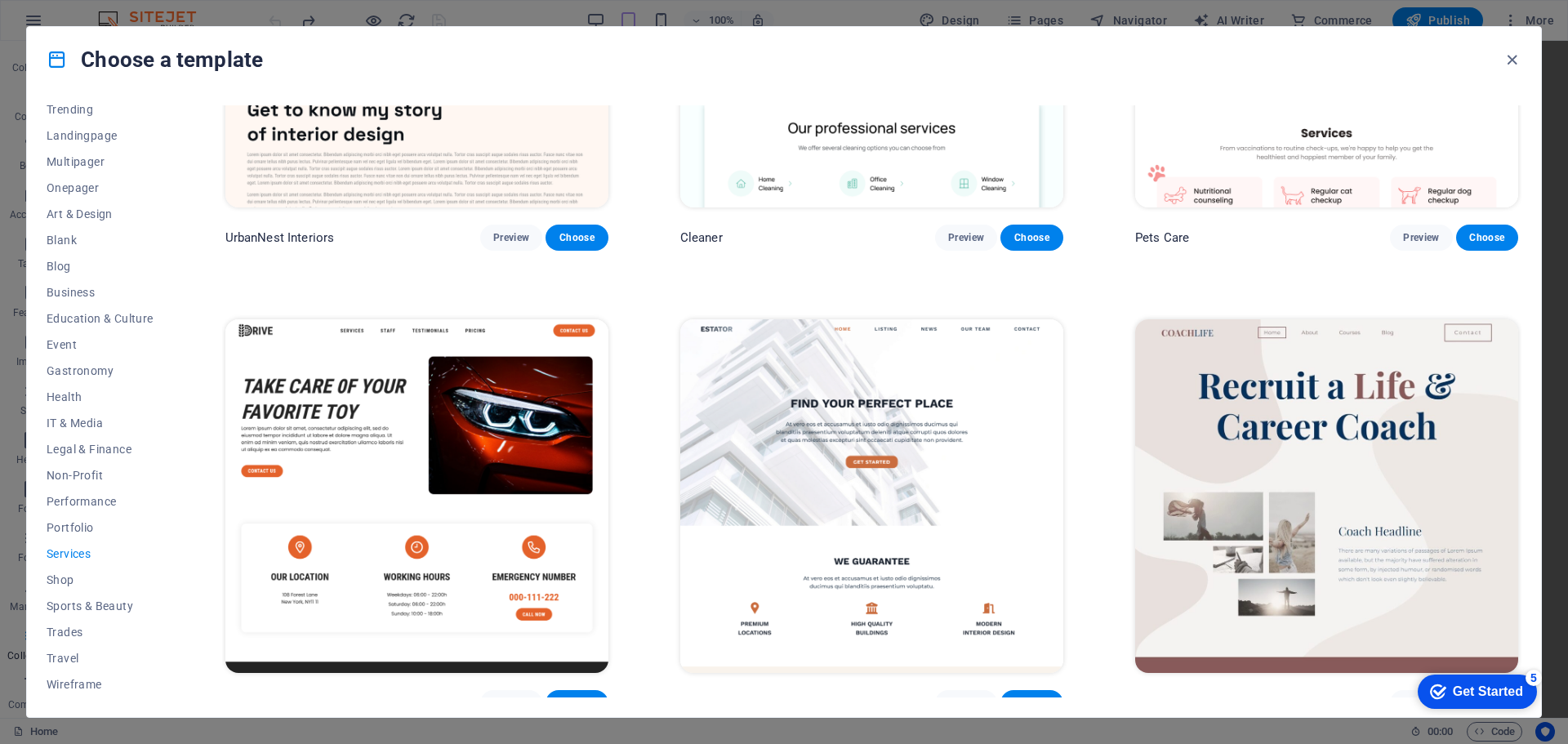
scroll to position [724, 0]
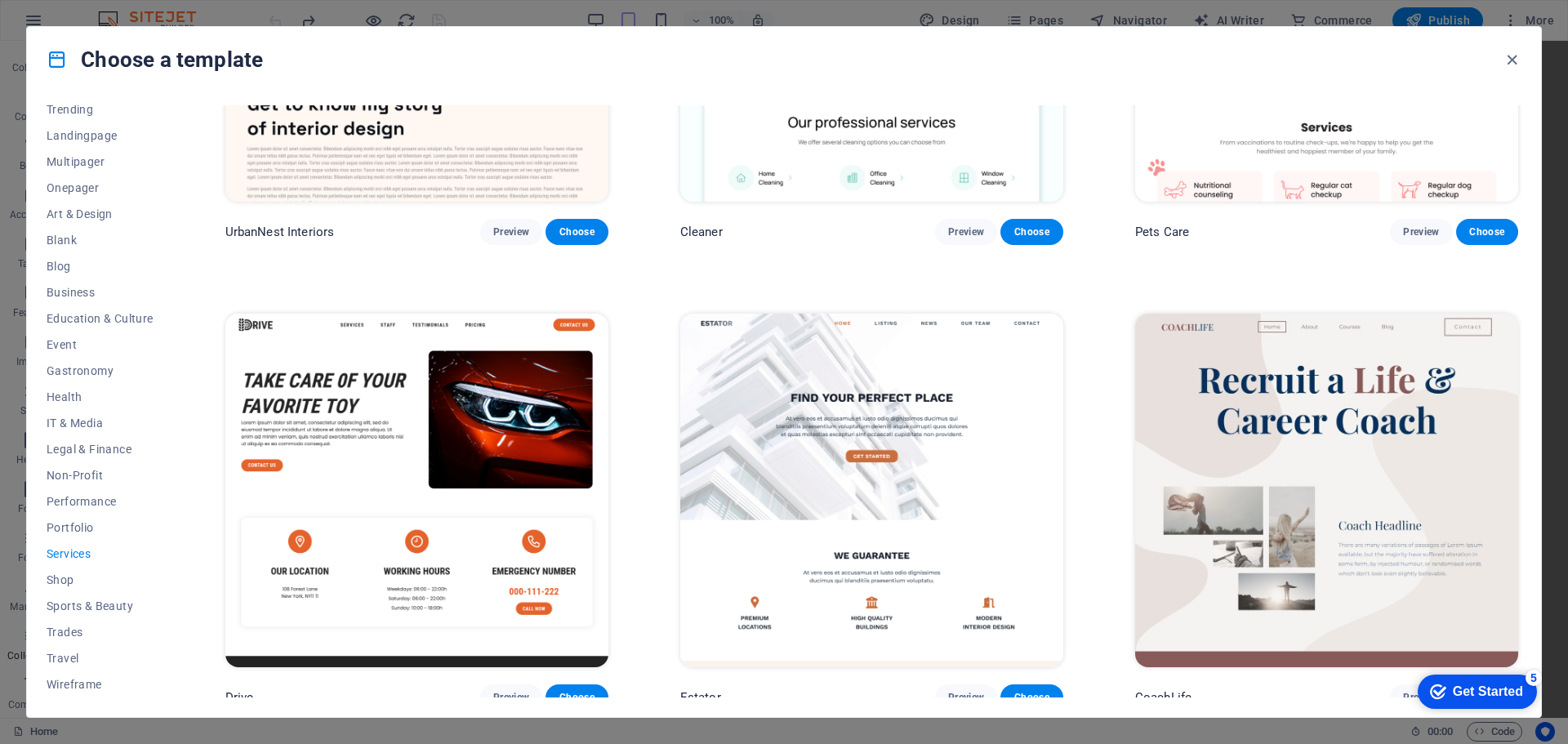
click at [81, 558] on span "Services" at bounding box center [100, 553] width 107 height 13
click at [81, 513] on button "Performance" at bounding box center [100, 501] width 107 height 26
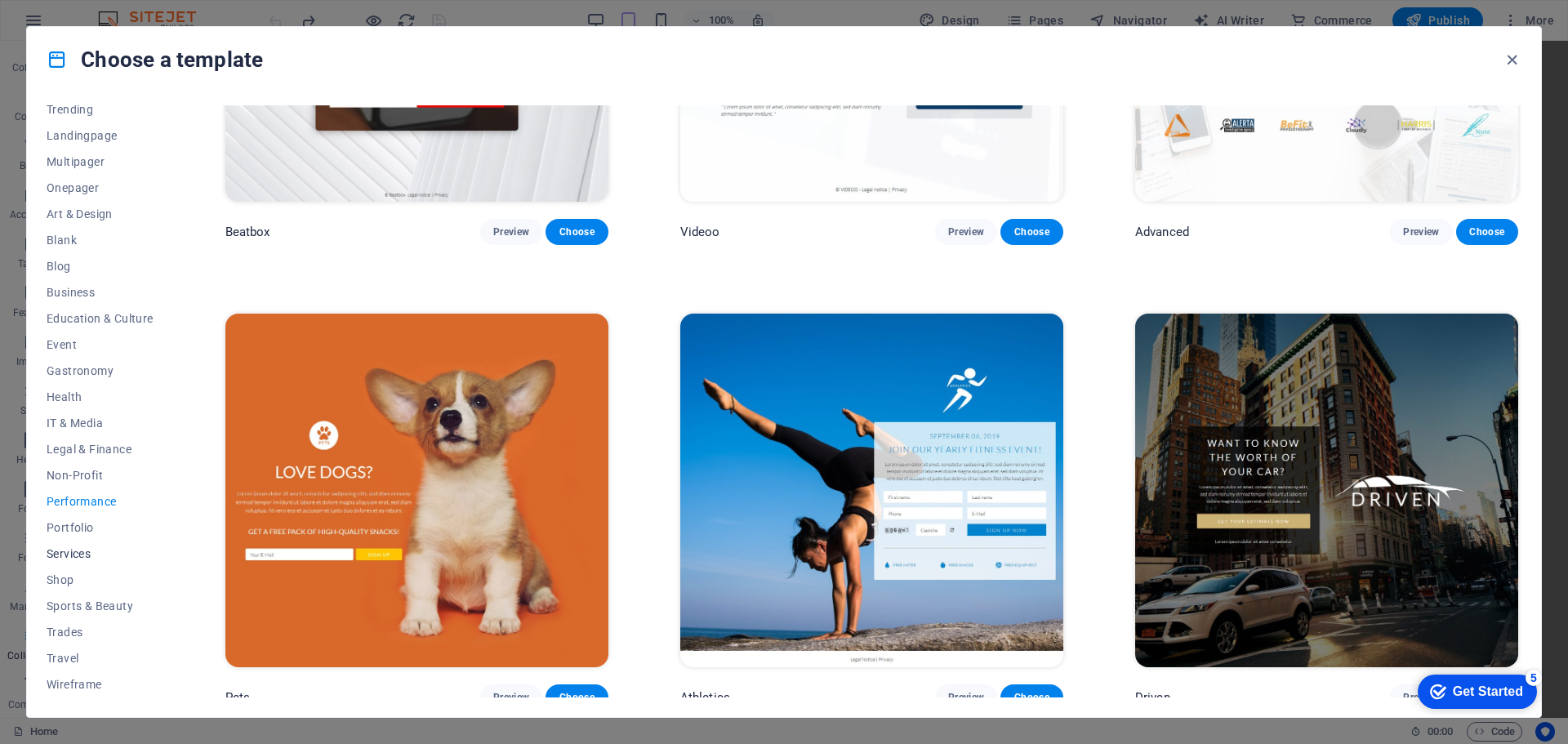
click at [74, 542] on button "Services" at bounding box center [100, 553] width 107 height 26
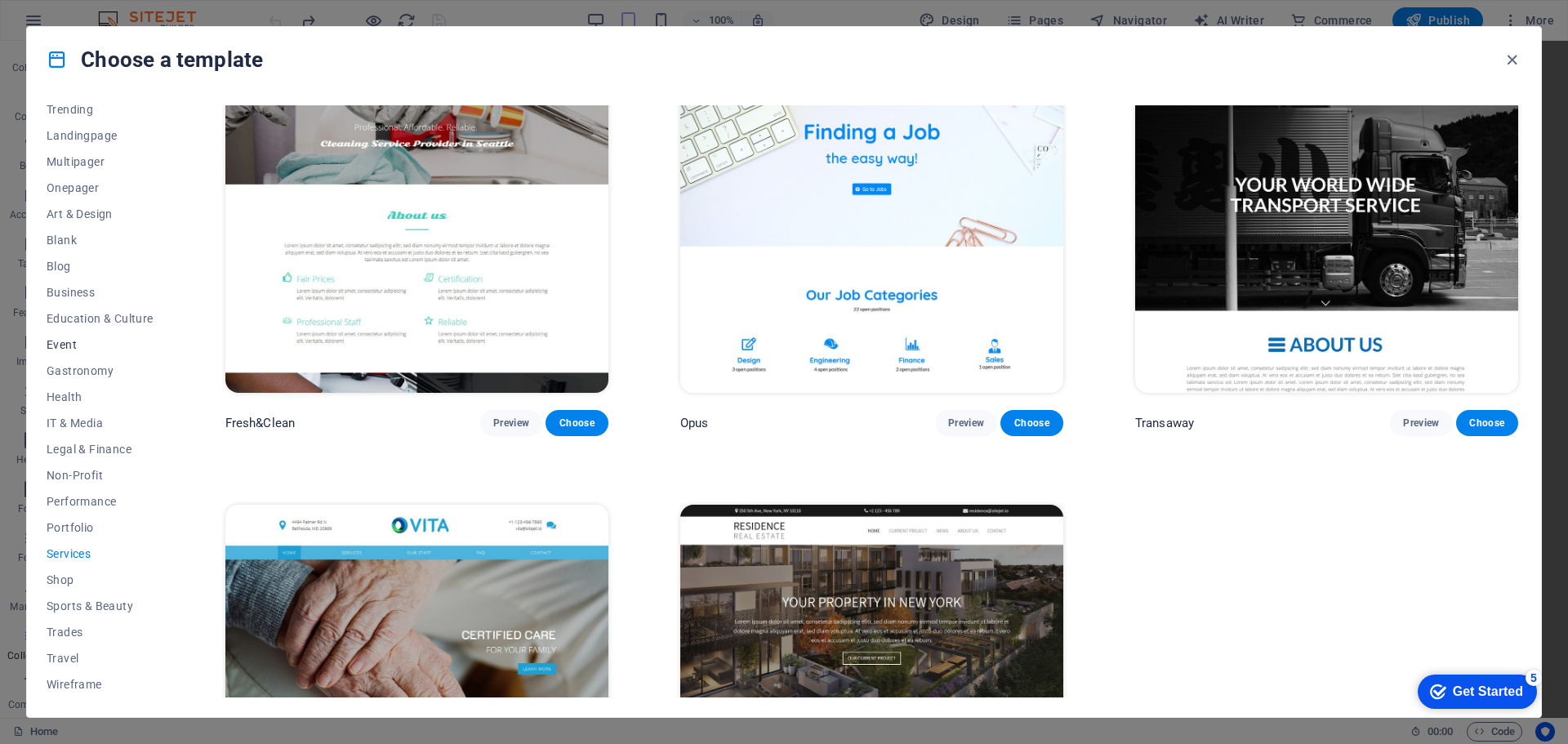
scroll to position [0, 0]
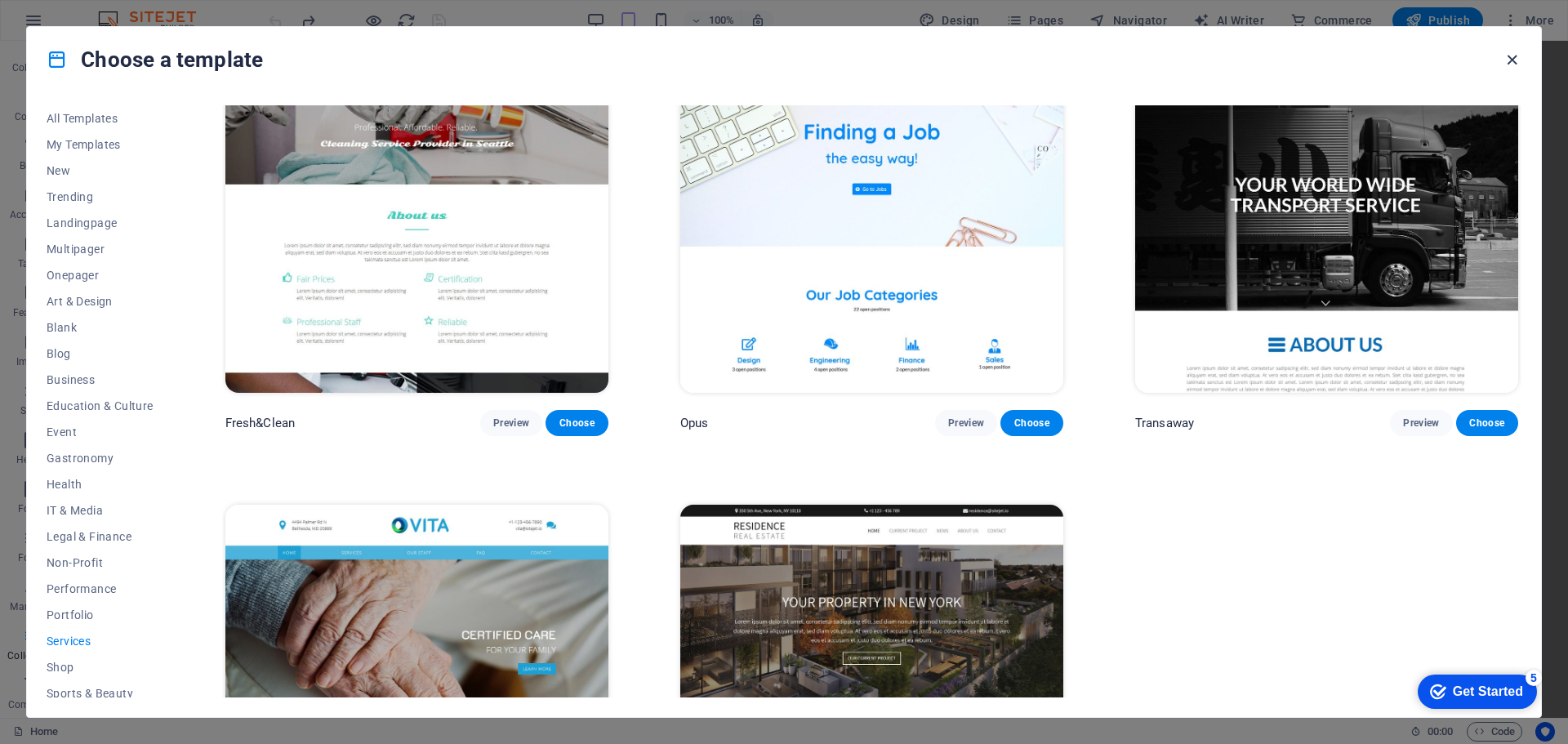
click at [1516, 67] on icon "button" at bounding box center [1512, 60] width 19 height 19
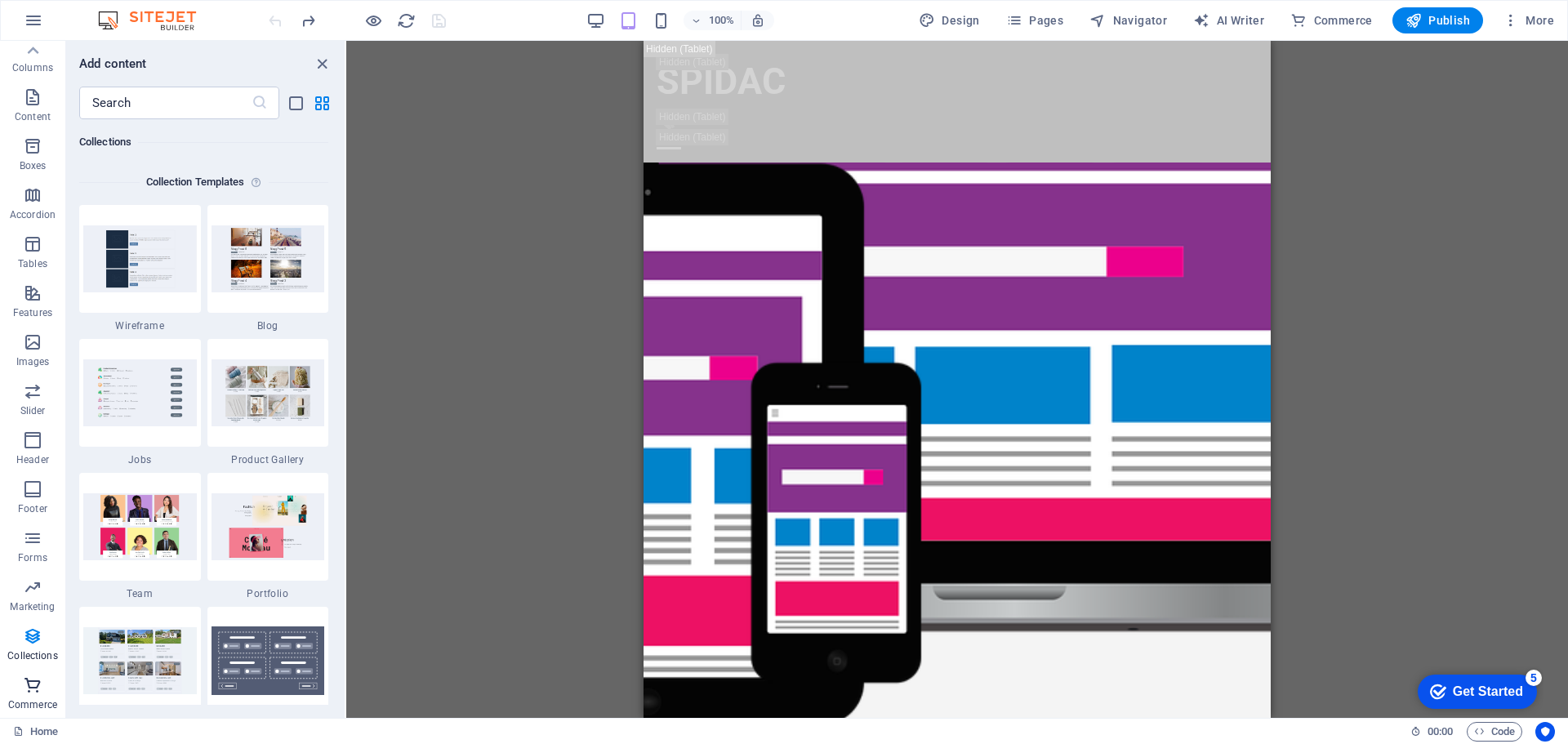
click at [28, 703] on p "Commerce" at bounding box center [32, 704] width 49 height 13
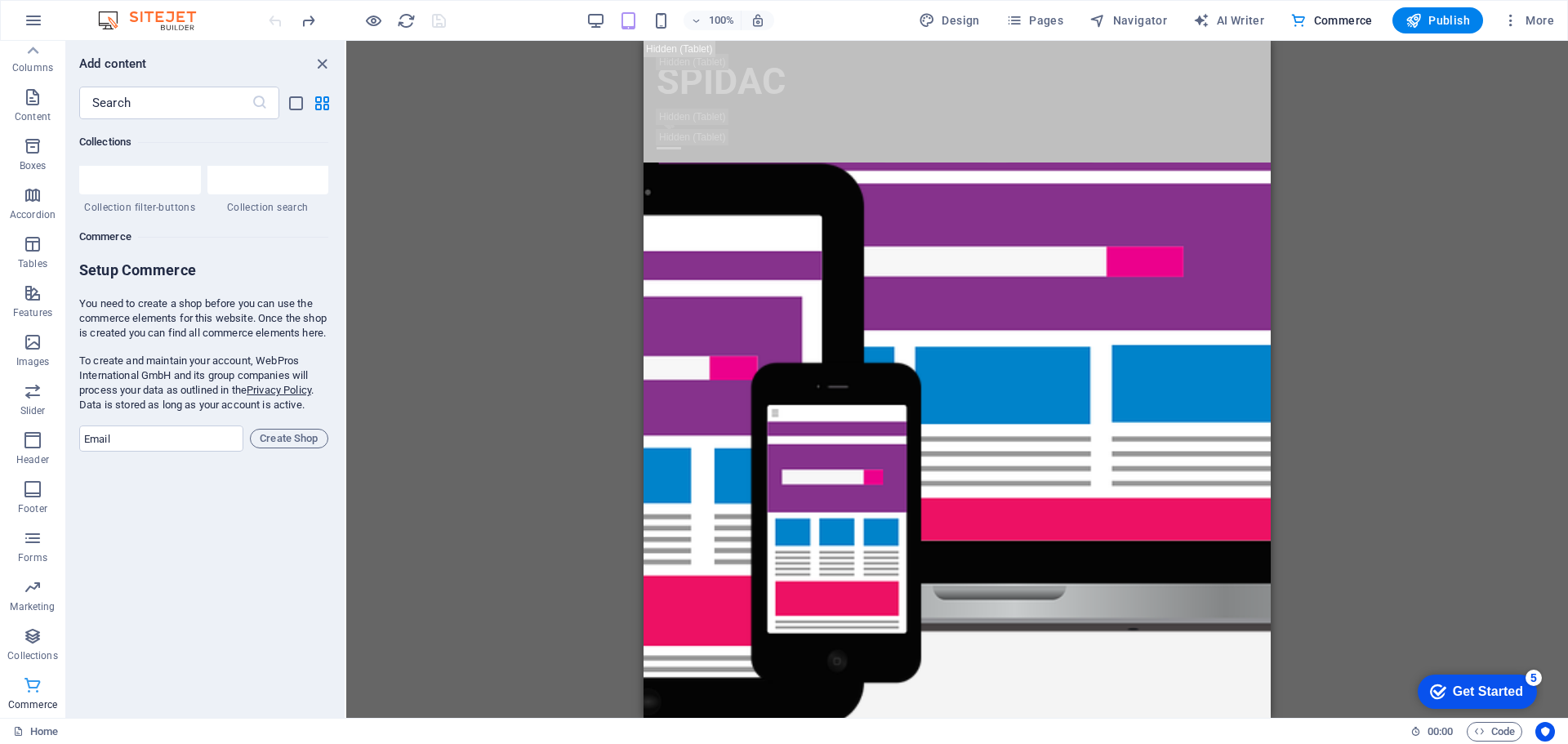
scroll to position [15738, 0]
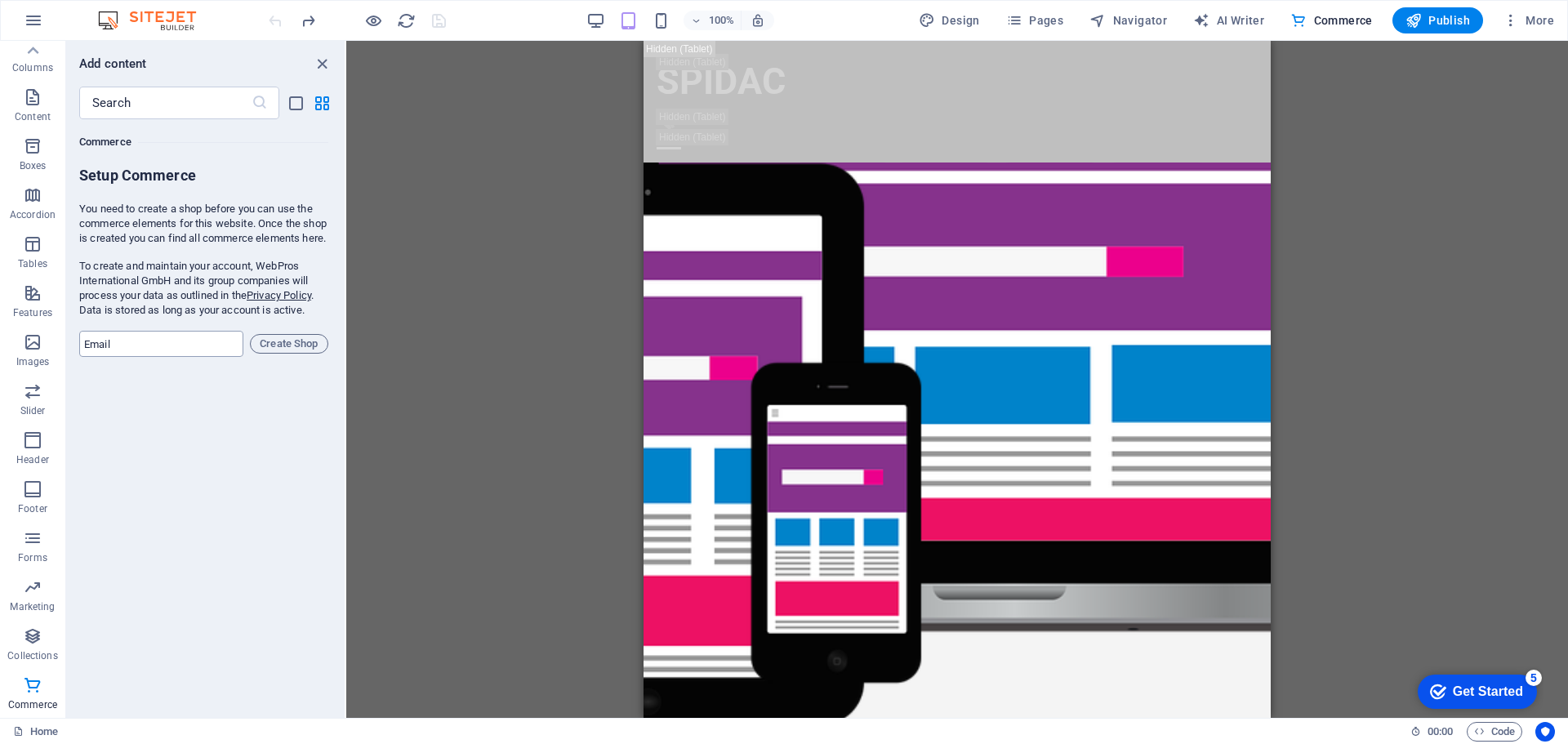
click at [214, 357] on input "email" at bounding box center [161, 344] width 164 height 26
click at [29, 16] on icon "button" at bounding box center [33, 20] width 20 height 20
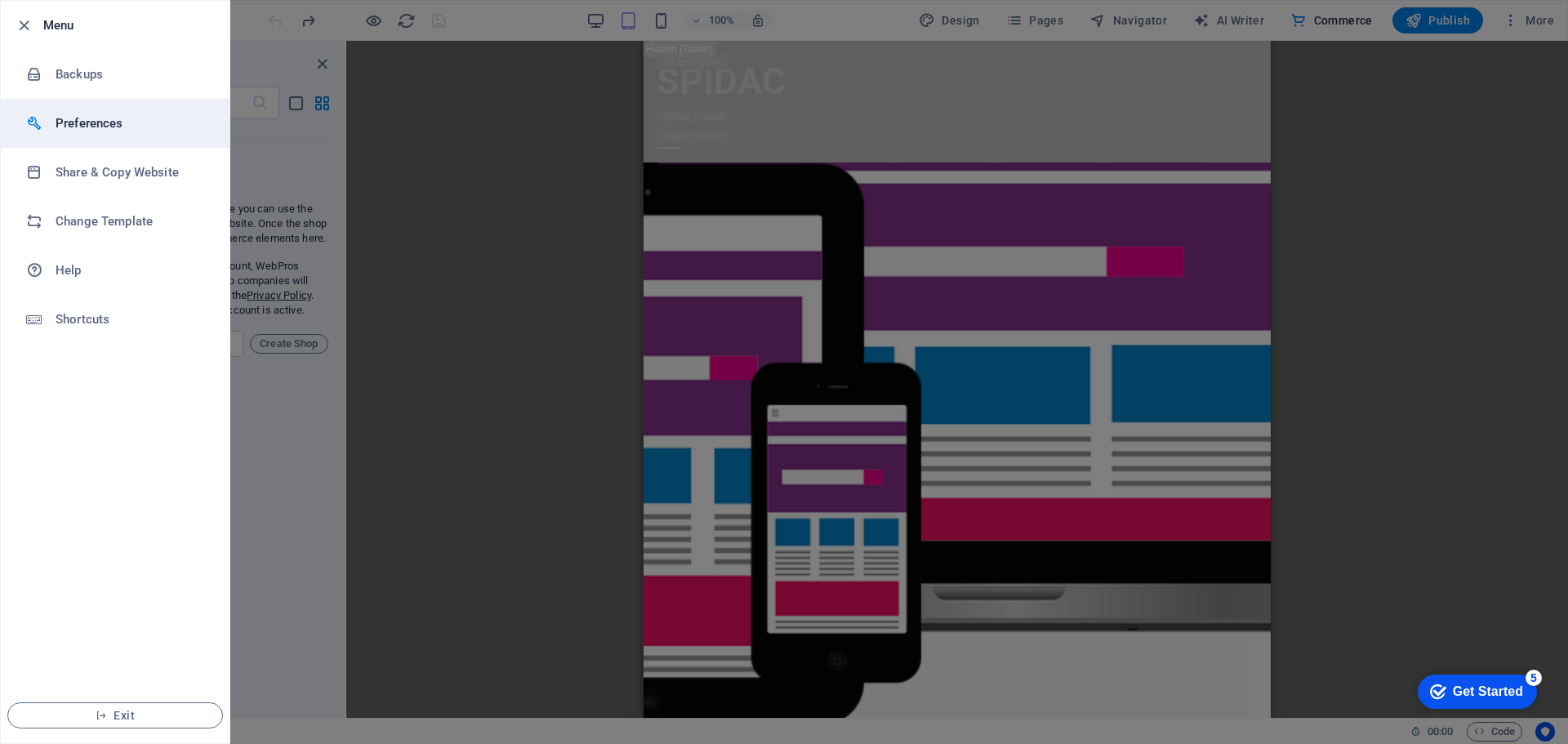
click at [117, 125] on h6 "Preferences" at bounding box center [130, 123] width 151 height 20
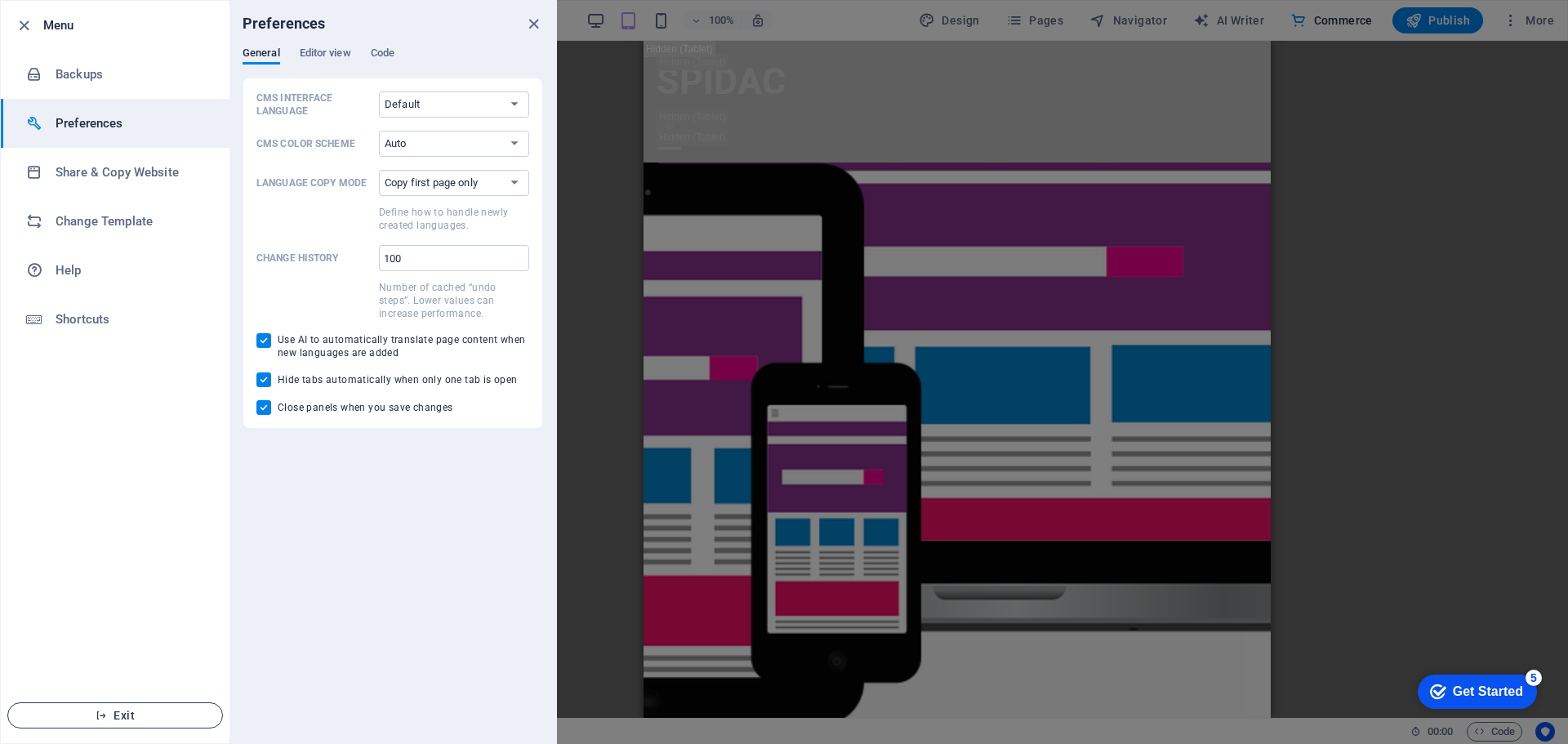
drag, startPoint x: 119, startPoint y: 728, endPoint x: 133, endPoint y: 716, distance: 18.4
click at [133, 716] on li "Exit" at bounding box center [115, 716] width 228 height 55
click at [133, 716] on span "Exit" at bounding box center [116, 715] width 188 height 13
